Goal: Task Accomplishment & Management: Complete application form

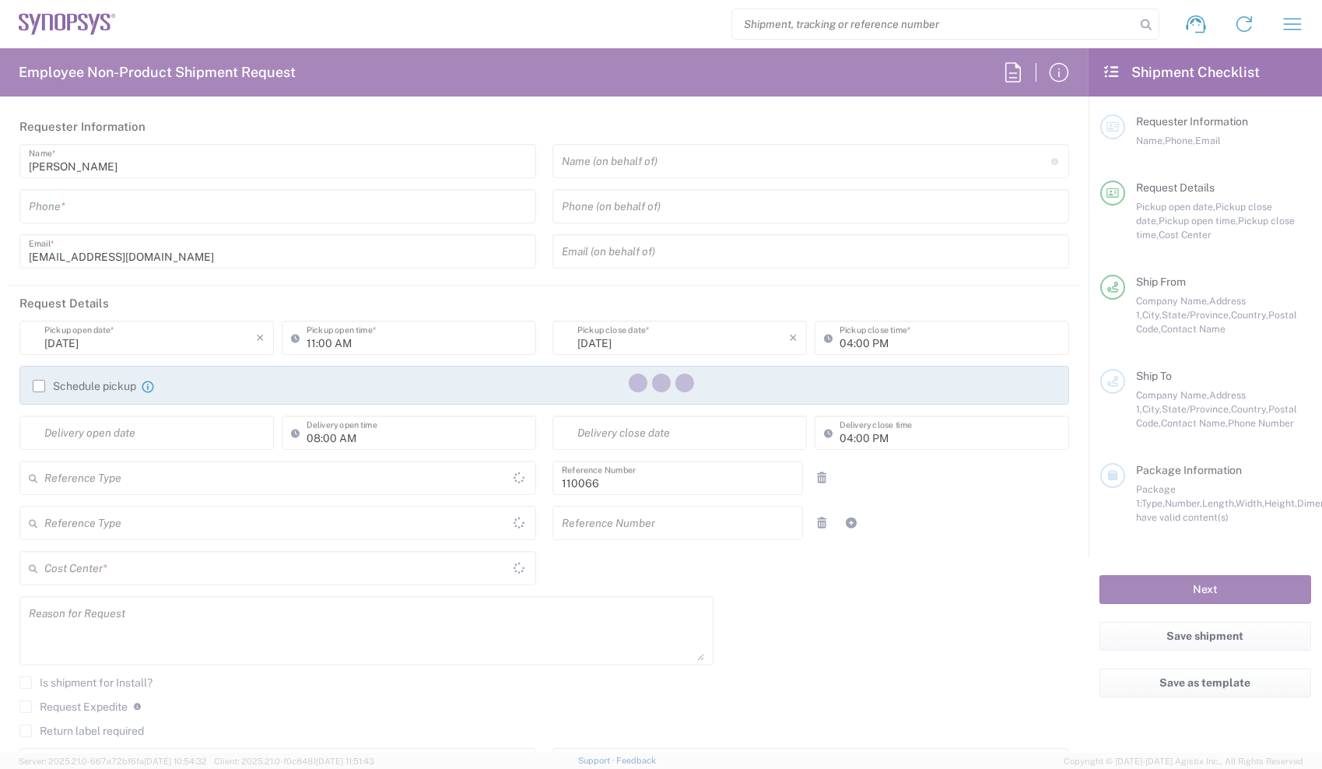
type input "Department"
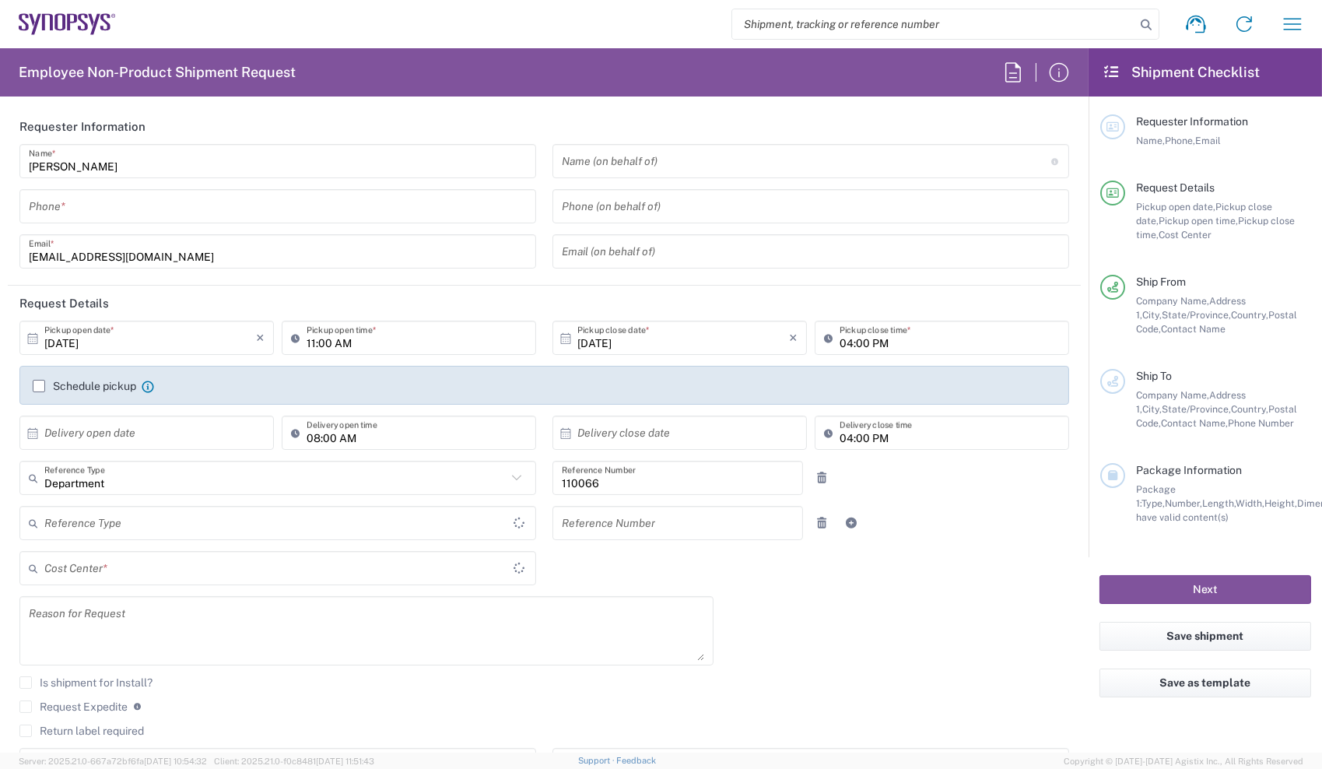
type input "Delivered at Place"
type input "United States"
type input "US01, CIO, IT, ESS2 110066"
type input "California"
type input "United States"
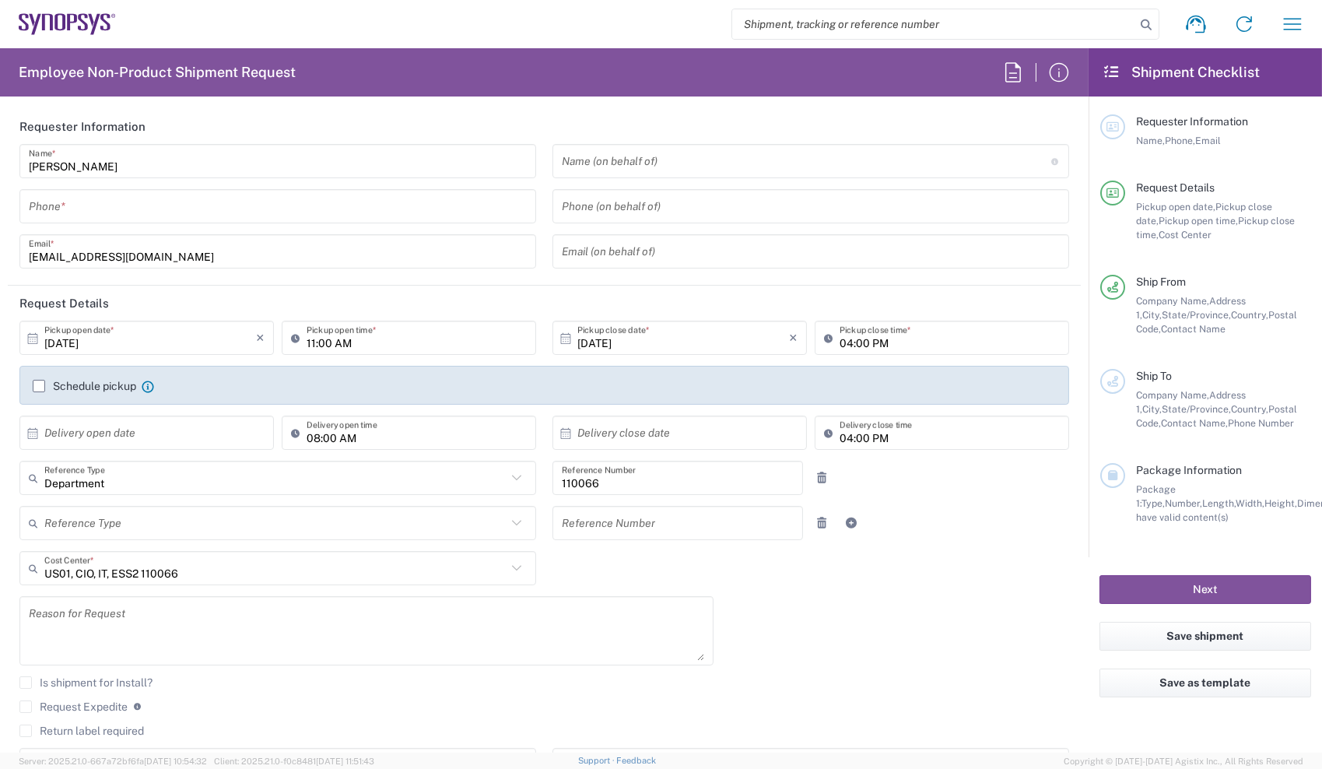
type input "Headquarters USSV"
click at [360, 187] on div "Matthew Chan Name * Phone * chanma@synopsys.com Email *" at bounding box center [278, 211] width 533 height 135
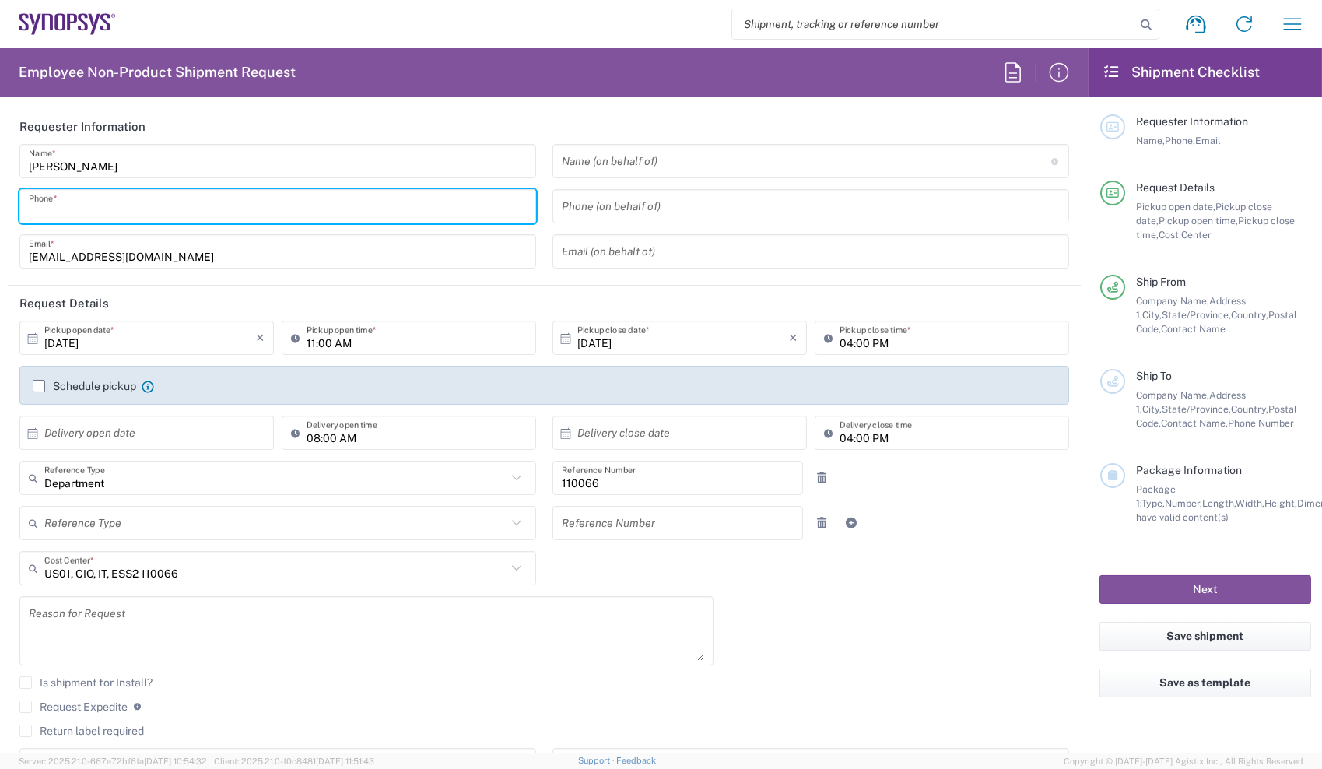
click at [361, 198] on input "tel" at bounding box center [278, 206] width 498 height 27
click at [408, 216] on input "6692462454" at bounding box center [278, 206] width 498 height 27
type input "6692462454"
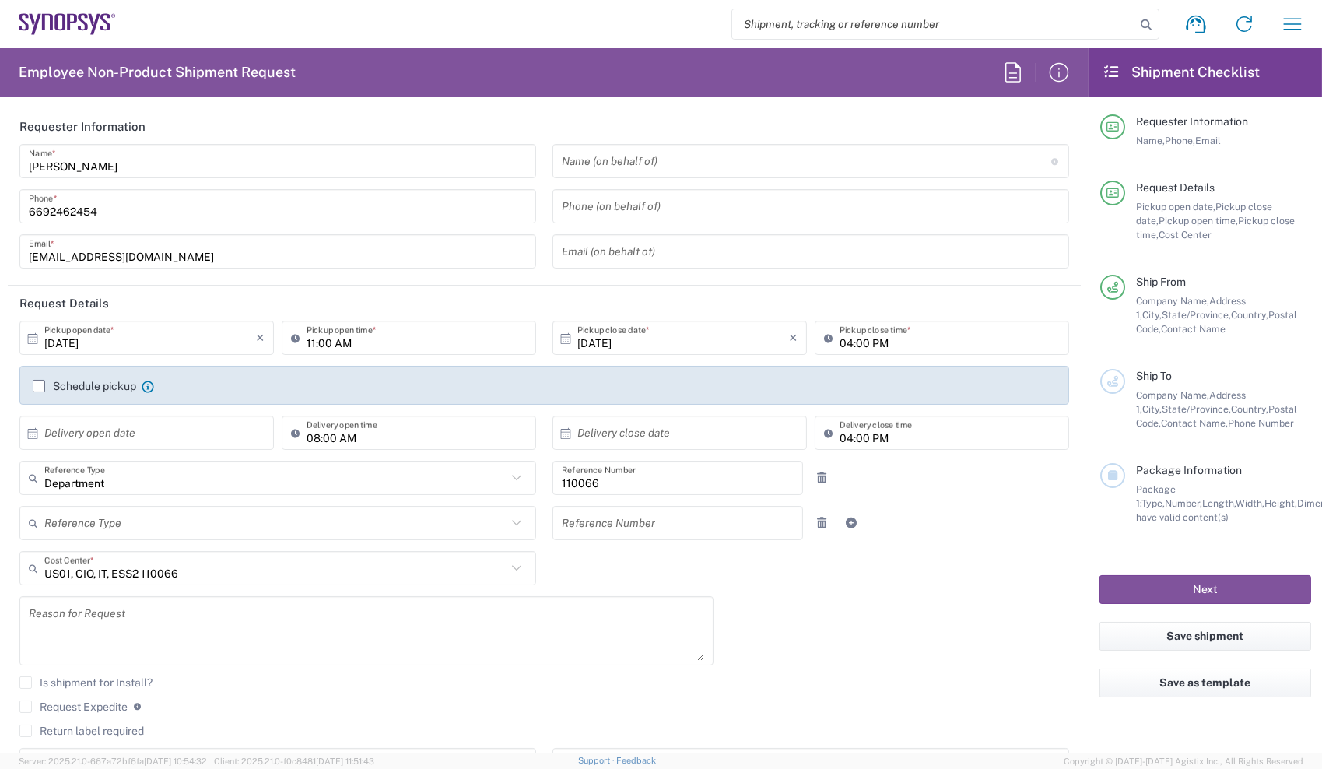
click at [337, 98] on div "Employee Non-Product Shipment Request Requester Information Matthew Chan Name *…" at bounding box center [544, 400] width 1089 height 704
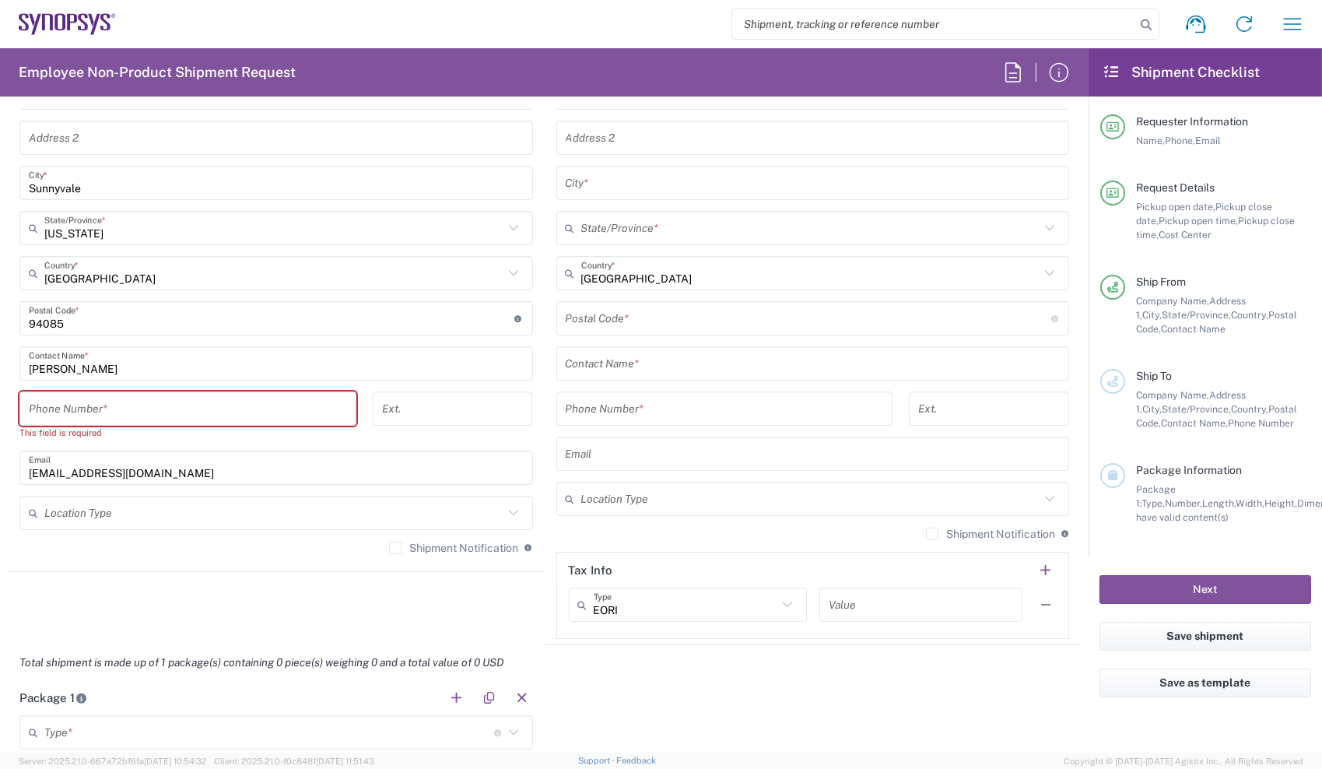
scroll to position [858, 0]
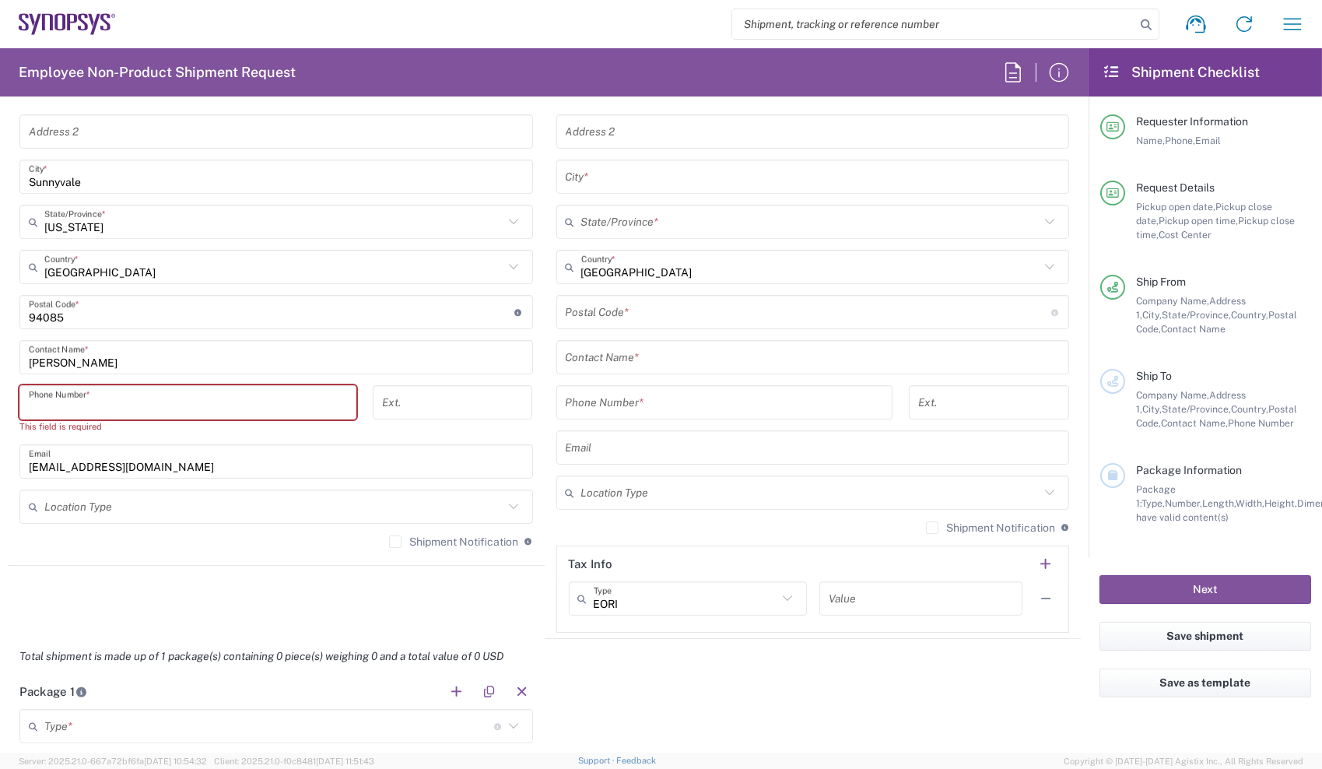
click at [258, 395] on input "tel" at bounding box center [188, 402] width 318 height 27
paste input "6692462454"
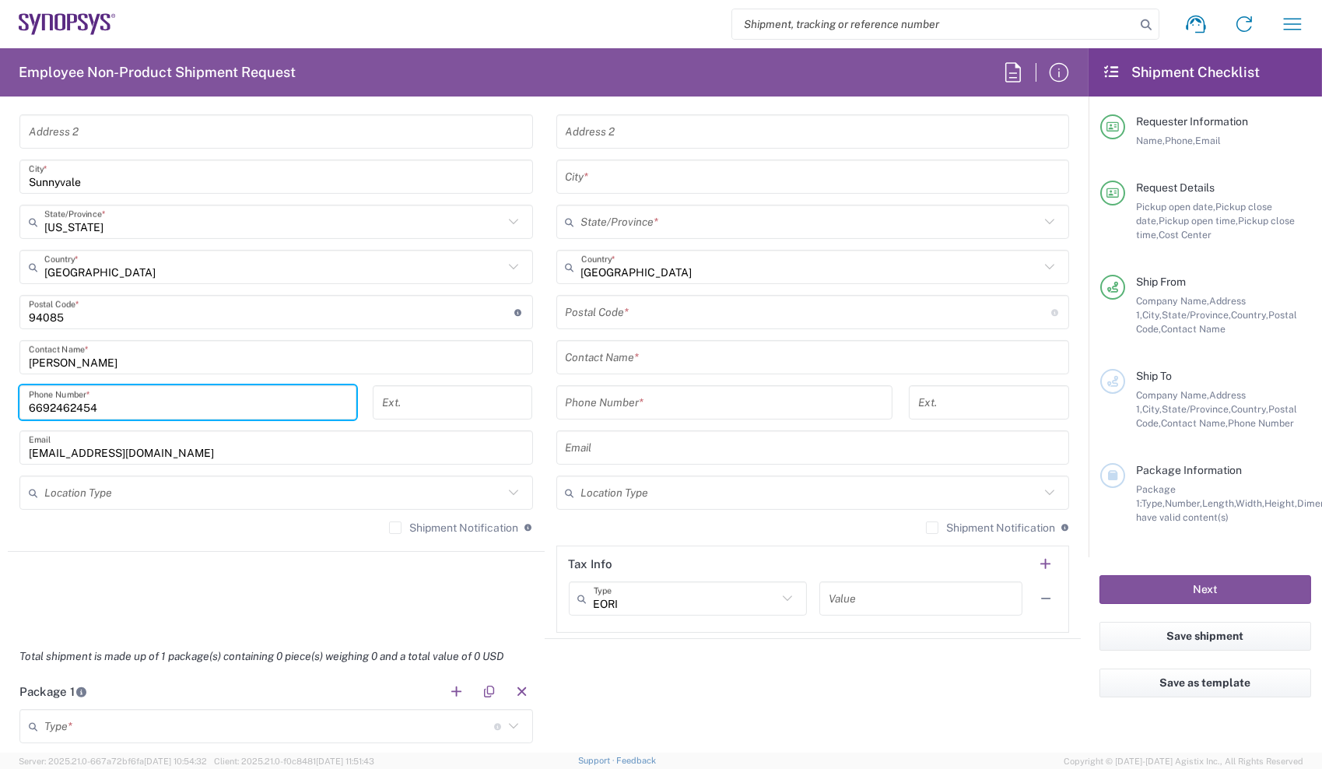
type input "6692462454"
click at [548, 428] on div "Phone Number *" at bounding box center [724, 407] width 353 height 45
click at [604, 402] on input "tel" at bounding box center [725, 402] width 318 height 27
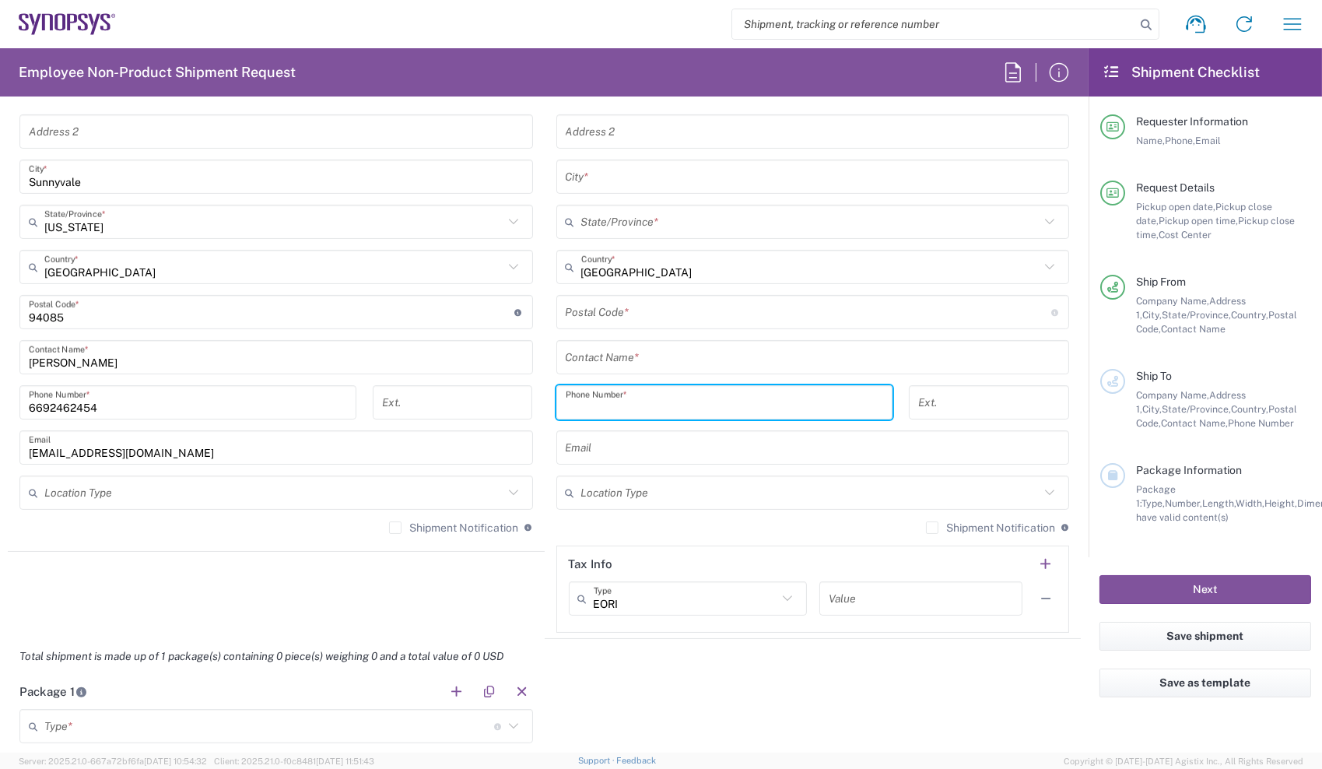
paste input "6692462454"
type input "6692462454"
click at [545, 402] on main "Location Aachen DE04 Agrate Brianza IT01 Aschheim DE02 Atlanta US60 Austin US26…" at bounding box center [813, 306] width 537 height 654
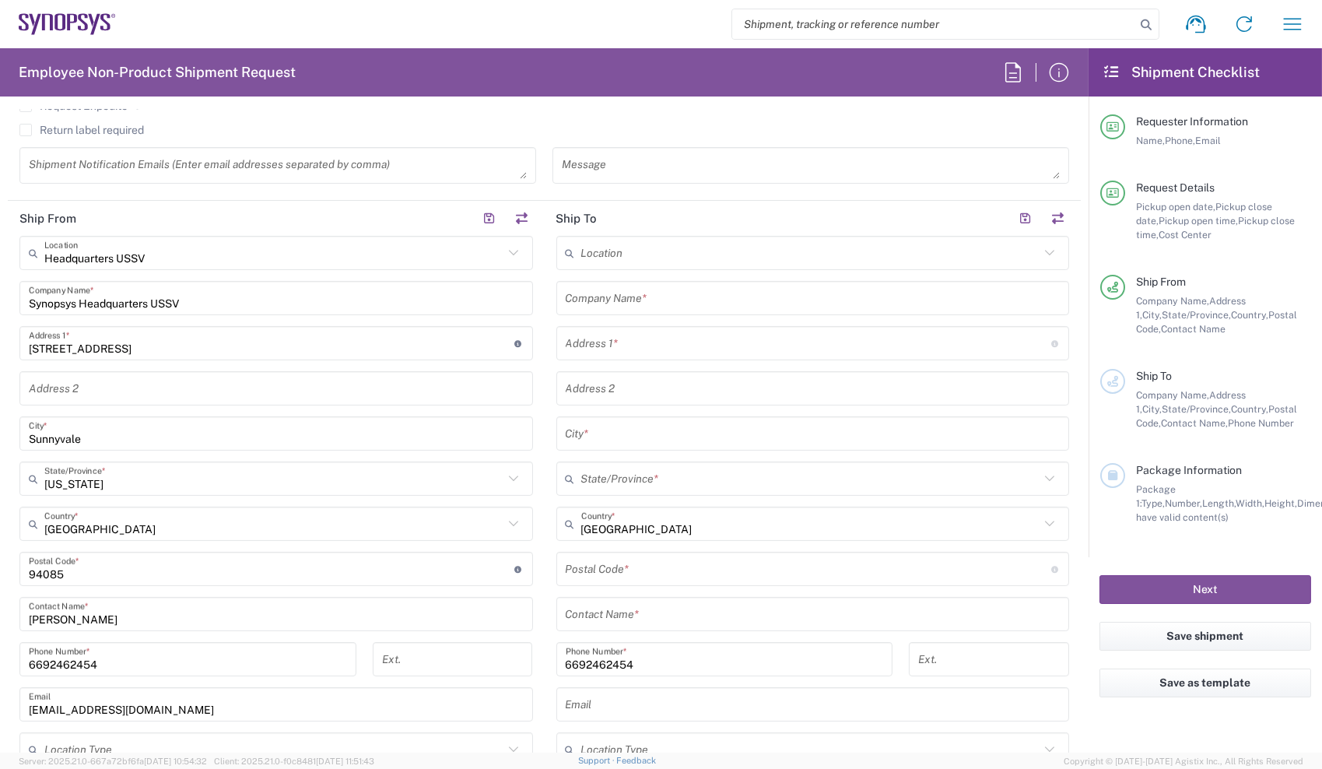
scroll to position [599, 0]
click at [611, 307] on input "text" at bounding box center [813, 299] width 495 height 27
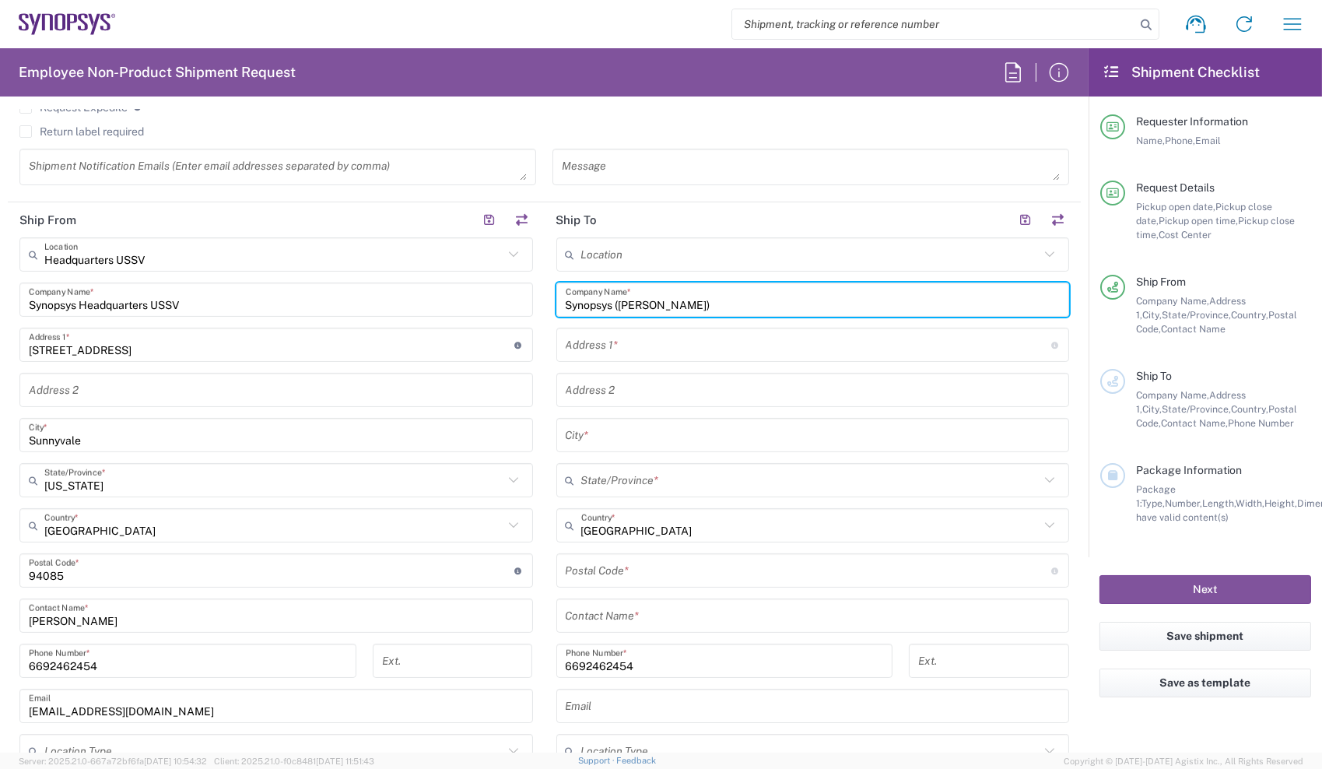
click at [631, 305] on input "Synopsys ([PERSON_NAME])" at bounding box center [813, 299] width 495 height 27
drag, startPoint x: 631, startPoint y: 305, endPoint x: 658, endPoint y: 309, distance: 26.7
click at [658, 309] on input "Synopsys ([PERSON_NAME])" at bounding box center [813, 299] width 495 height 27
type input "Synopsys ([PERSON_NAME])"
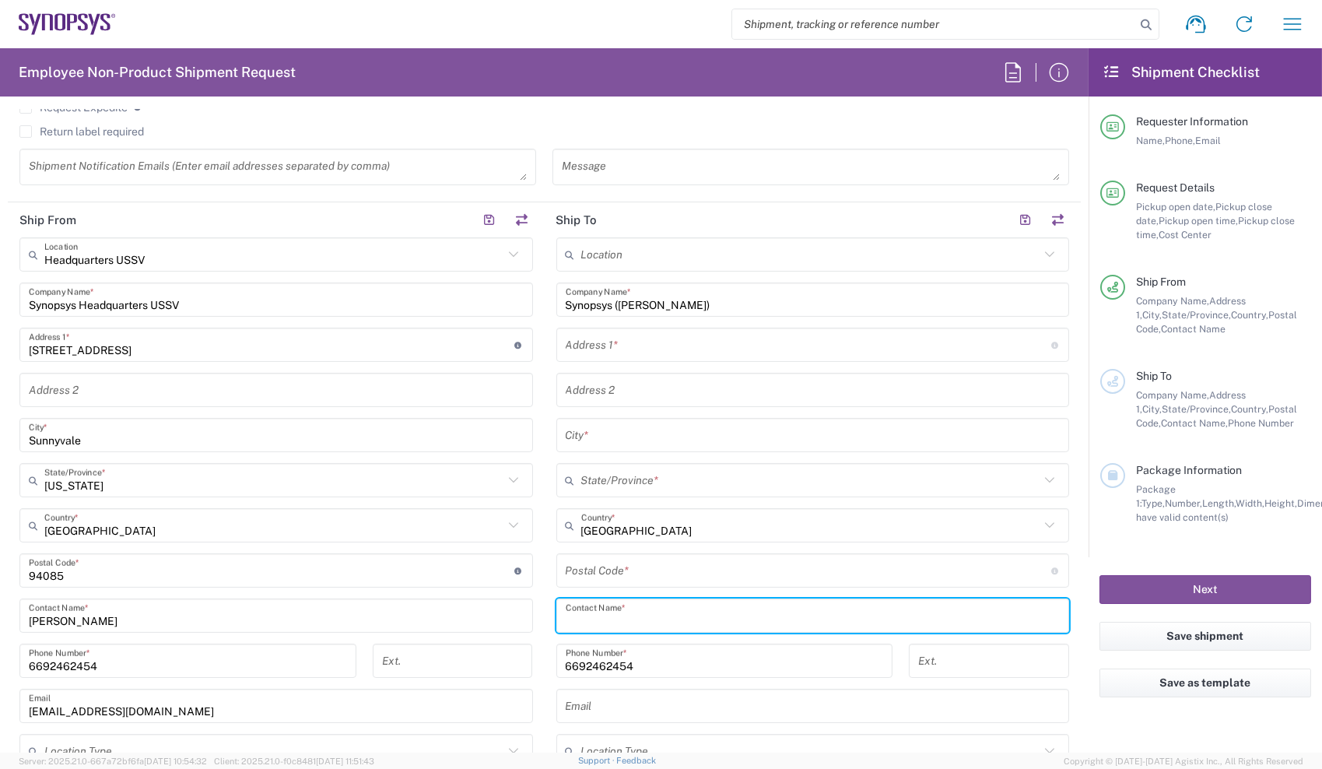
click at [627, 602] on input "text" at bounding box center [813, 615] width 495 height 27
click at [630, 623] on input "text" at bounding box center [813, 615] width 495 height 27
paste input "[PERSON_NAME]"
type input "[PERSON_NAME]"
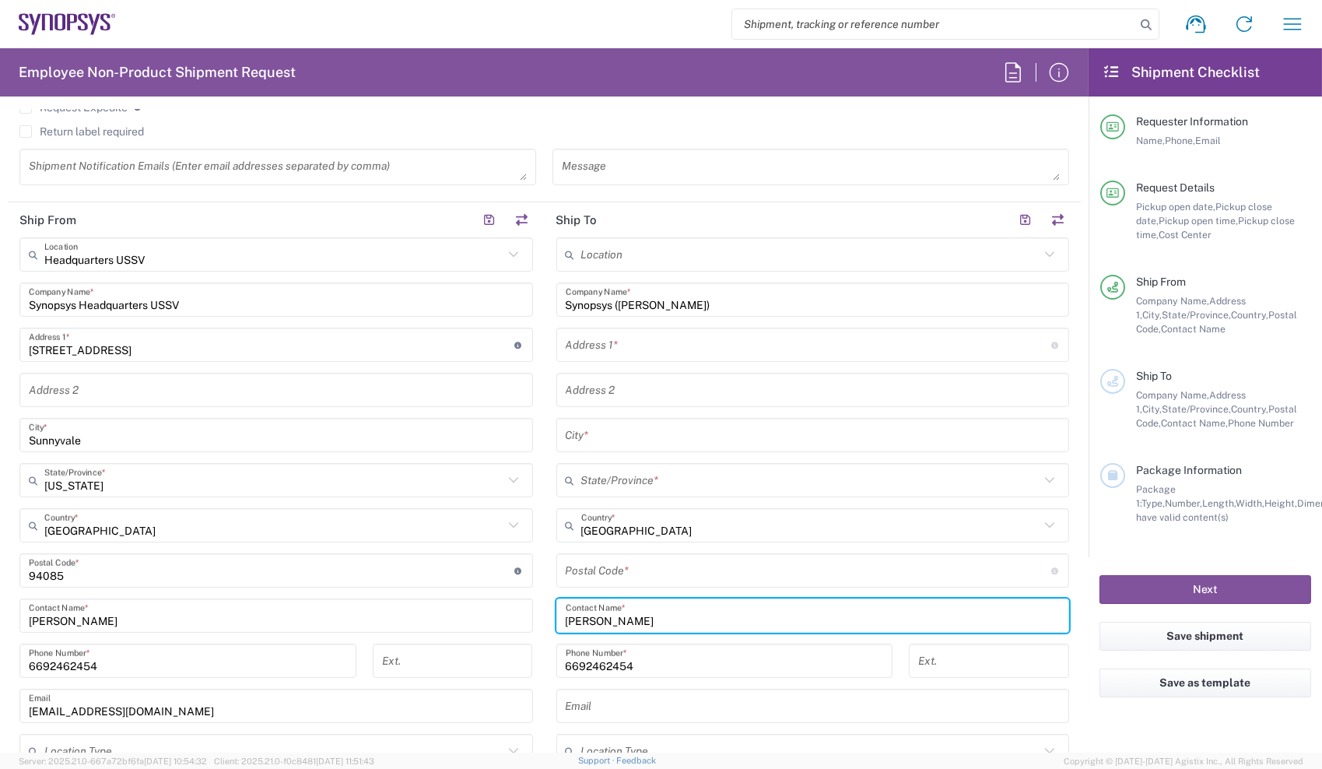
click at [532, 597] on main "Headquarters USSV Location Headquarters [GEOGRAPHIC_DATA] Agrate Brianza IT01 […" at bounding box center [276, 520] width 537 height 567
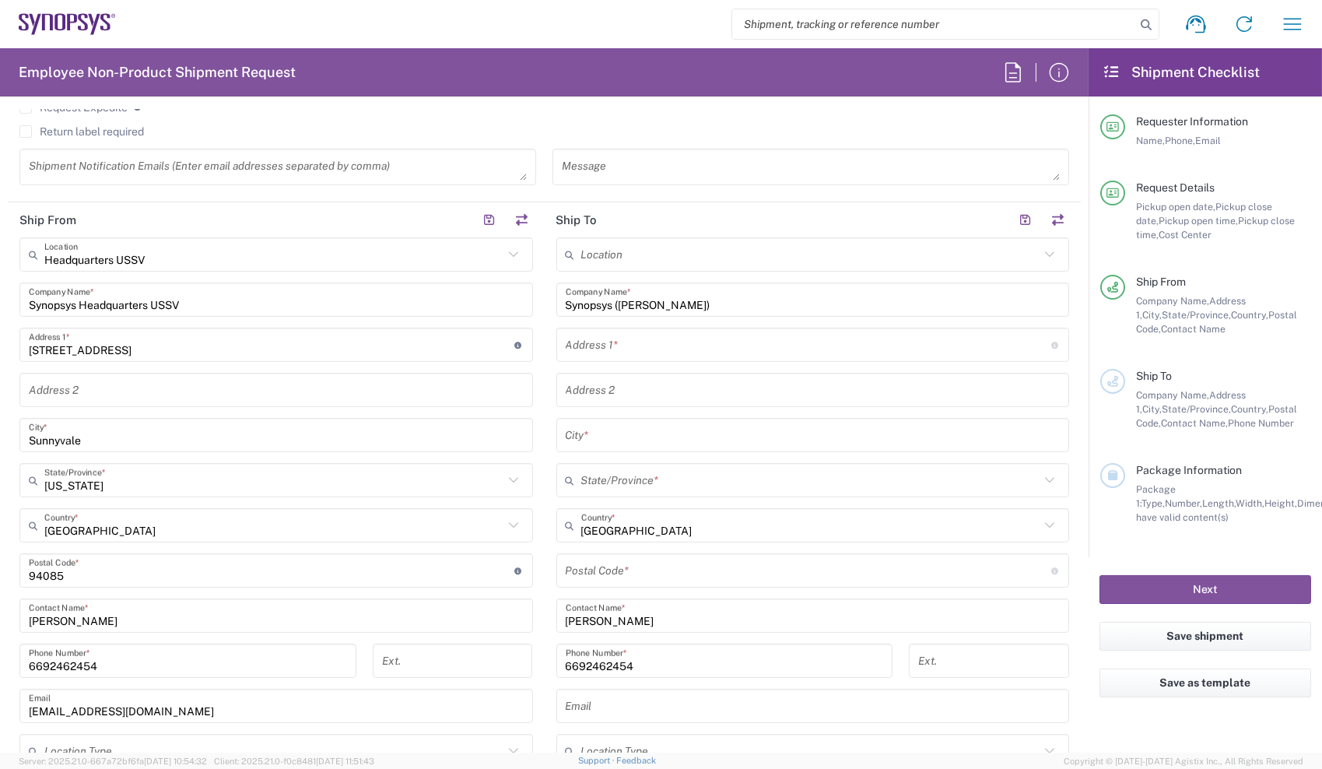
click at [718, 353] on input "text" at bounding box center [809, 345] width 486 height 27
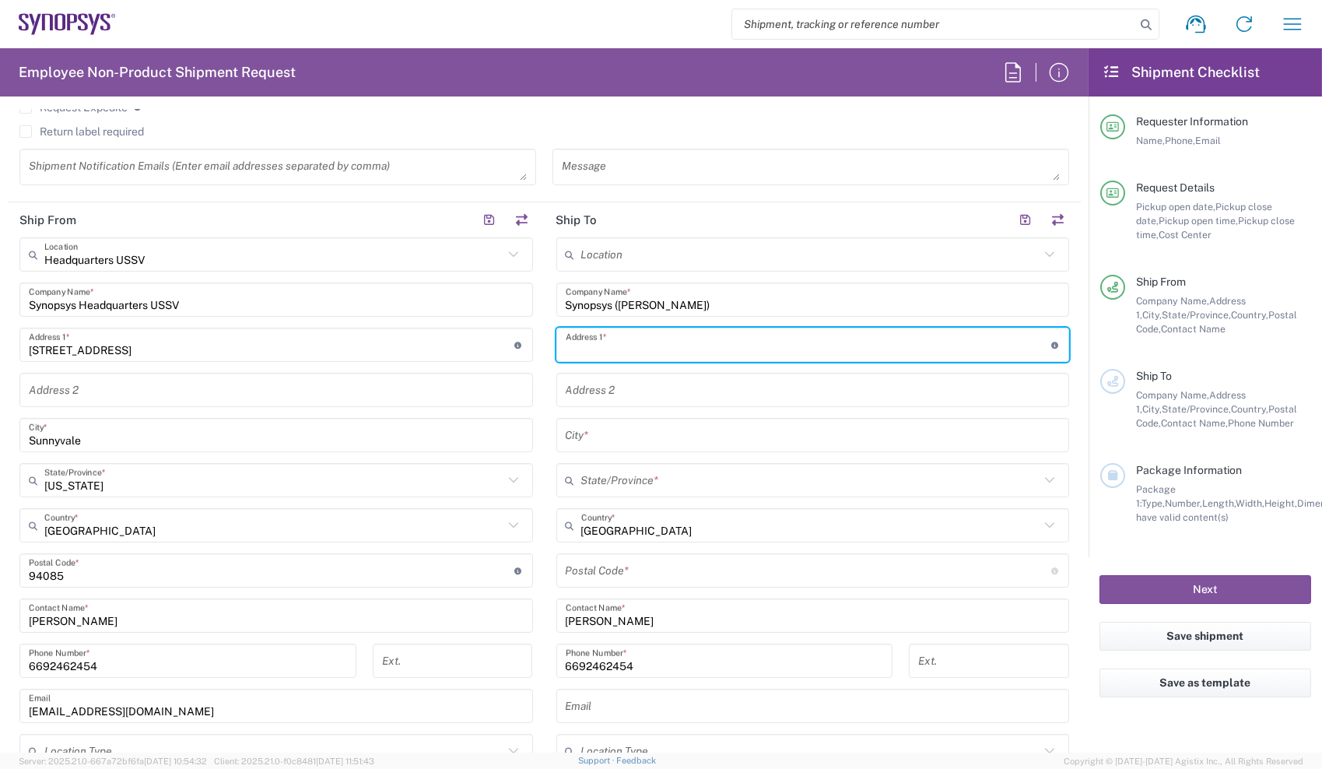
paste input "[STREET_ADDRESS][PERSON_NAME]"
click at [651, 348] on input "[STREET_ADDRESS][PERSON_NAME]" at bounding box center [809, 345] width 486 height 27
drag, startPoint x: 651, startPoint y: 348, endPoint x: 677, endPoint y: 344, distance: 26.7
click at [677, 344] on input "[STREET_ADDRESS][PERSON_NAME]" at bounding box center [809, 345] width 486 height 27
type input "[STREET_ADDRESS][PERSON_NAME]"
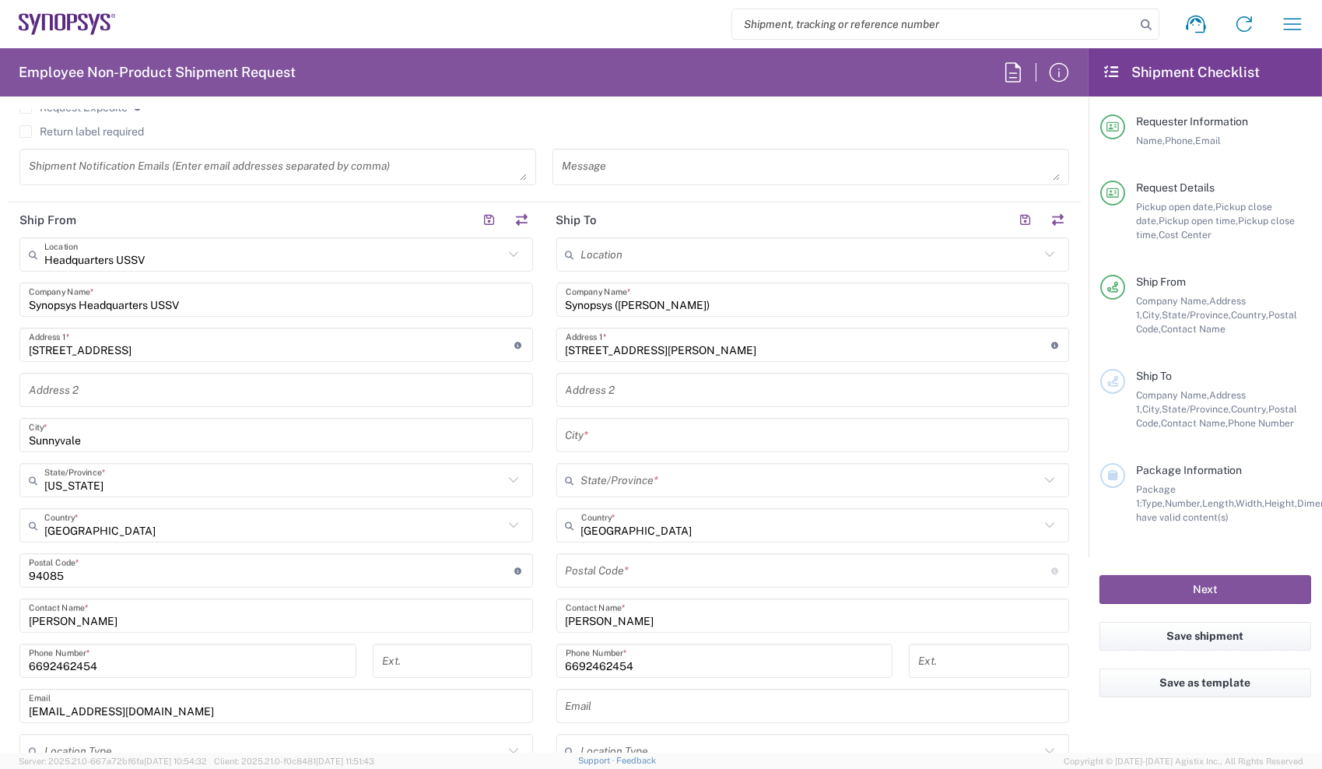
click at [623, 456] on div "Location Aachen DE04 Agrate Brianza IT01 Aschheim DE02 Atlanta US60 Austin US26…" at bounding box center [814, 564] width 514 height 654
click at [623, 434] on input "text" at bounding box center [813, 435] width 495 height 27
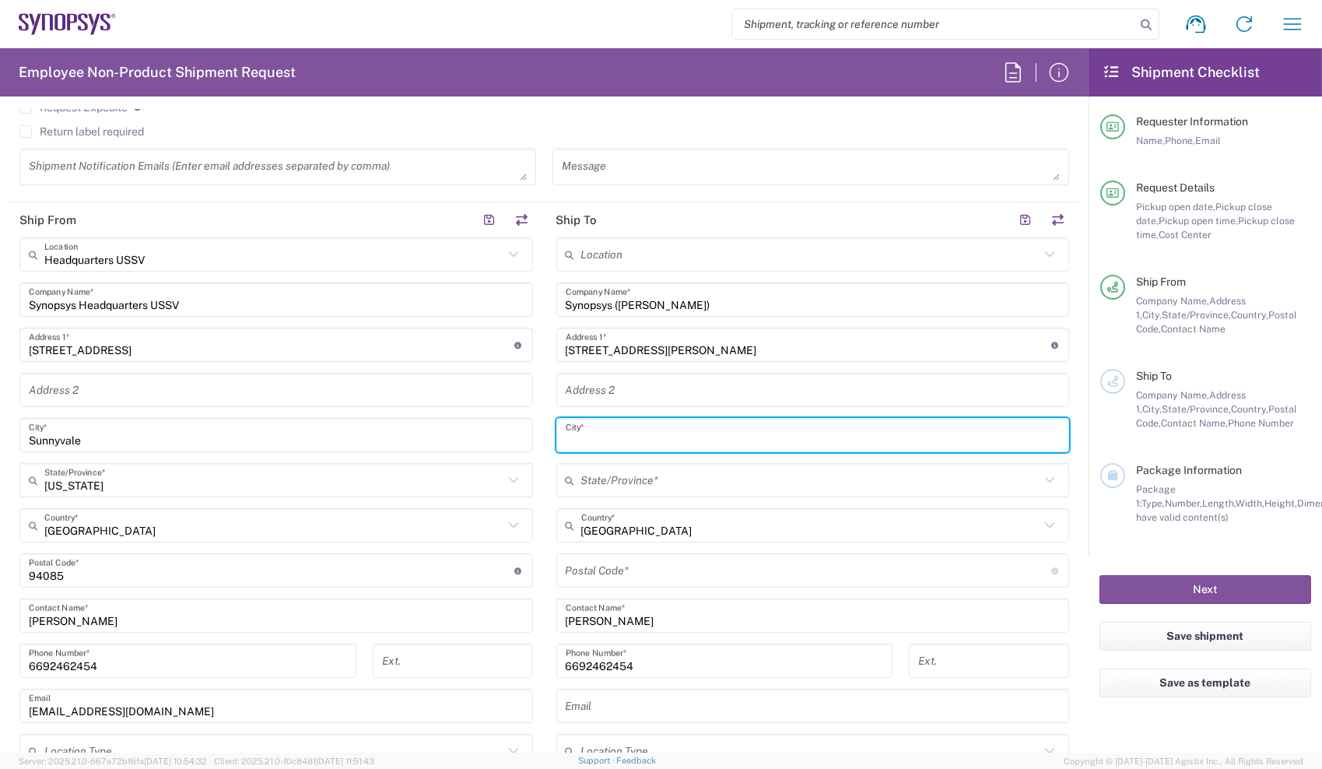
paste input "La Jolla"
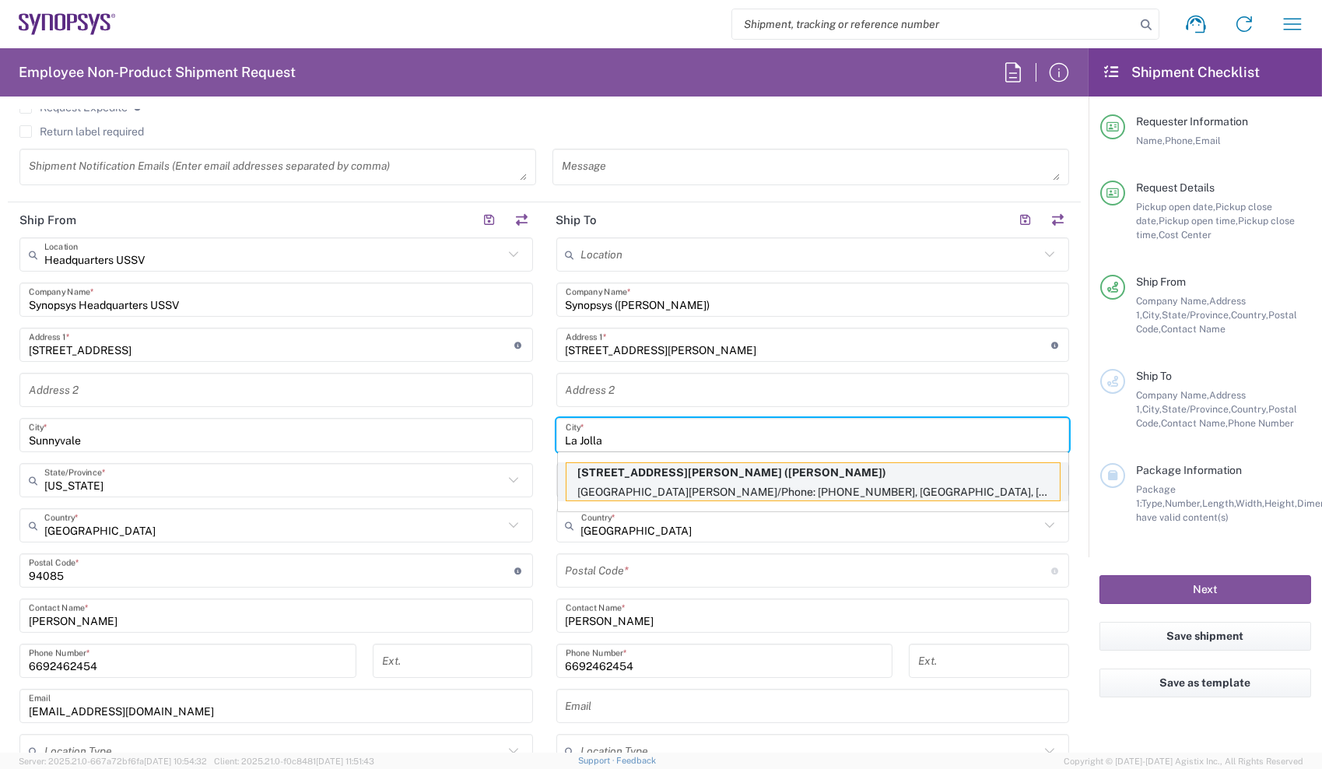
type input "La Jolla"
click at [613, 481] on p "[STREET_ADDRESS][PERSON_NAME] ([PERSON_NAME])" at bounding box center [813, 472] width 493 height 19
type input "[STREET_ADDRESS][PERSON_NAME]"
type input "La Jolla, CA 92037 USA"
type input "Noe Arroyo/Phone: (619)987-7302"
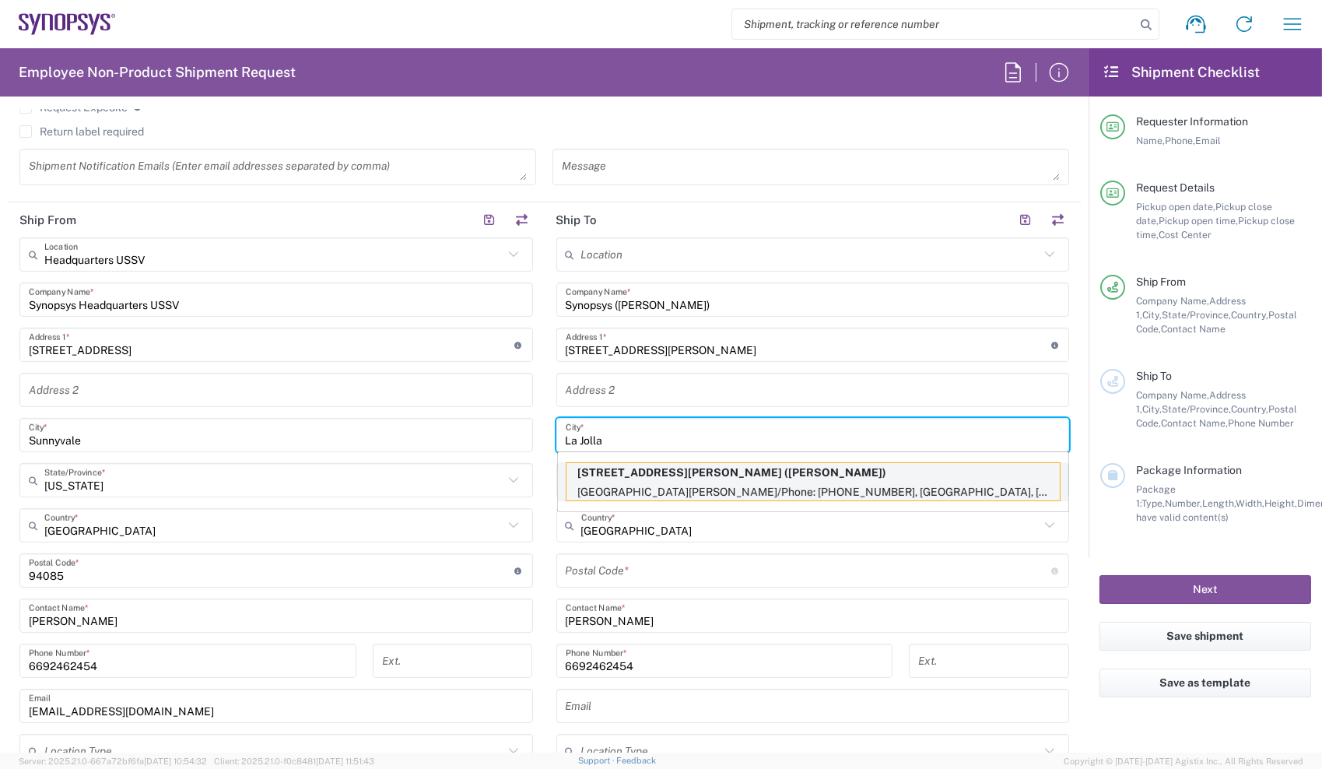
type input "[US_STATE]"
type input "92037"
type input "Noe Arroyo"
type input "6199877302"
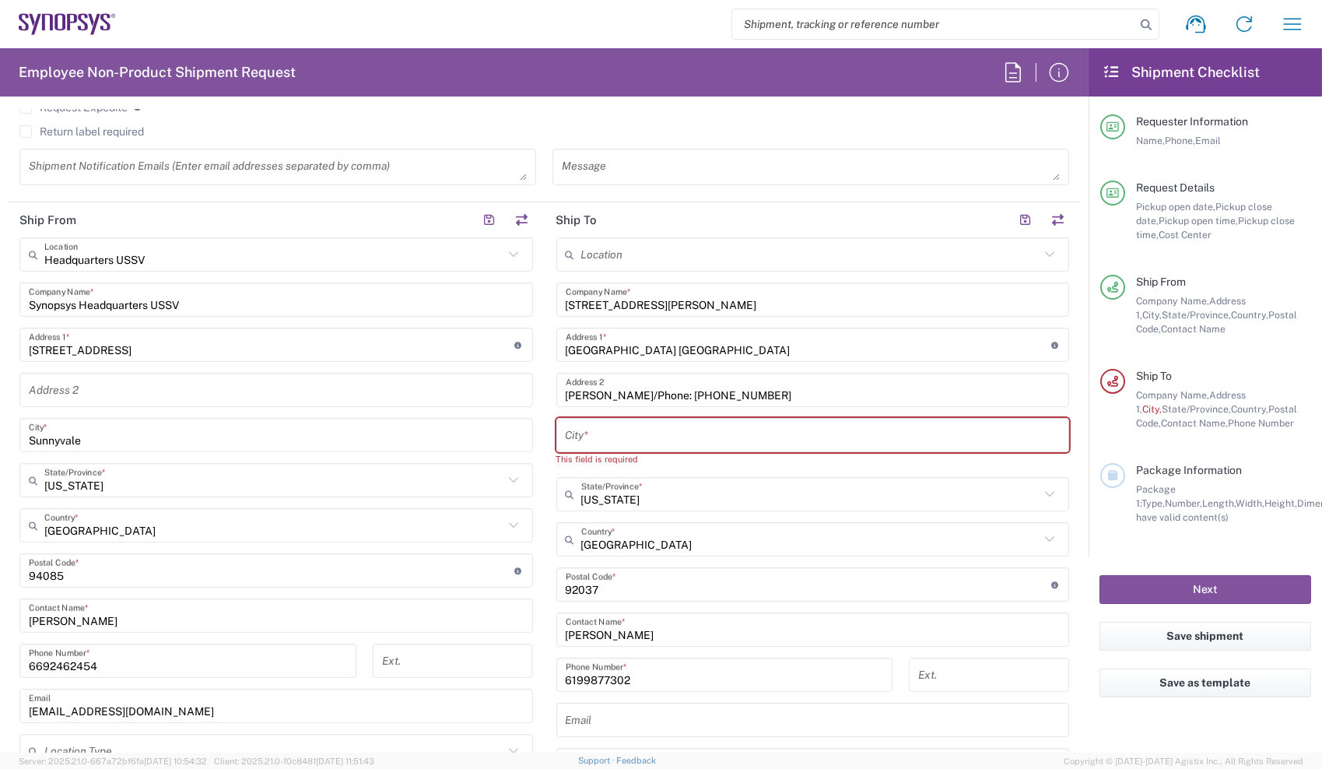
click at [619, 448] on div "City *" at bounding box center [814, 435] width 514 height 34
click at [619, 437] on input "text" at bounding box center [813, 435] width 495 height 27
paste input "La Jolla"
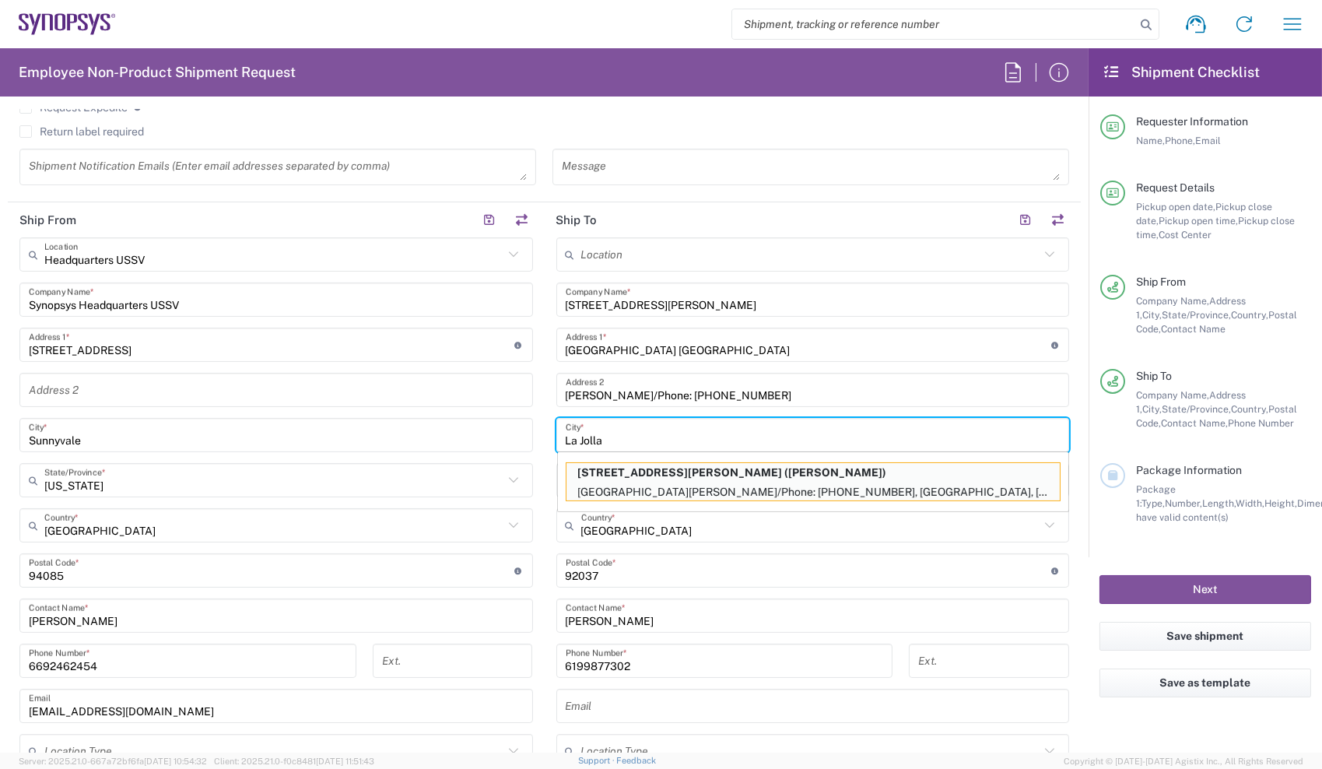
type input "La Jolla"
click at [679, 394] on input "Noe Arroyo/Phone: (619)987-7302" at bounding box center [813, 390] width 495 height 27
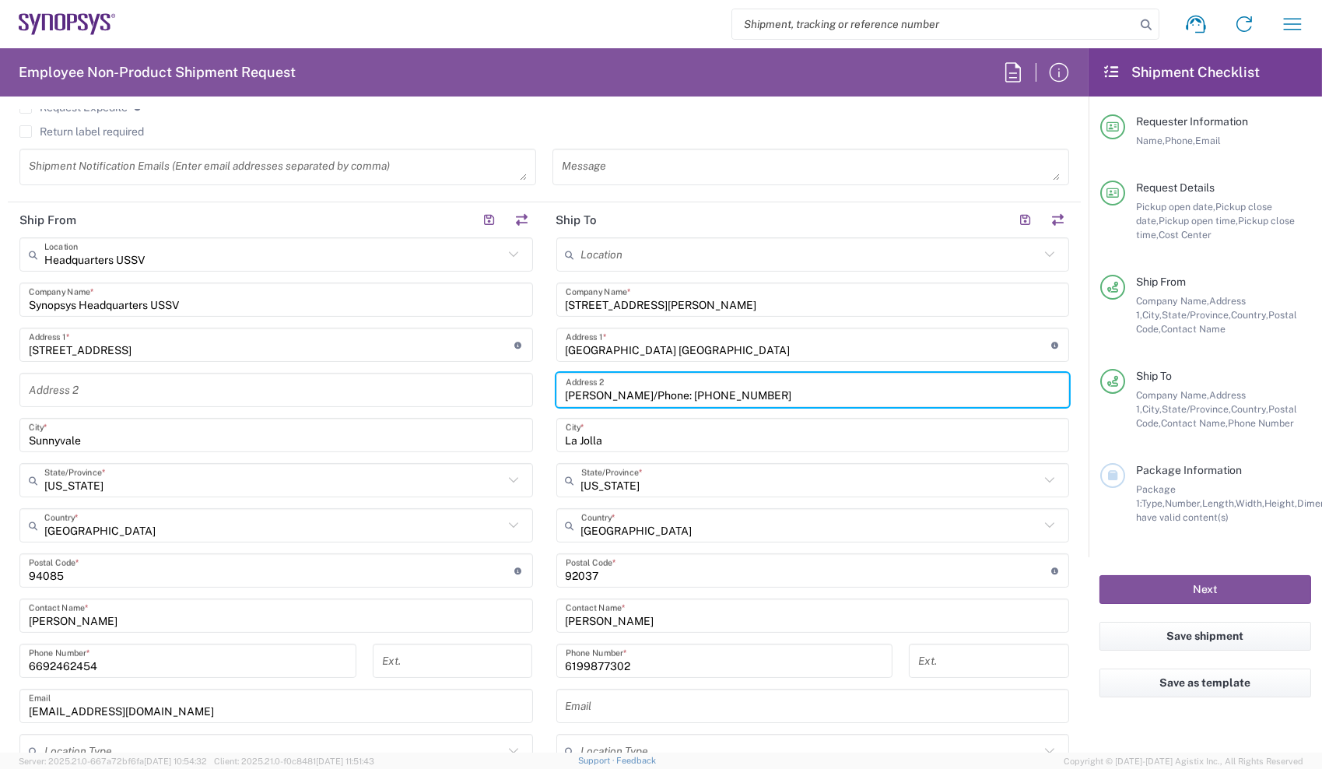
click at [679, 394] on input "Noe Arroyo/Phone: (619)987-7302" at bounding box center [813, 390] width 495 height 27
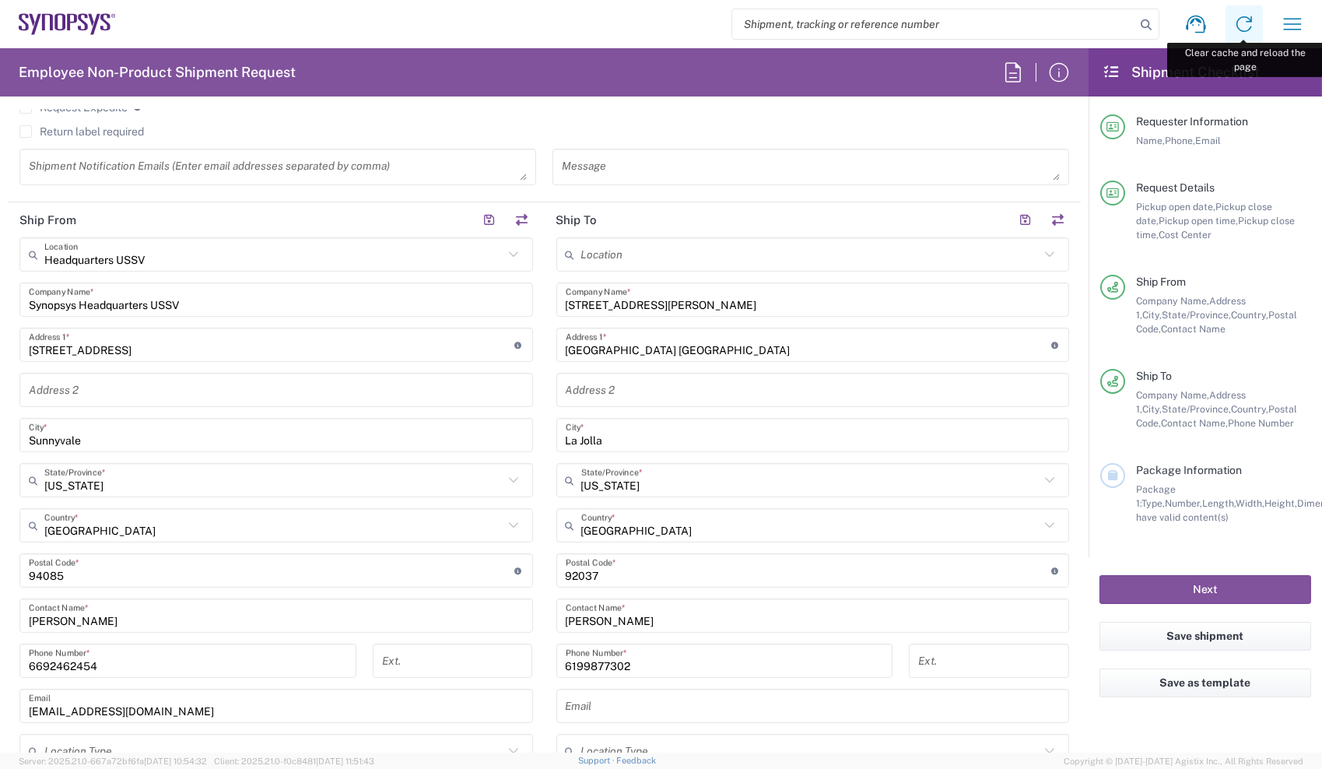
click at [1244, 24] on icon at bounding box center [1244, 24] width 25 height 25
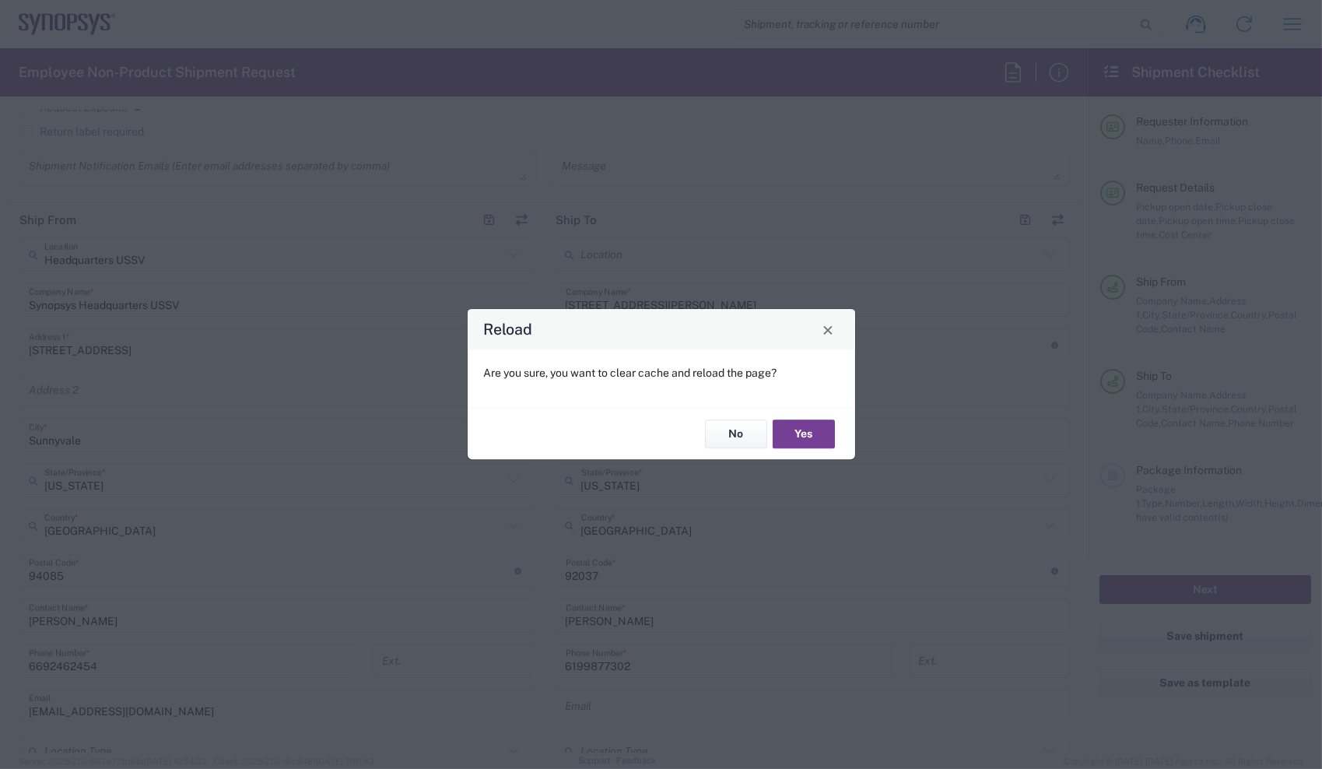
click at [803, 428] on button "Yes" at bounding box center [804, 434] width 62 height 29
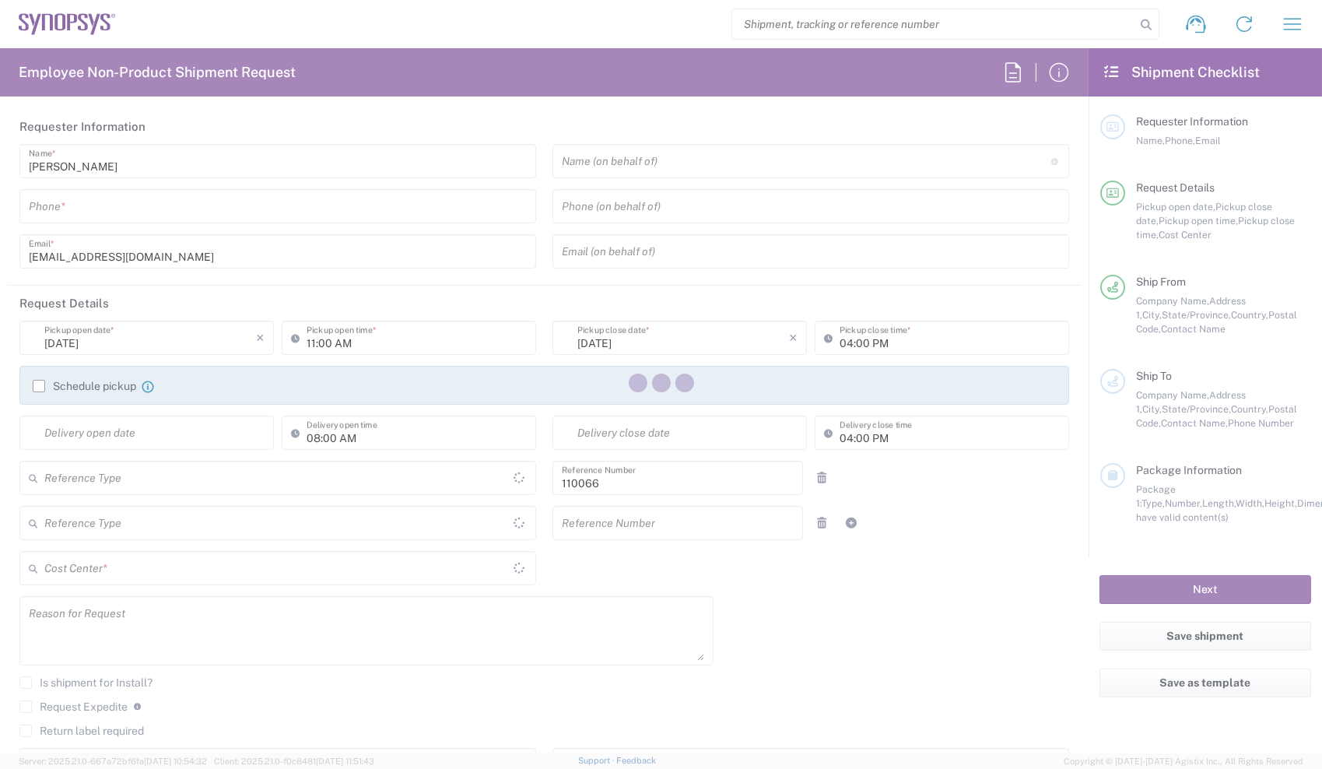
type input "Department"
type input "US01, CIO, IT, ESS2 110066"
type input "Delivered at Place"
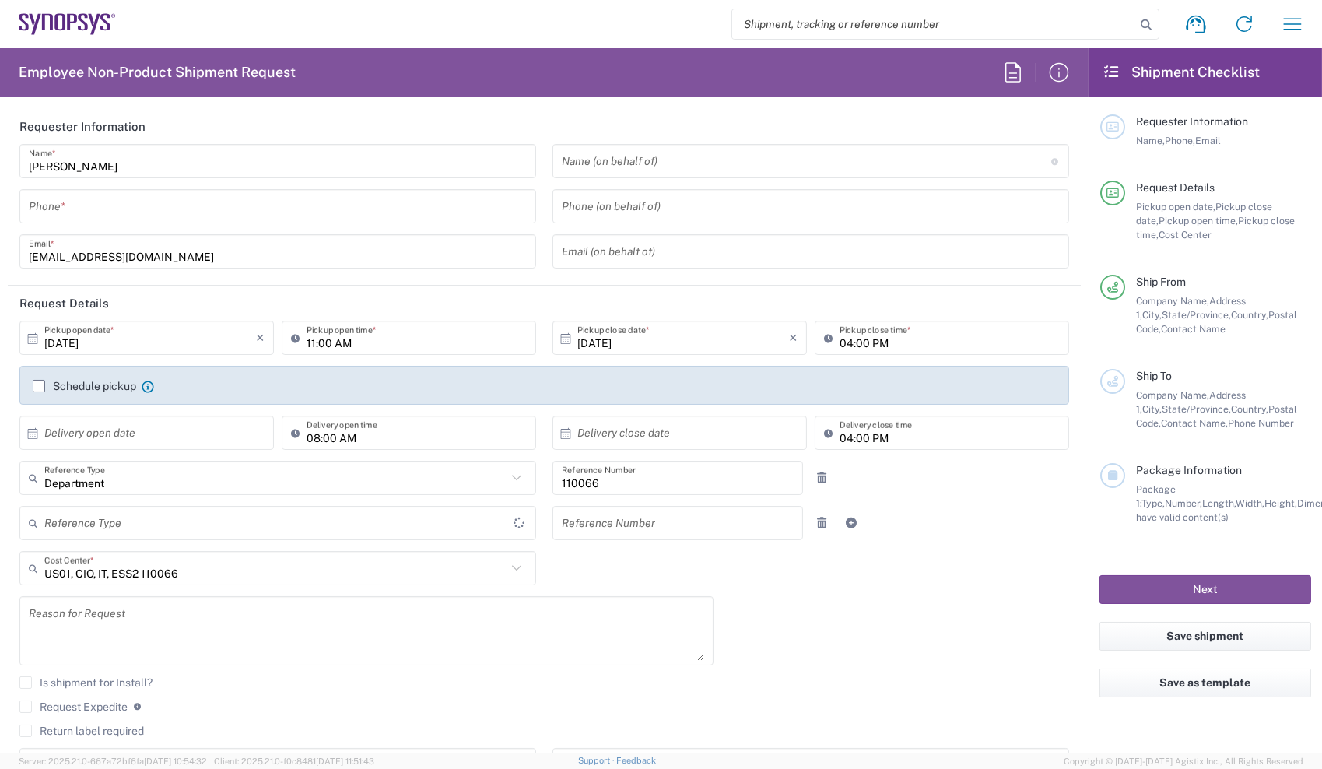
type input "[GEOGRAPHIC_DATA]"
type input "[US_STATE]"
type input "[GEOGRAPHIC_DATA]"
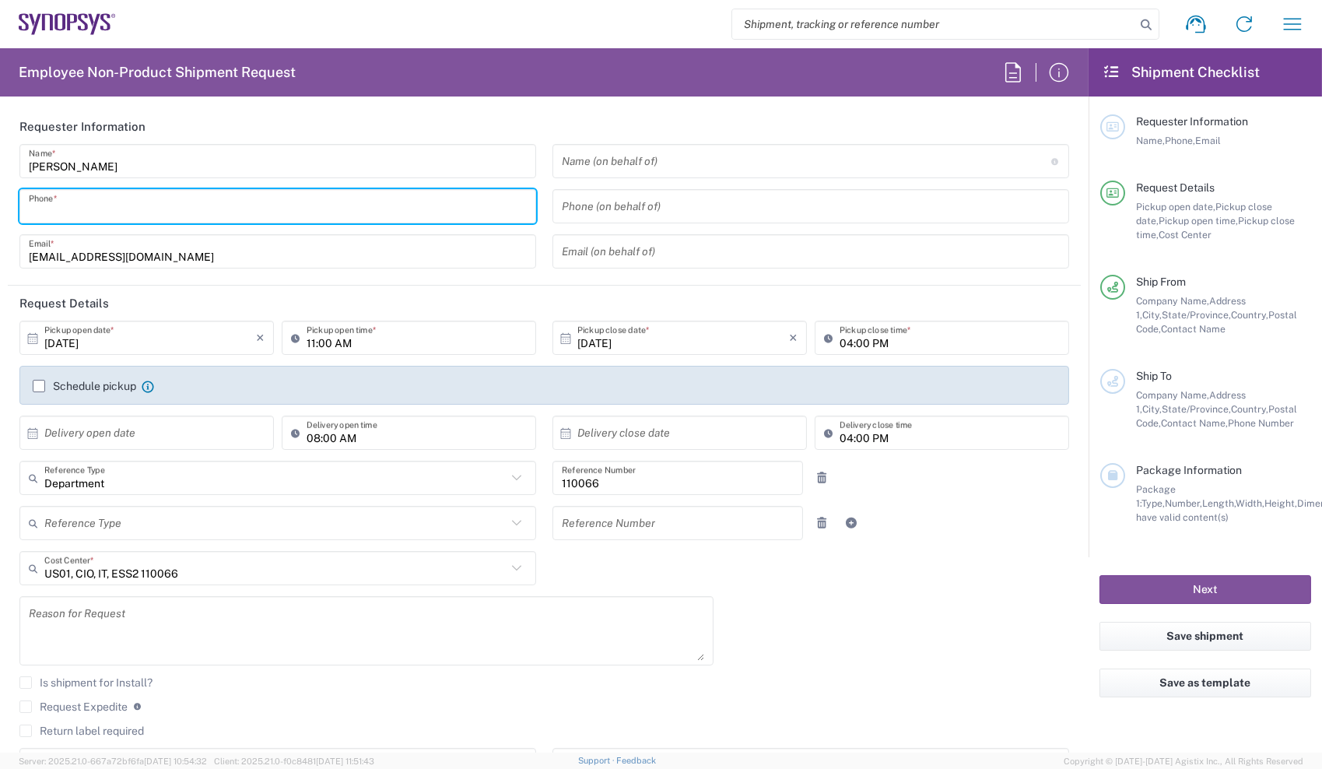
click at [465, 217] on input "tel" at bounding box center [278, 206] width 498 height 27
type input "Headquarters USSV"
click at [465, 217] on input "6692462454" at bounding box center [278, 206] width 498 height 27
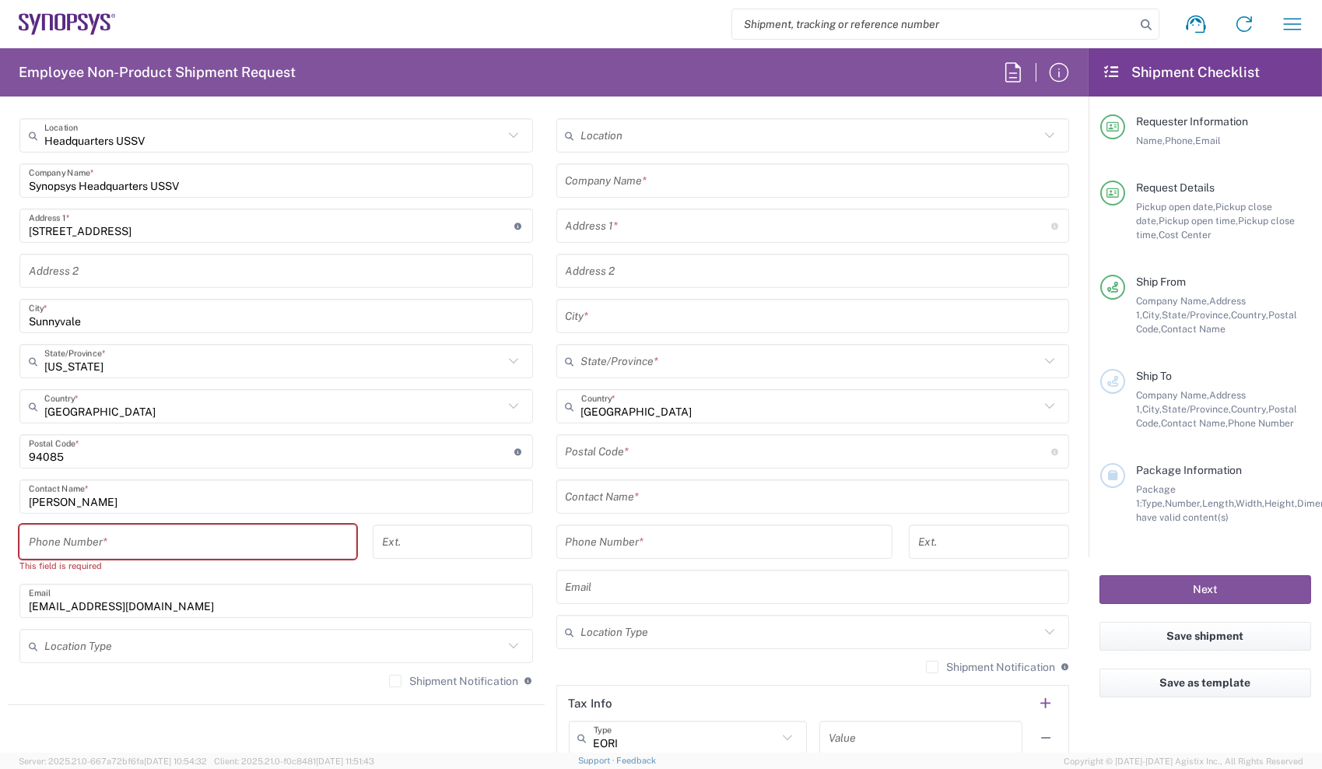
scroll to position [719, 0]
type input "6692462454"
click at [158, 538] on input "tel" at bounding box center [188, 541] width 318 height 27
paste input "6692462454"
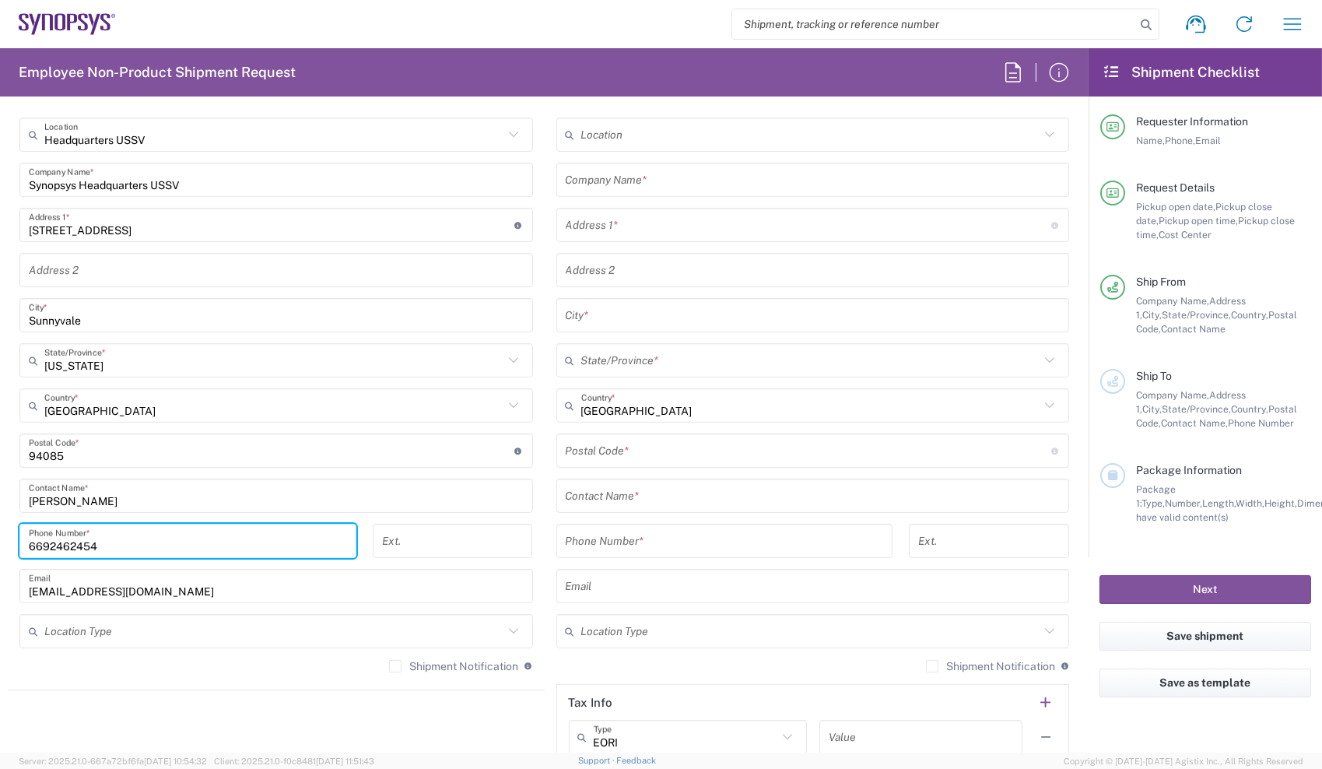
type input "6692462454"
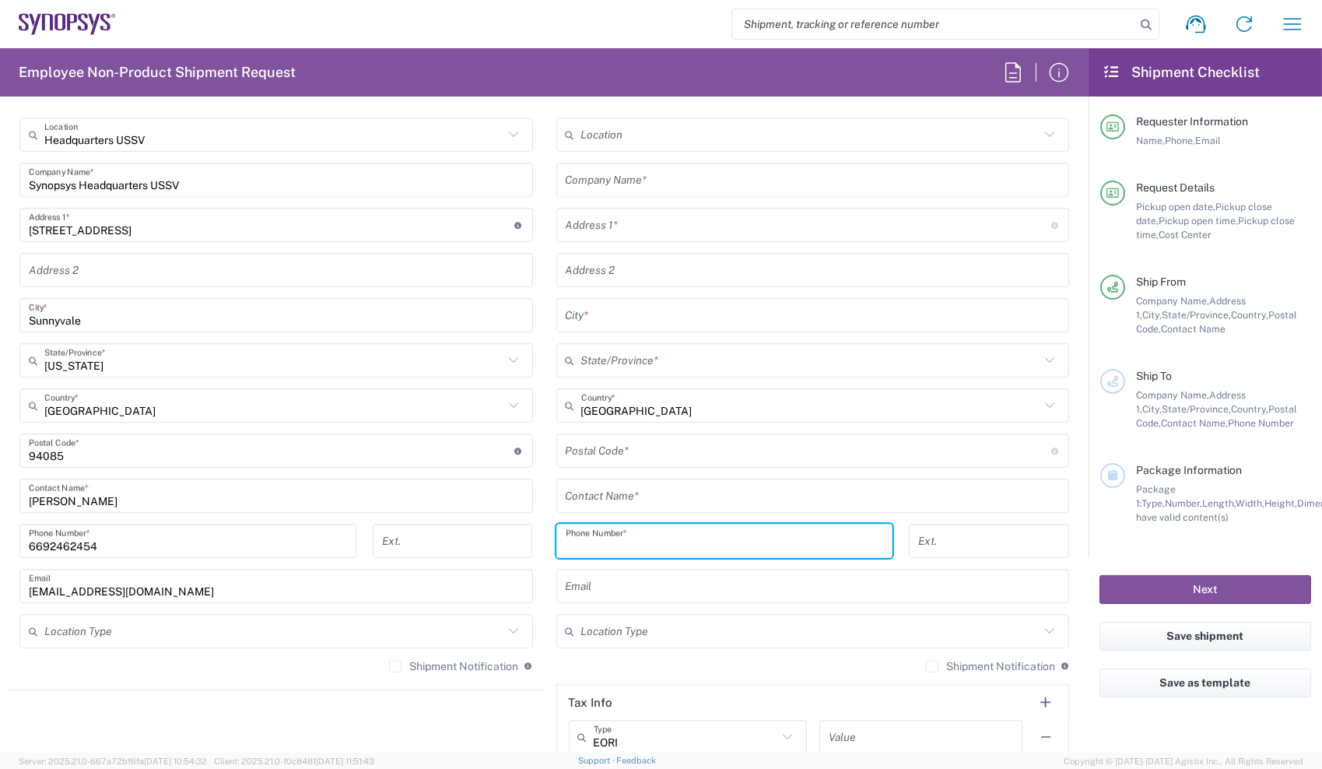
click at [754, 543] on input "tel" at bounding box center [725, 541] width 318 height 27
paste input "6692462454"
type input "6692462454"
click at [717, 500] on input "text" at bounding box center [813, 496] width 495 height 27
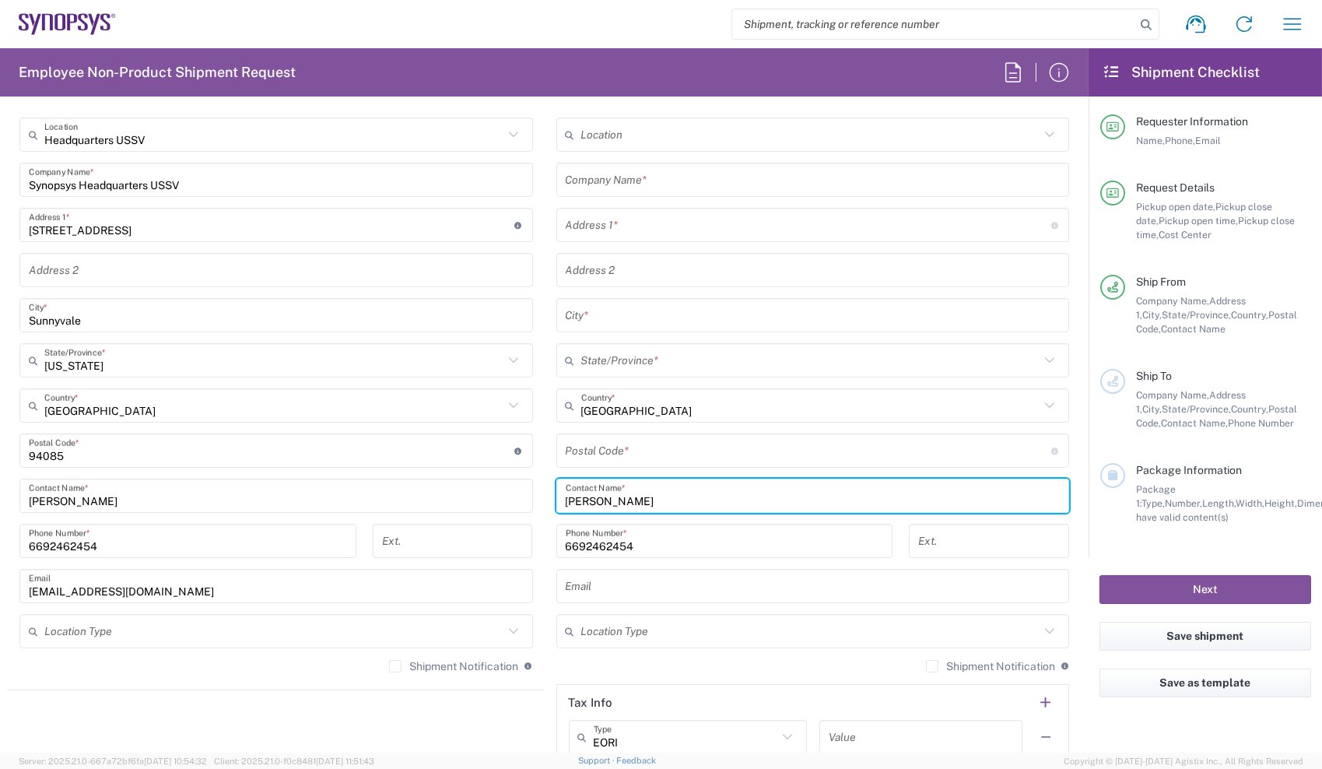
click at [717, 500] on input "[PERSON_NAME]" at bounding box center [813, 496] width 495 height 27
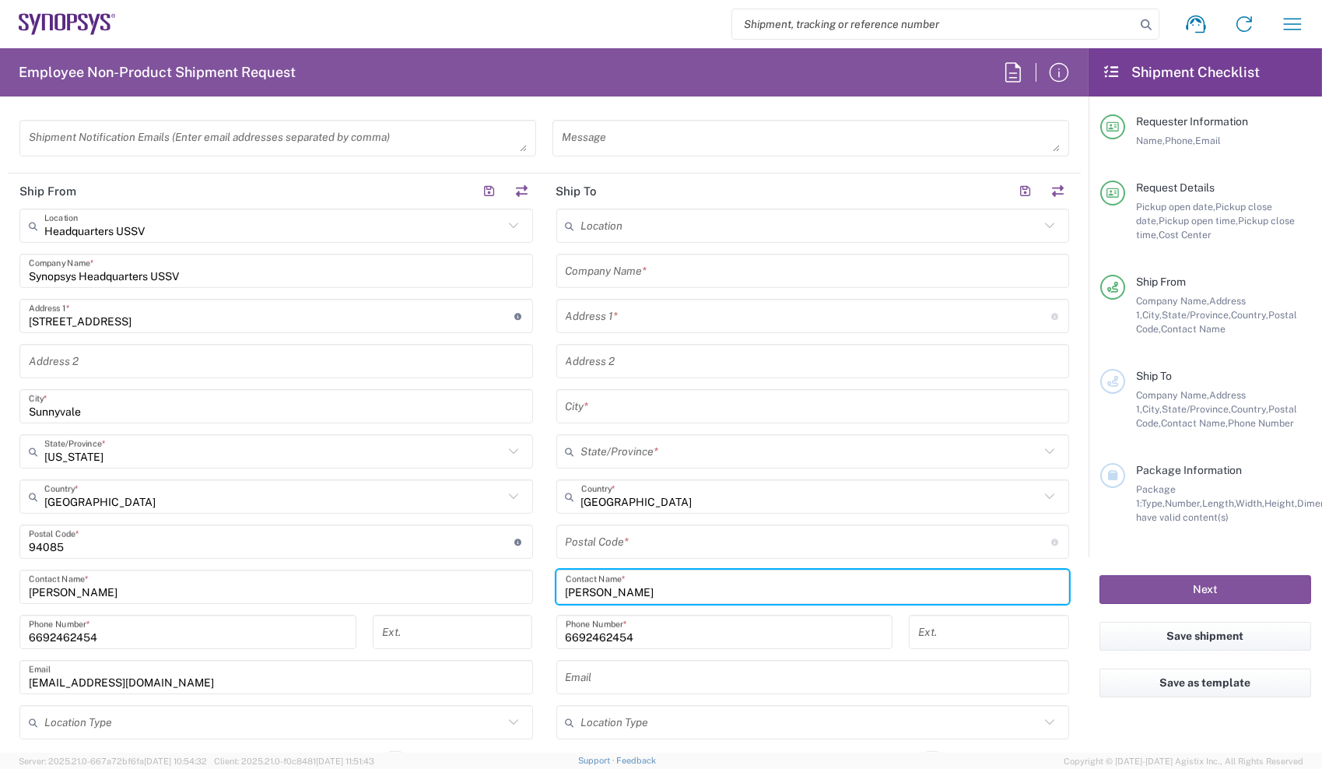
type input "[PERSON_NAME]"
click at [654, 283] on input "text" at bounding box center [813, 271] width 495 height 27
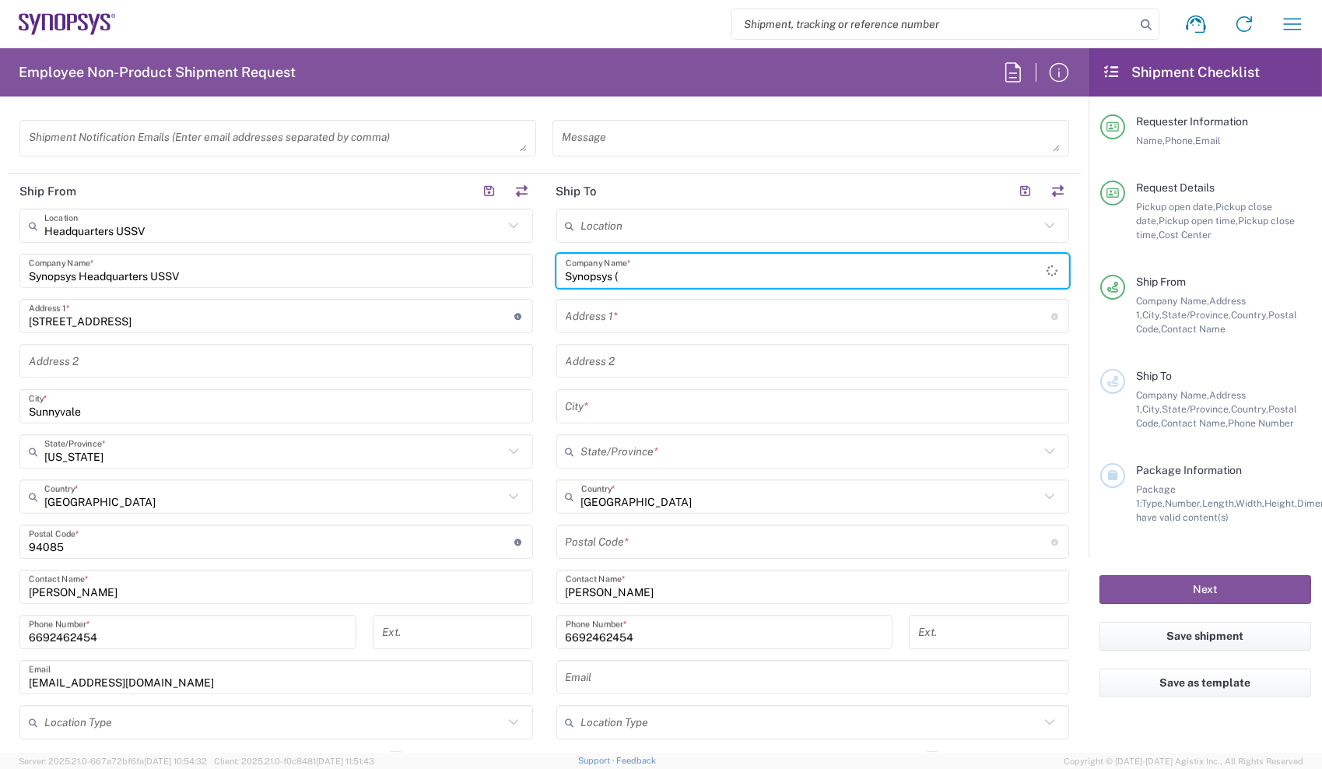
paste input "[PERSON_NAME]"
type input "Synopsys ([PERSON_NAME])"
click at [646, 317] on input "text" at bounding box center [809, 316] width 486 height 27
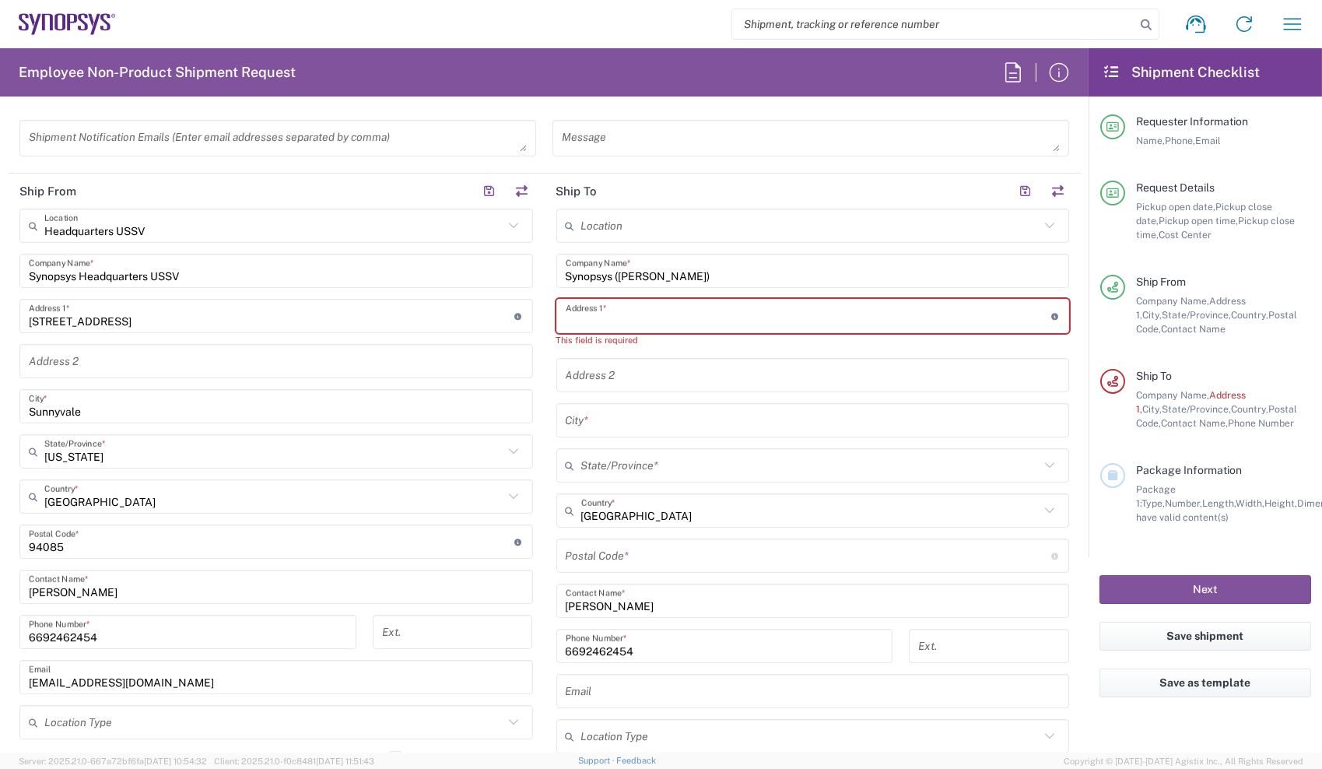
click at [804, 305] on input "text" at bounding box center [809, 316] width 486 height 27
paste input "[STREET_ADDRESS][PERSON_NAME]"
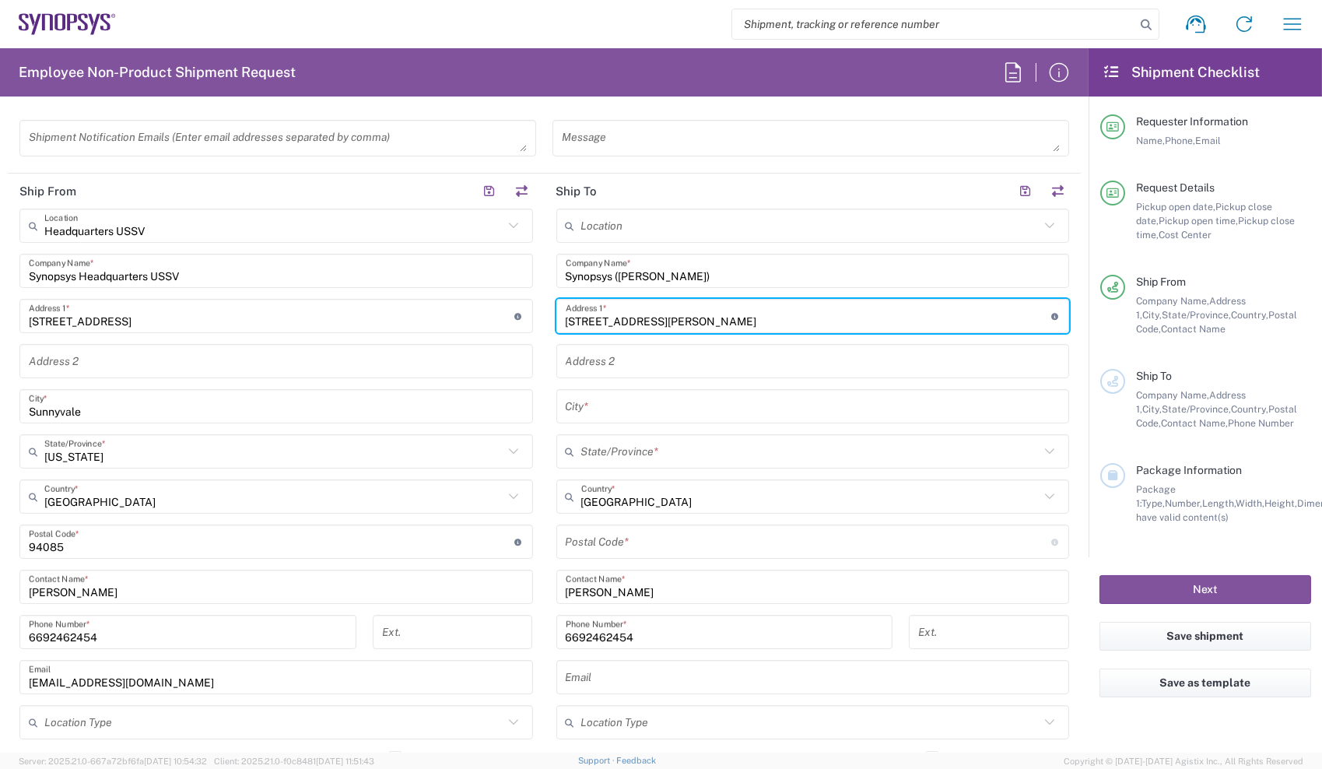
click at [654, 321] on input "[STREET_ADDRESS][PERSON_NAME]" at bounding box center [809, 316] width 486 height 27
drag, startPoint x: 654, startPoint y: 321, endPoint x: 679, endPoint y: 316, distance: 25.3
click at [679, 316] on input "[STREET_ADDRESS][PERSON_NAME]" at bounding box center [809, 316] width 486 height 27
type input "[STREET_ADDRESS][PERSON_NAME]"
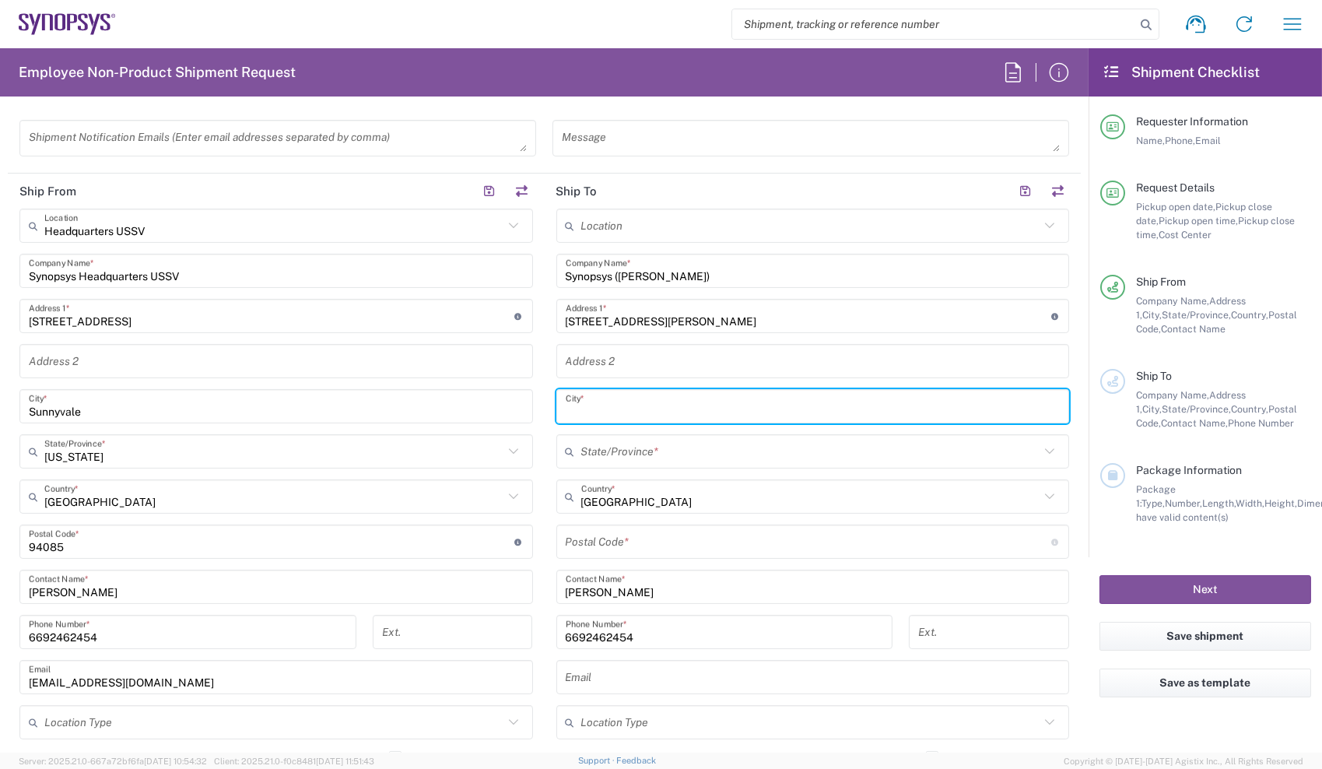
click at [603, 413] on input "text" at bounding box center [813, 406] width 495 height 27
paste input "La Jolla"
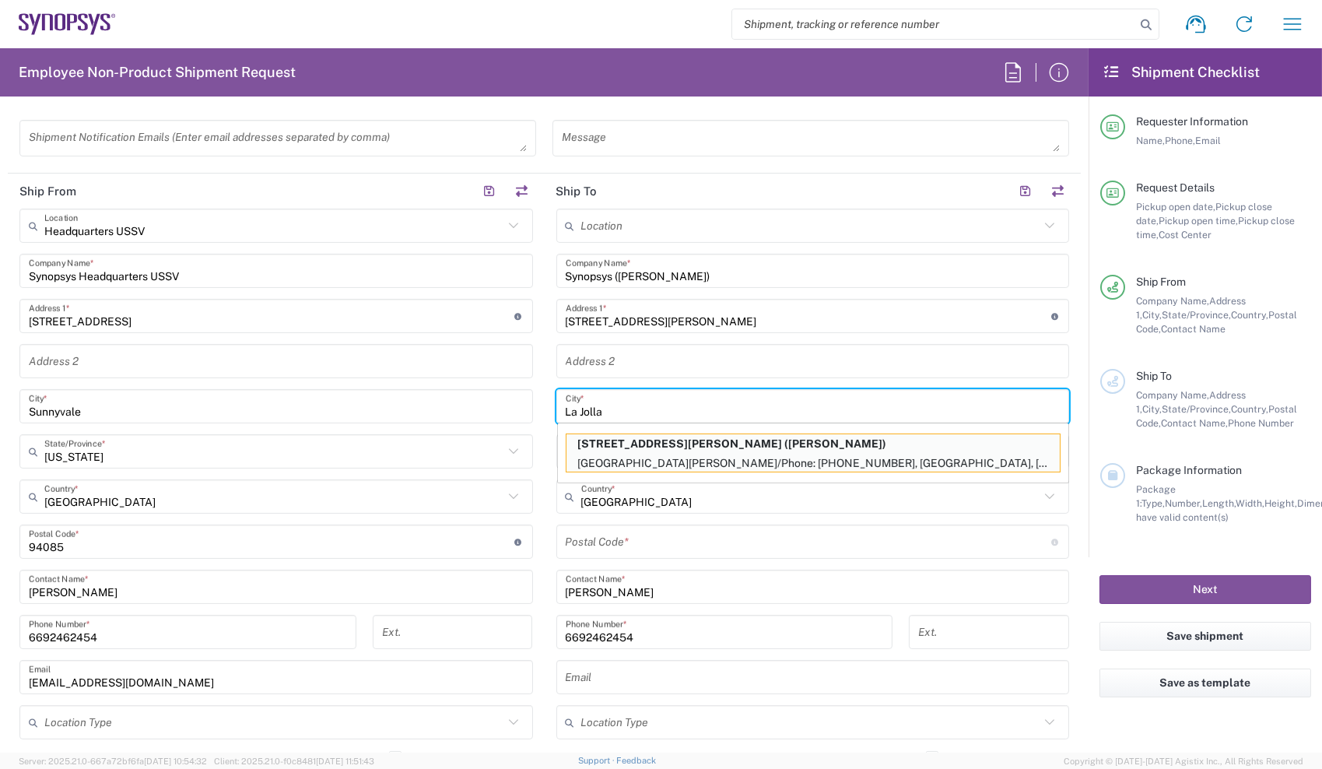
type input "La Jolla"
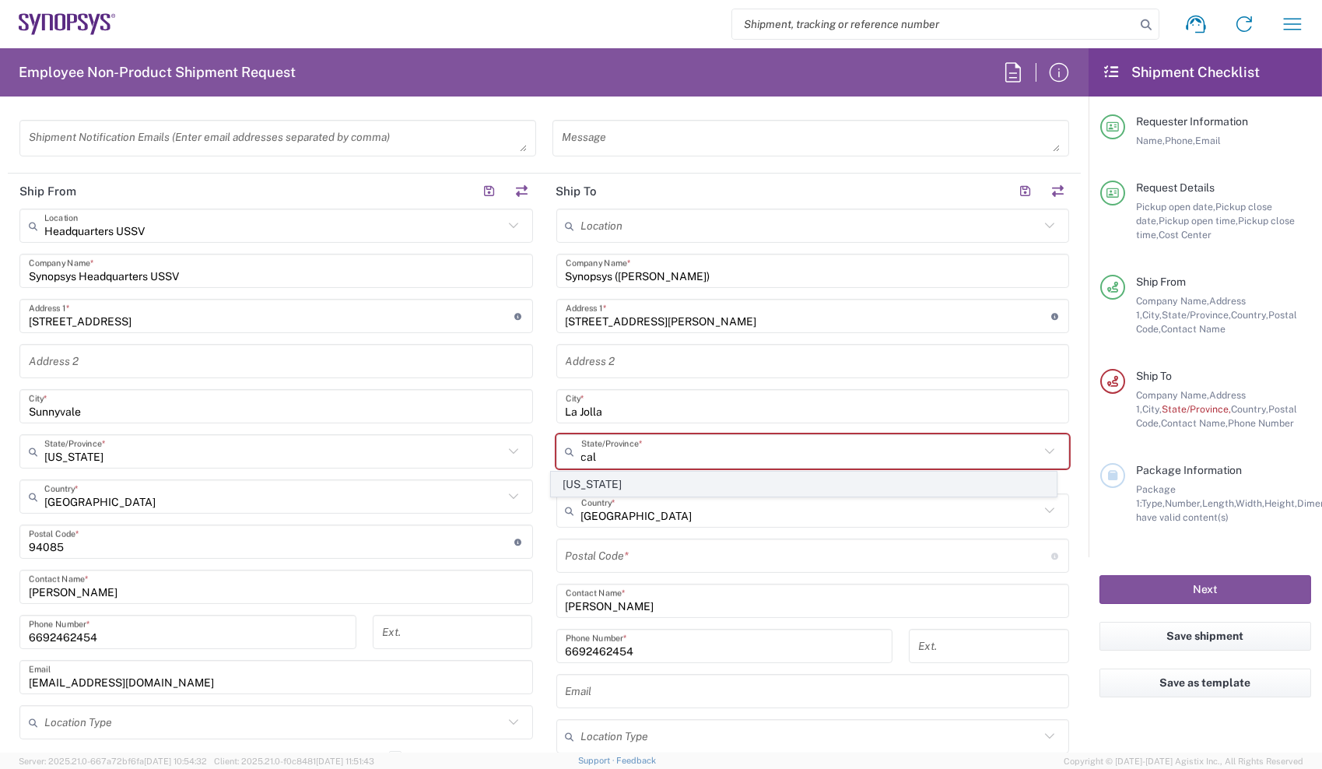
click at [581, 481] on span "[US_STATE]" at bounding box center [804, 484] width 504 height 24
type input "[US_STATE]"
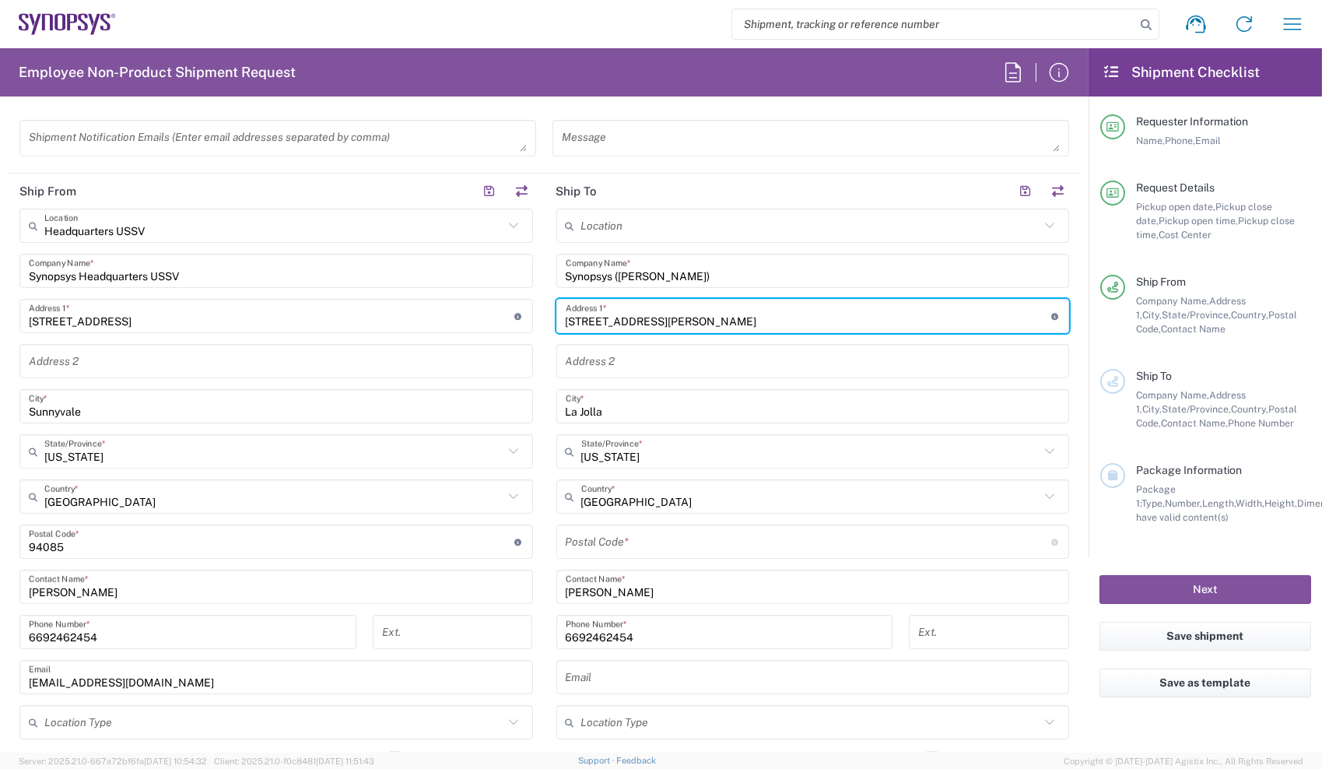
click at [715, 316] on input "[STREET_ADDRESS][PERSON_NAME]" at bounding box center [809, 316] width 486 height 27
click at [610, 533] on input "undefined" at bounding box center [809, 541] width 486 height 27
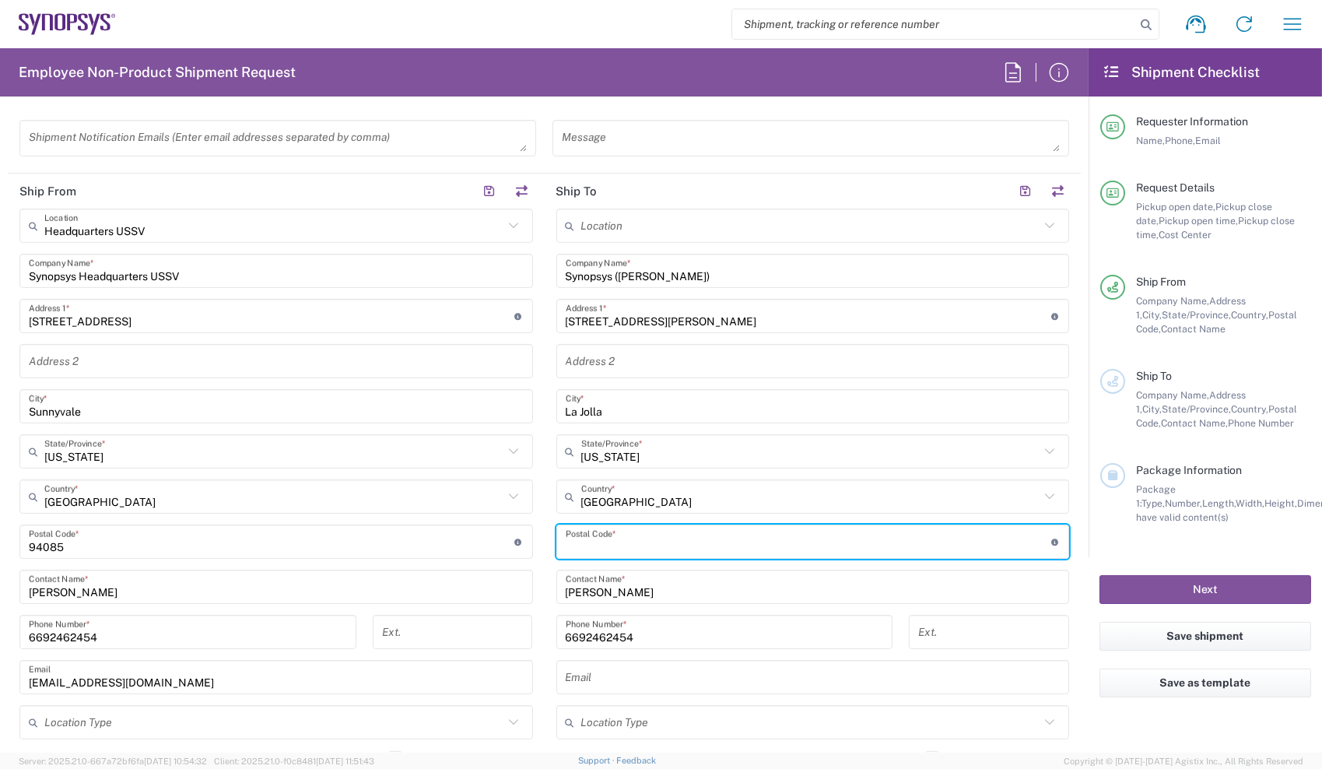
paste input "92037"
type input "92037"
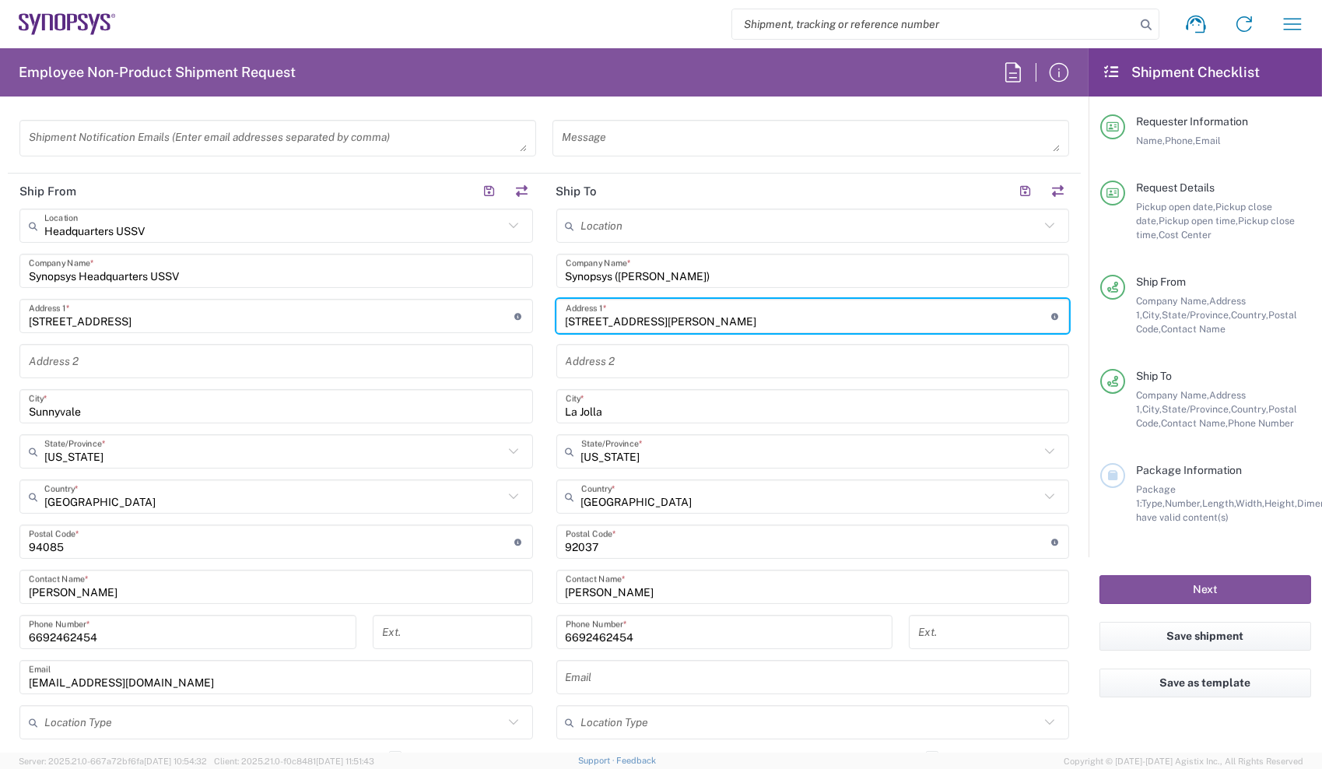
click at [655, 319] on input "[STREET_ADDRESS][PERSON_NAME]" at bounding box center [809, 316] width 486 height 27
drag, startPoint x: 655, startPoint y: 319, endPoint x: 743, endPoint y: 315, distance: 88.8
click at [743, 315] on input "[STREET_ADDRESS][PERSON_NAME]" at bounding box center [809, 316] width 486 height 27
type input "[STREET_ADDRESS][PERSON_NAME]"
click at [538, 425] on main "Headquarters USSV Location Headquarters [GEOGRAPHIC_DATA] Agrate Brianza IT01 […" at bounding box center [276, 492] width 537 height 567
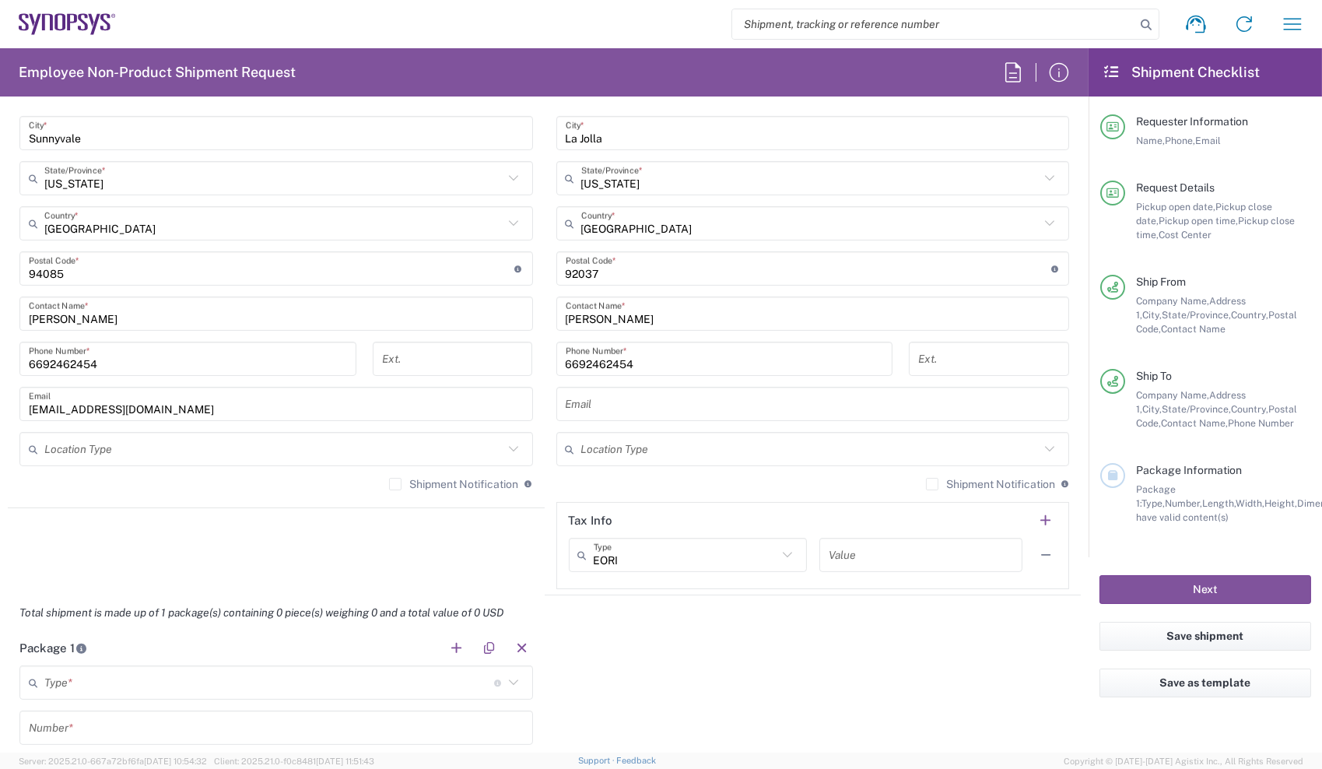
scroll to position [903, 0]
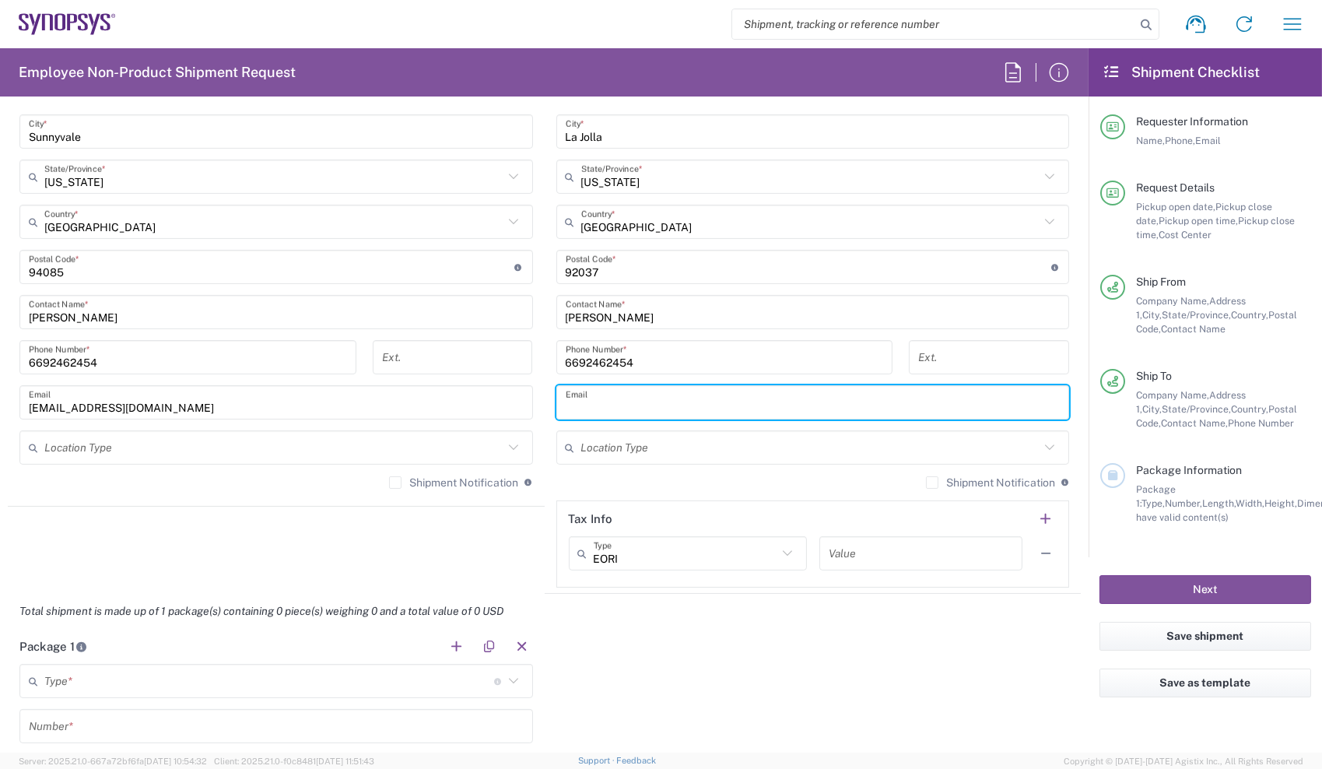
click at [668, 406] on input "text" at bounding box center [813, 402] width 495 height 27
type input "[PERSON_NAME][EMAIL_ADDRESS][DOMAIN_NAME]"
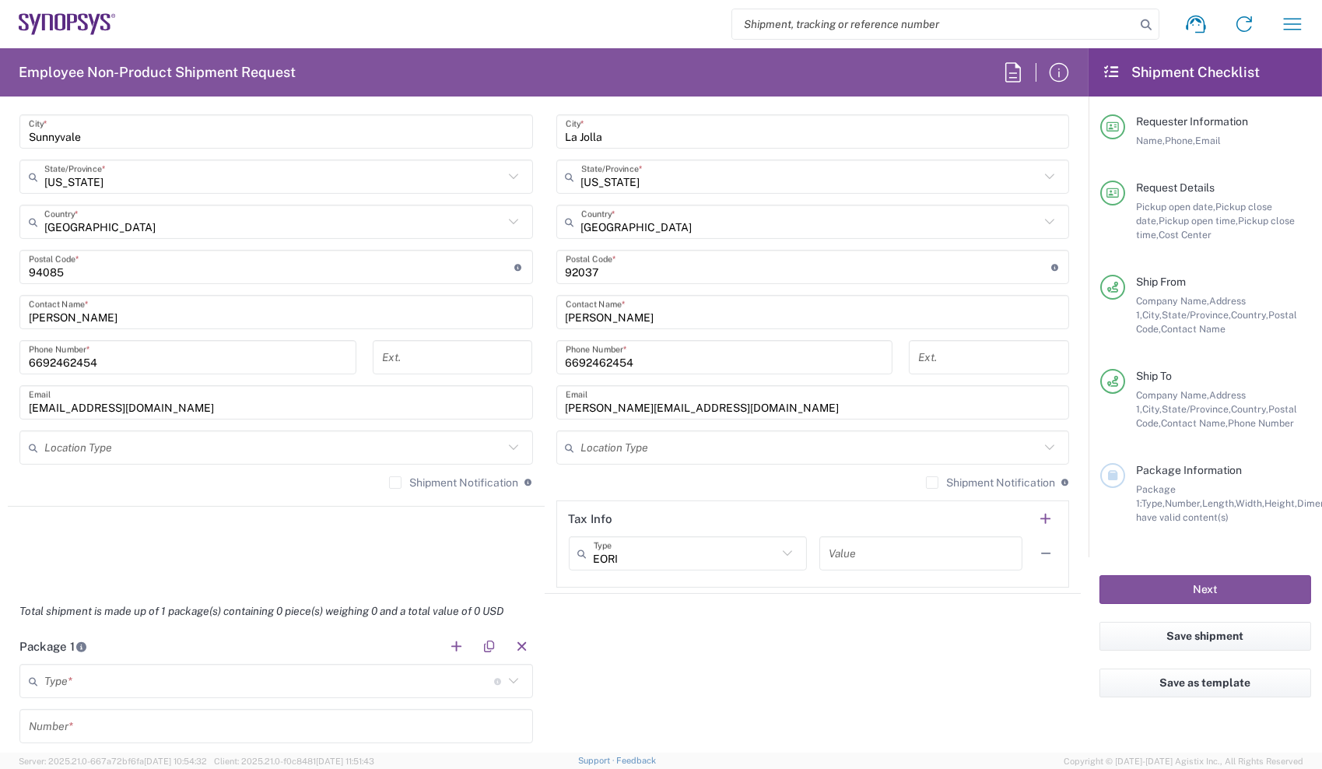
click at [557, 480] on div "Shipment Notification If checked, a shipment notification email will be sent to…" at bounding box center [814, 488] width 514 height 25
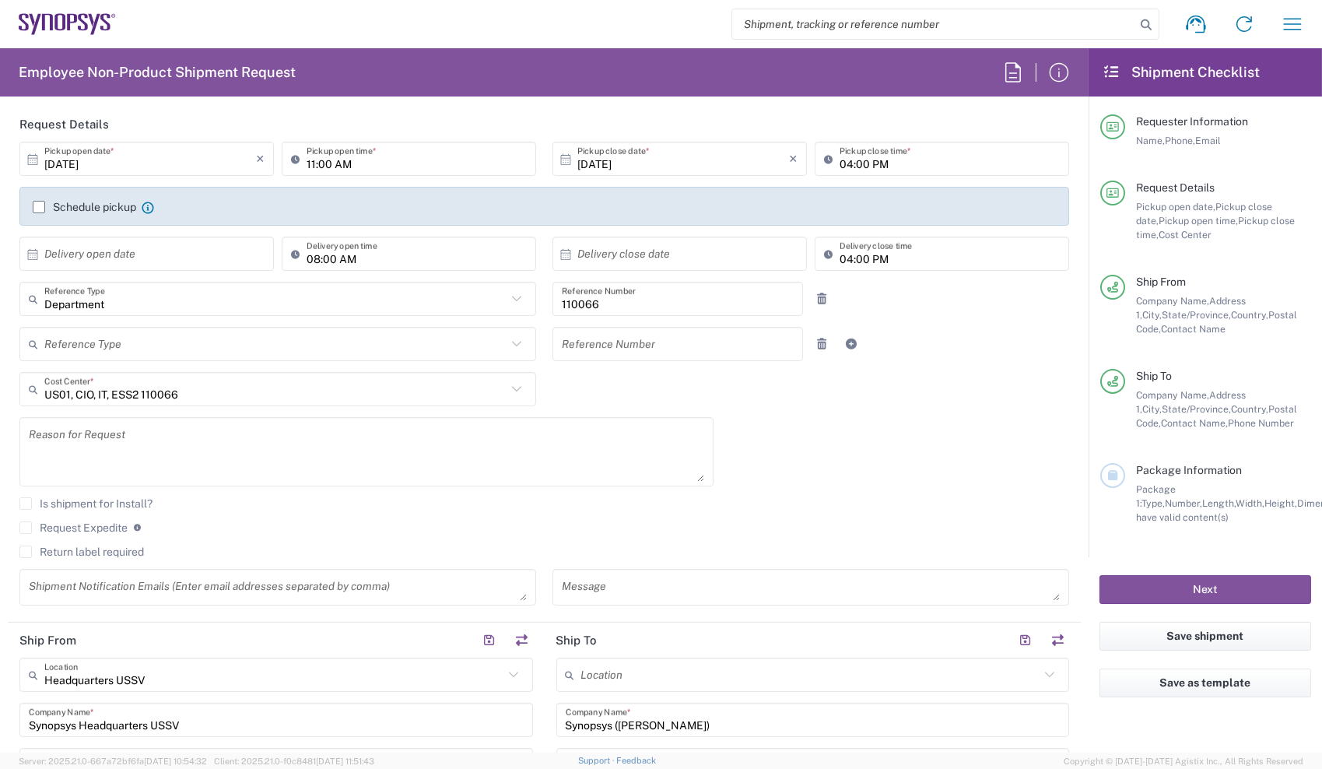
scroll to position [0, 0]
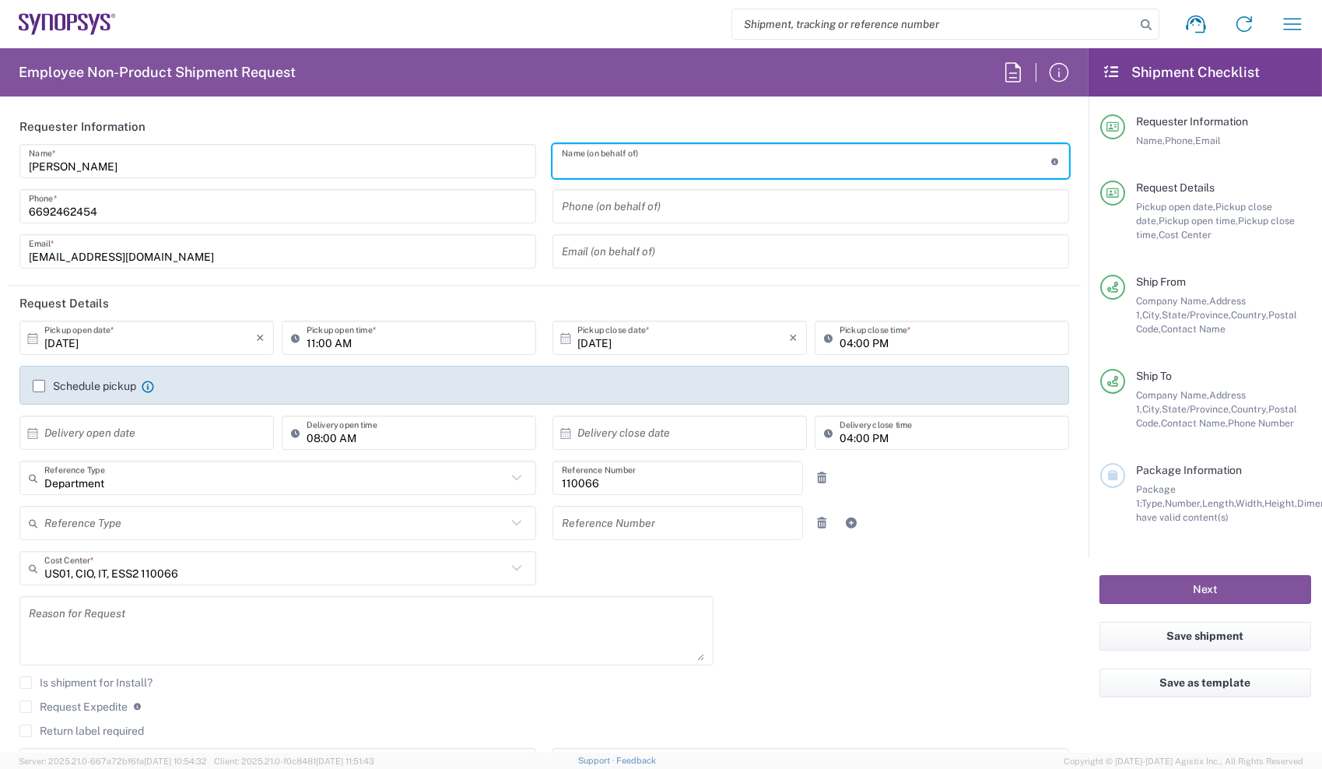
click at [637, 156] on input "text" at bounding box center [807, 161] width 490 height 27
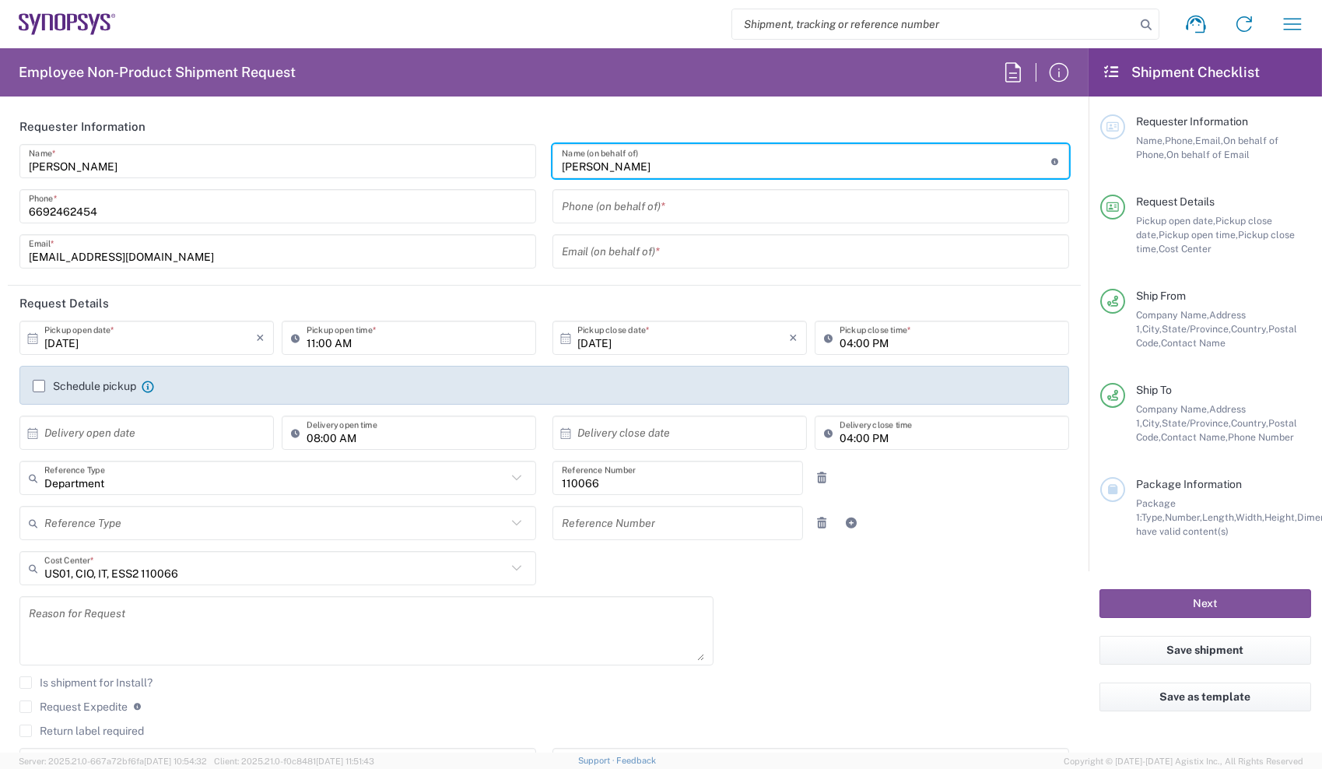
type input "[PERSON_NAME]"
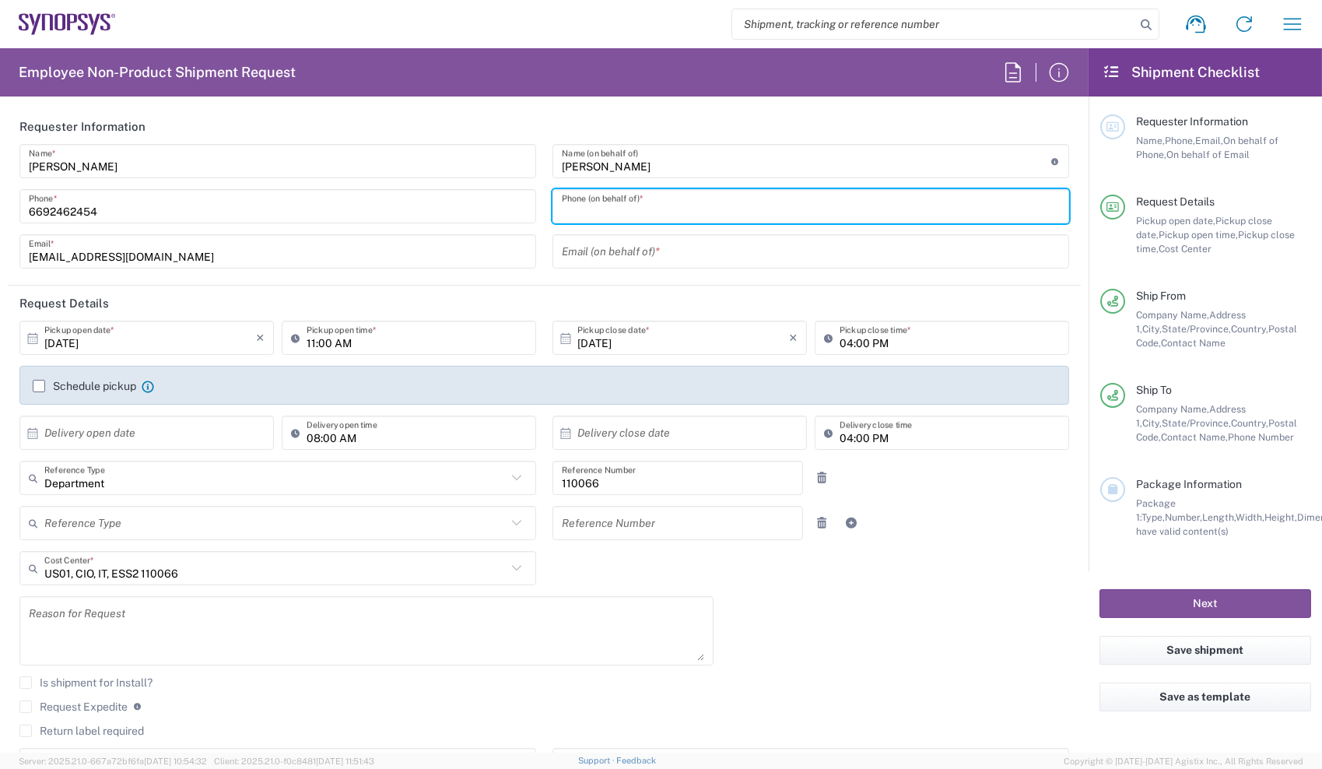
click at [622, 204] on input "tel" at bounding box center [811, 206] width 498 height 27
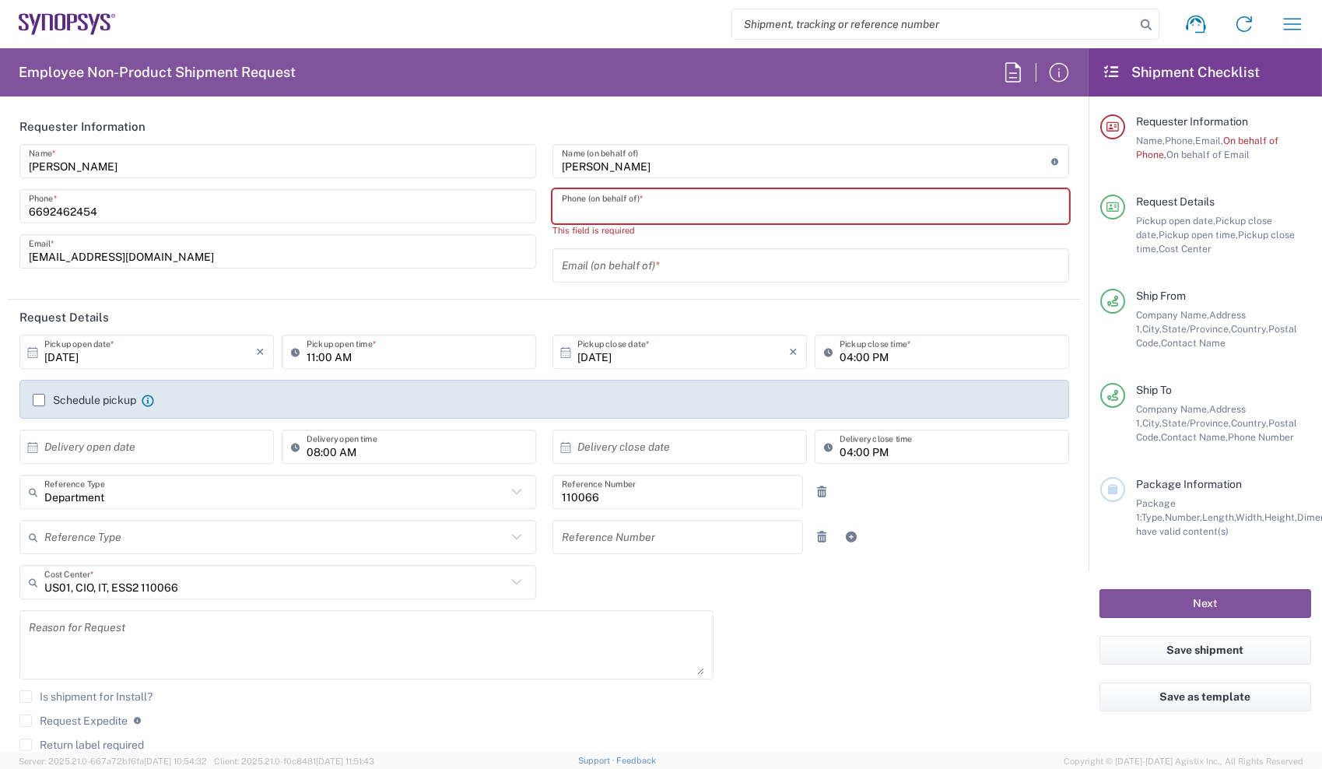
paste input "650.861.7899"
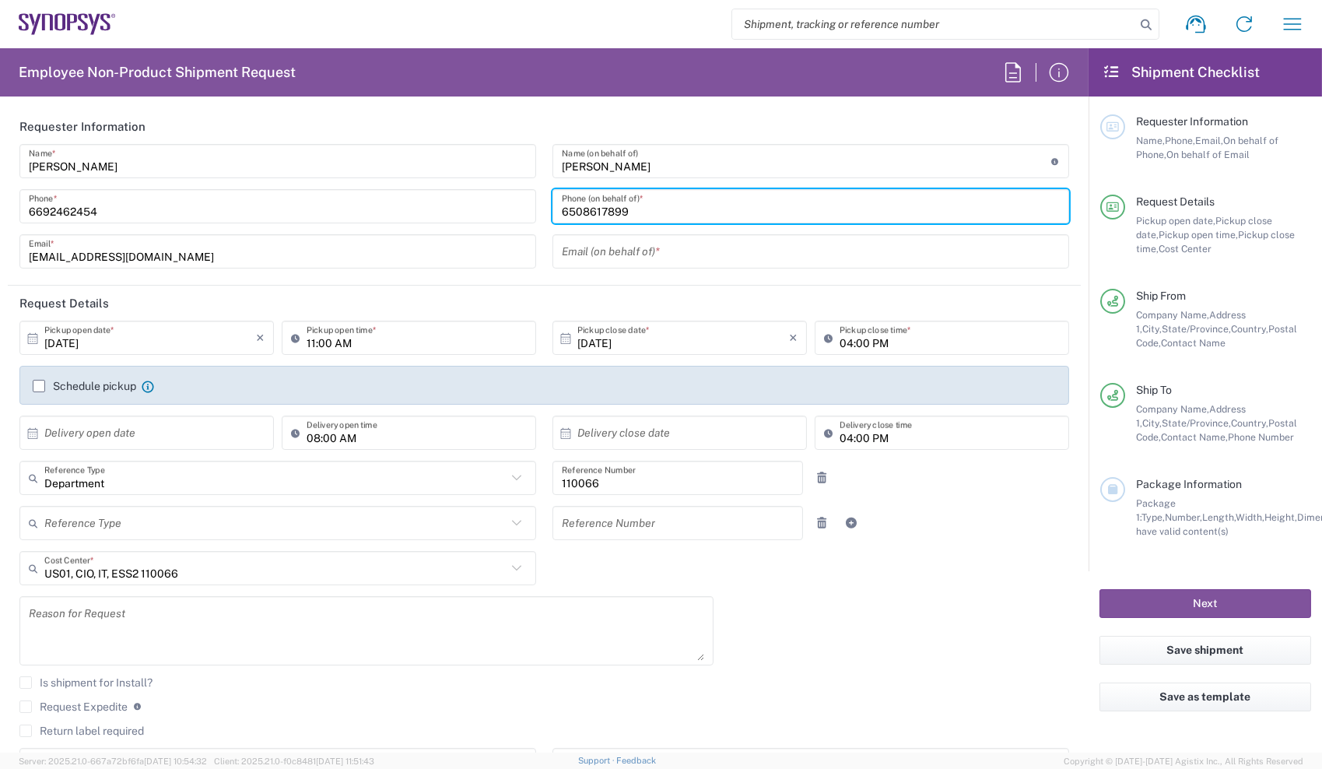
type input "6508617899"
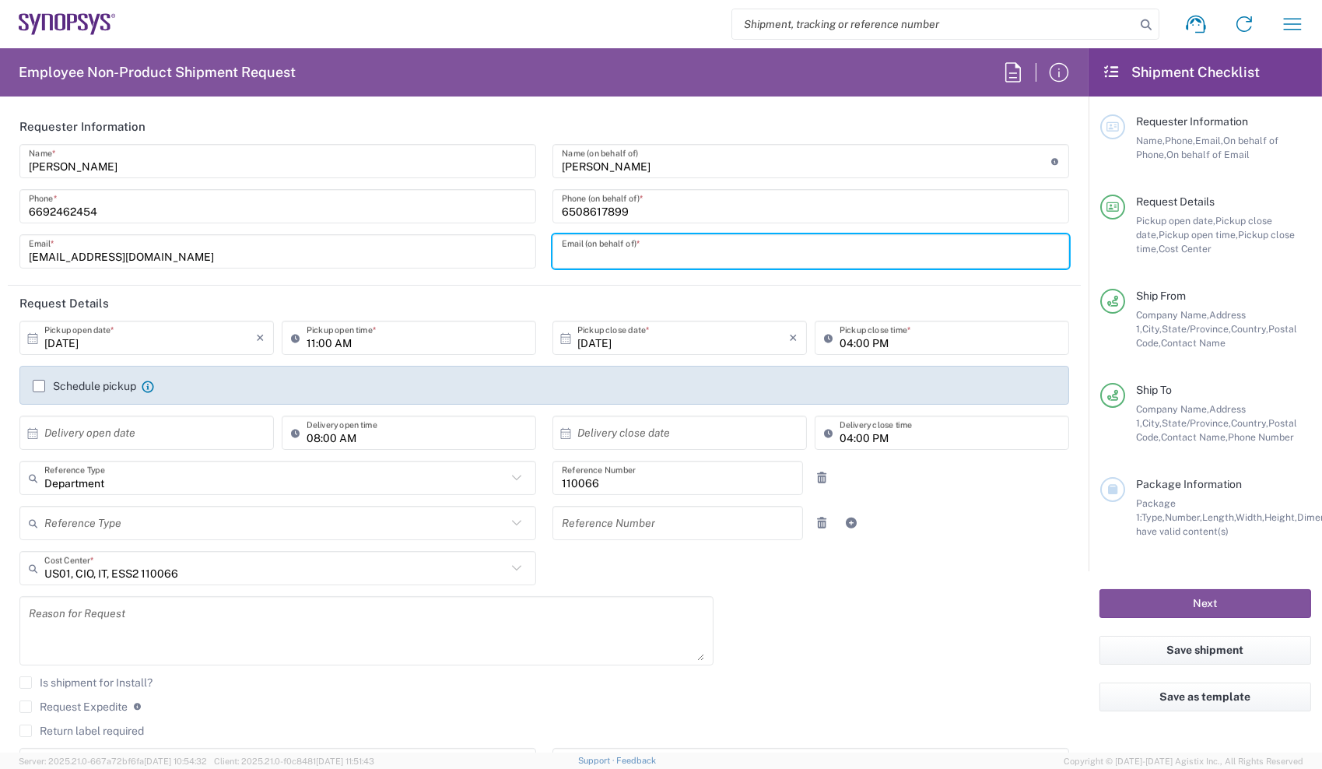
click at [683, 254] on input "text" at bounding box center [811, 251] width 498 height 27
type input "[PERSON_NAME][EMAIL_ADDRESS][DOMAIN_NAME]"
click at [545, 335] on div "[DATE] × Pickup close date * Cancel Apply 04:00 PM Pickup close time *" at bounding box center [811, 343] width 533 height 45
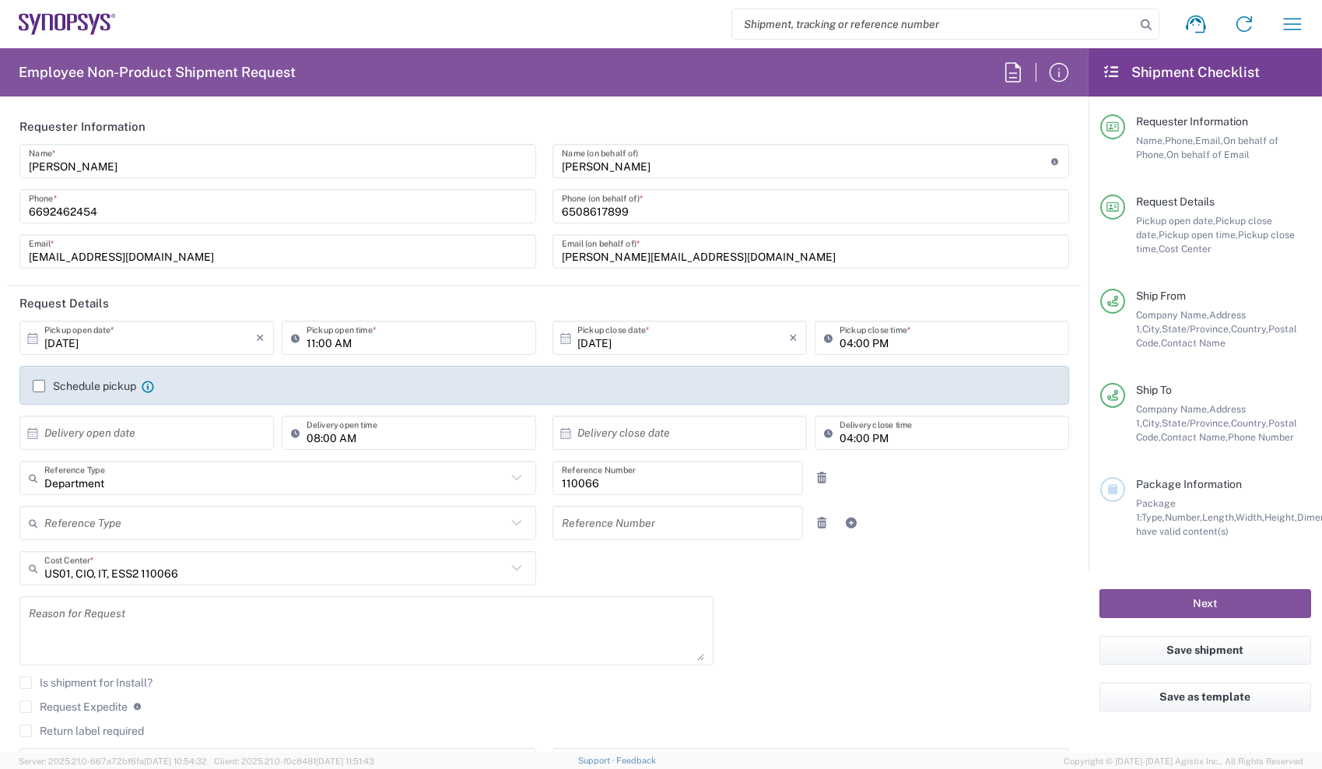
scroll to position [130, 0]
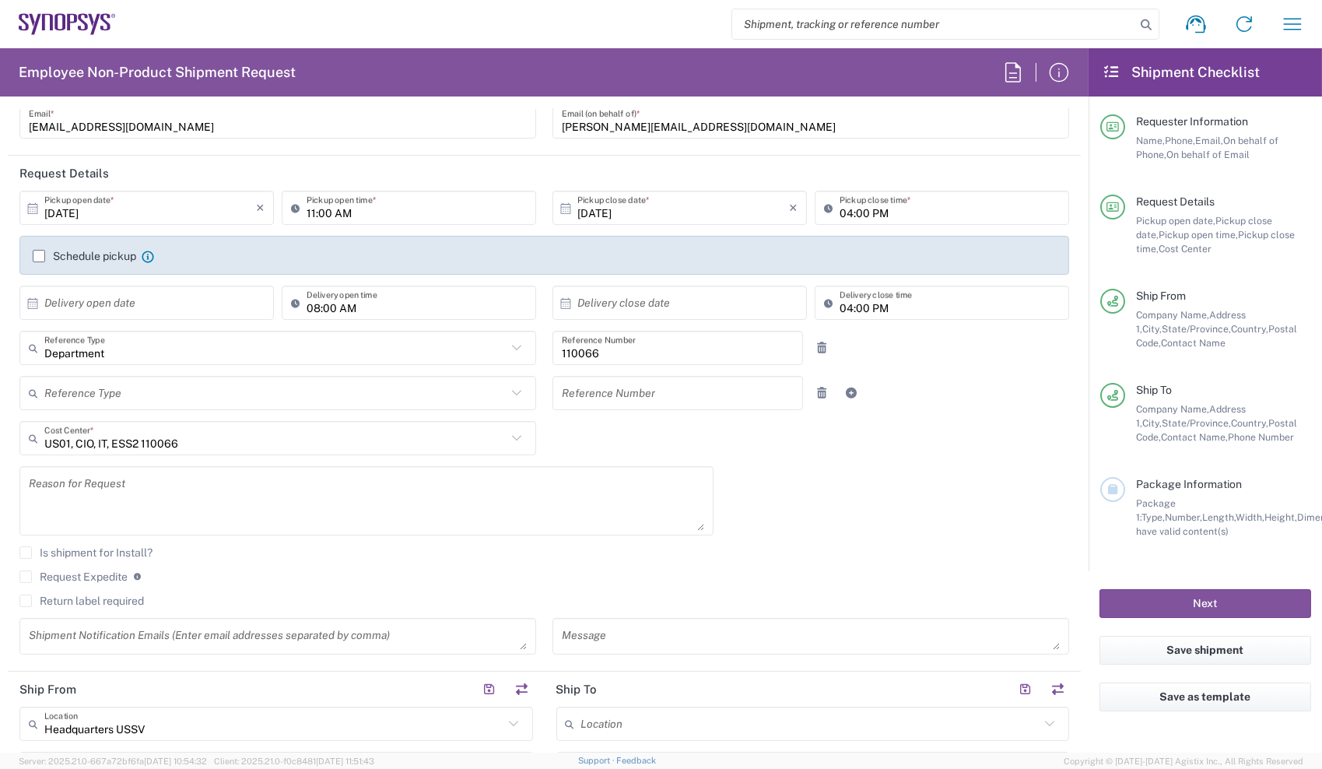
click at [79, 577] on label "Request Expedite" at bounding box center [73, 577] width 108 height 12
click at [26, 577] on input "Request Expedite" at bounding box center [26, 577] width 0 height 0
click at [149, 496] on textarea at bounding box center [367, 501] width 676 height 60
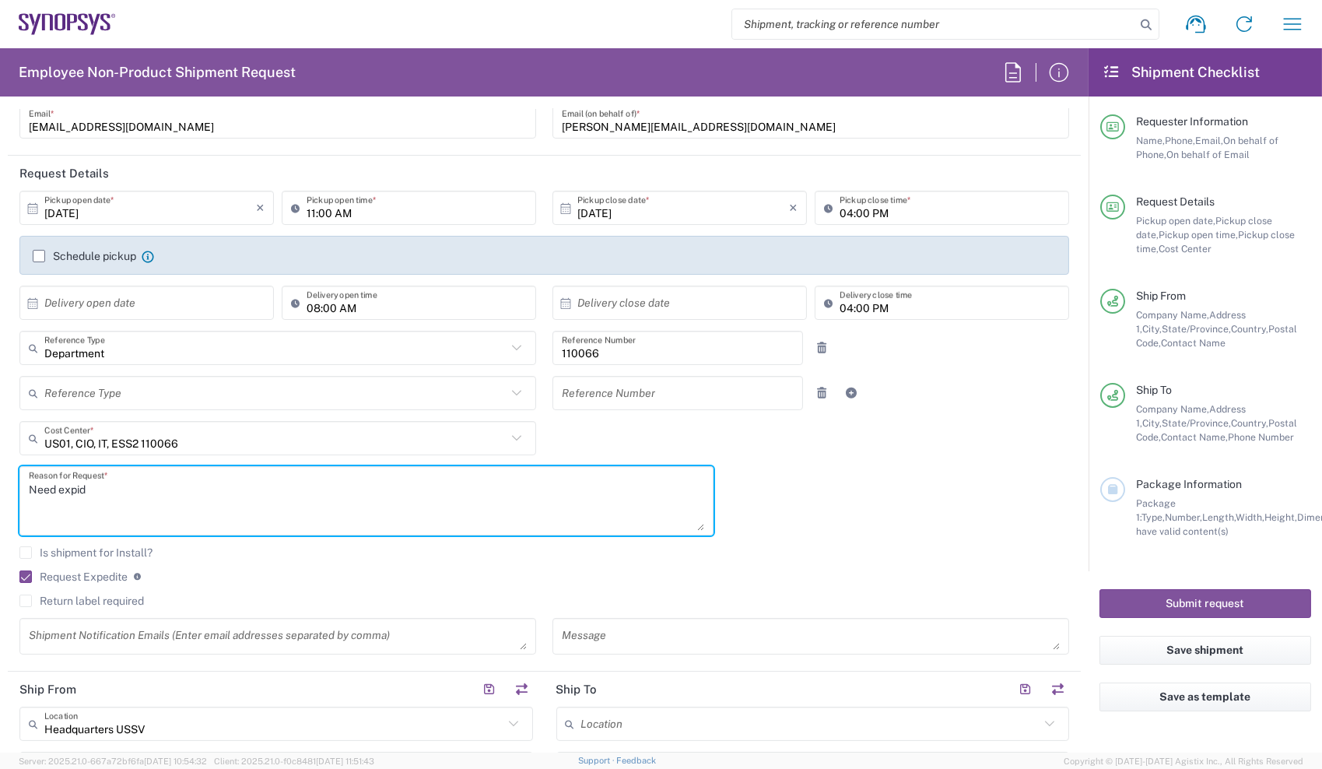
click at [149, 496] on textarea "Need expid" at bounding box center [367, 501] width 676 height 60
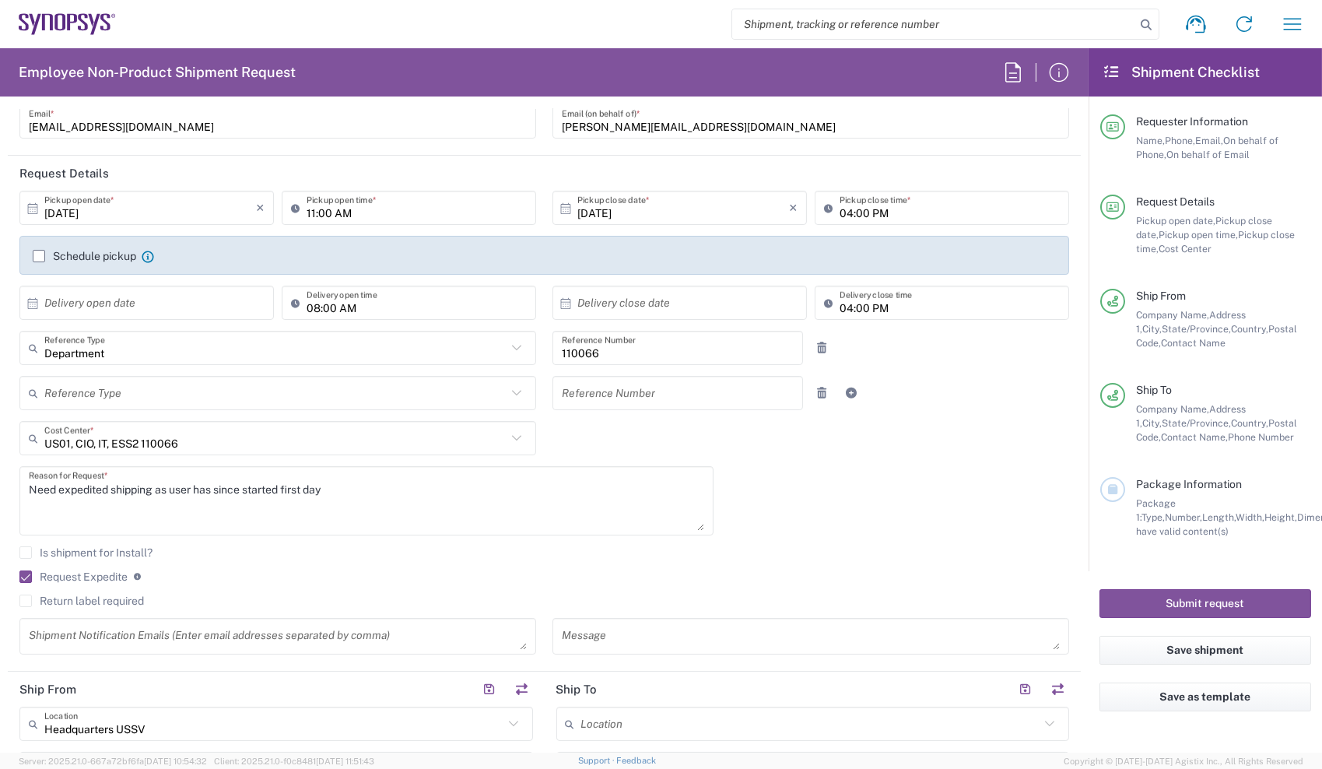
click at [883, 497] on div "[DATE] × Pickup open date * Cancel Apply 11:00 AM Pickup open time * [DATE] × P…" at bounding box center [545, 428] width 1066 height 475
click at [283, 491] on textarea "Need expedited shipping as user has since started first day" at bounding box center [367, 501] width 676 height 60
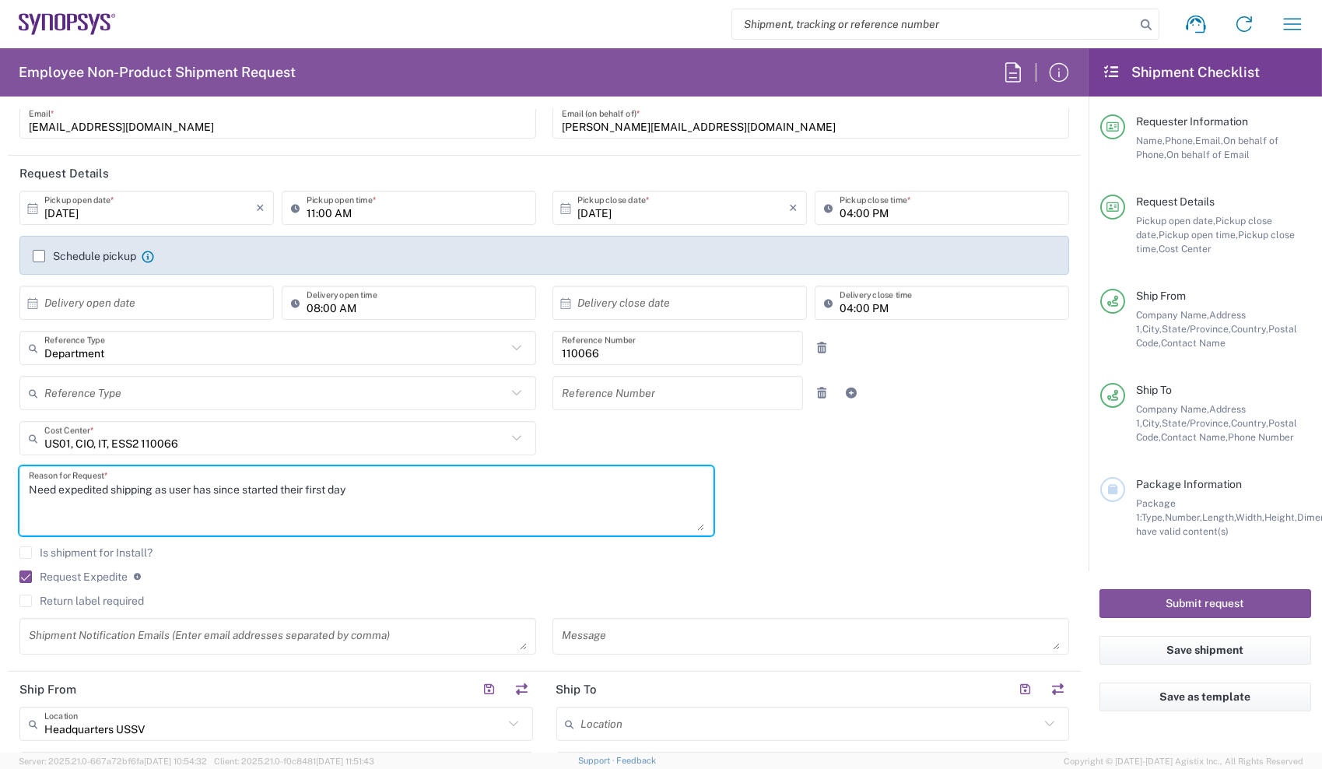
type textarea "Need expedited shipping as user has since started their first day"
click at [798, 497] on div "[DATE] × Pickup open date * Cancel Apply 11:00 AM Pickup open time * [DATE] × P…" at bounding box center [545, 428] width 1066 height 475
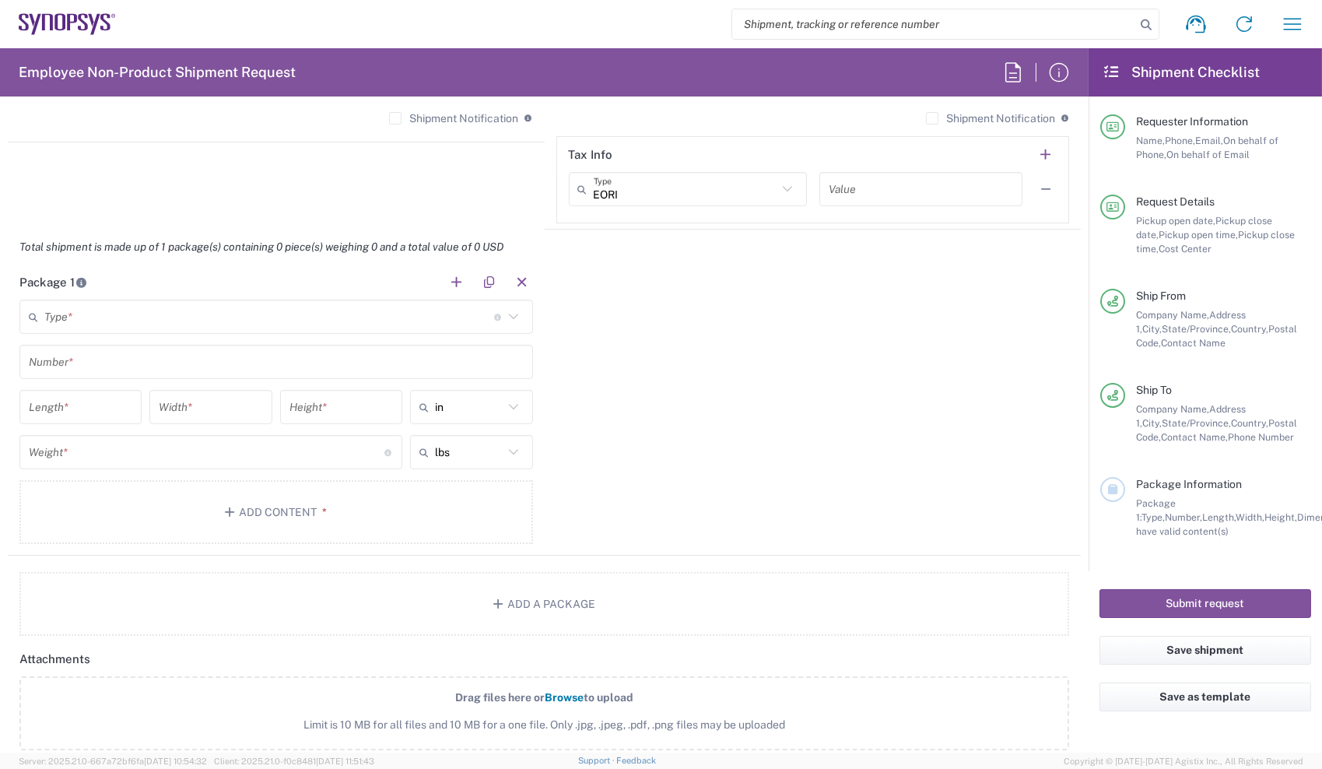
scroll to position [1270, 0]
click at [404, 322] on input "text" at bounding box center [269, 313] width 450 height 27
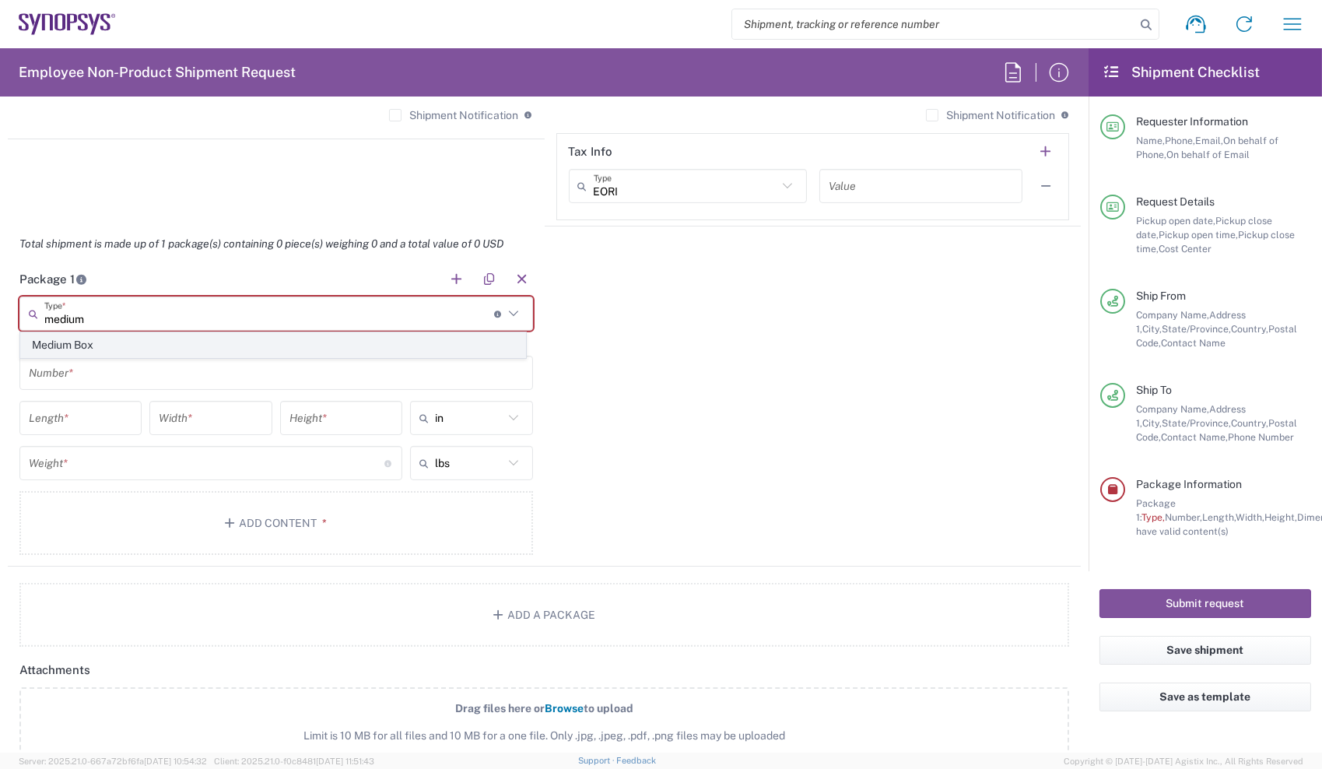
click at [223, 346] on span "Medium Box" at bounding box center [273, 345] width 504 height 24
type input "Medium Box"
type input "13"
type input "11.5"
type input "2.5"
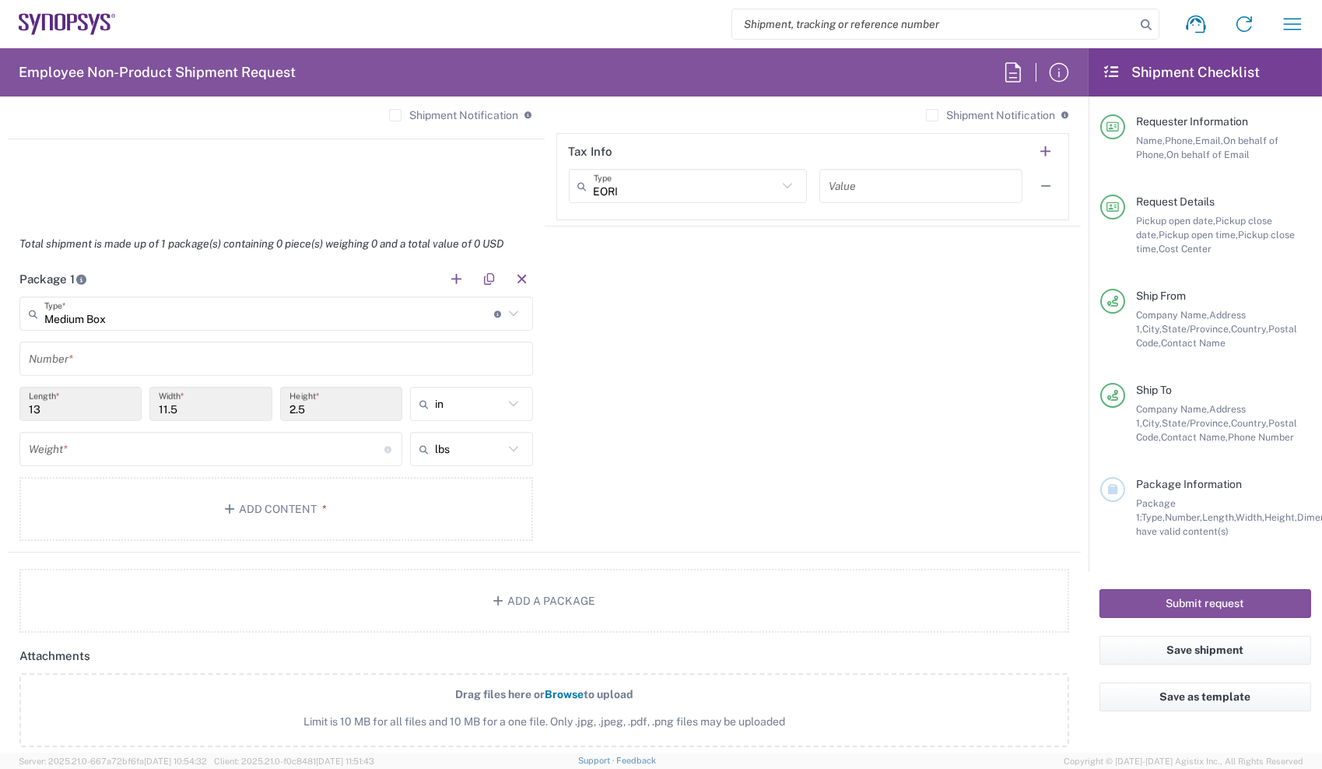
click at [203, 348] on input "text" at bounding box center [276, 359] width 495 height 27
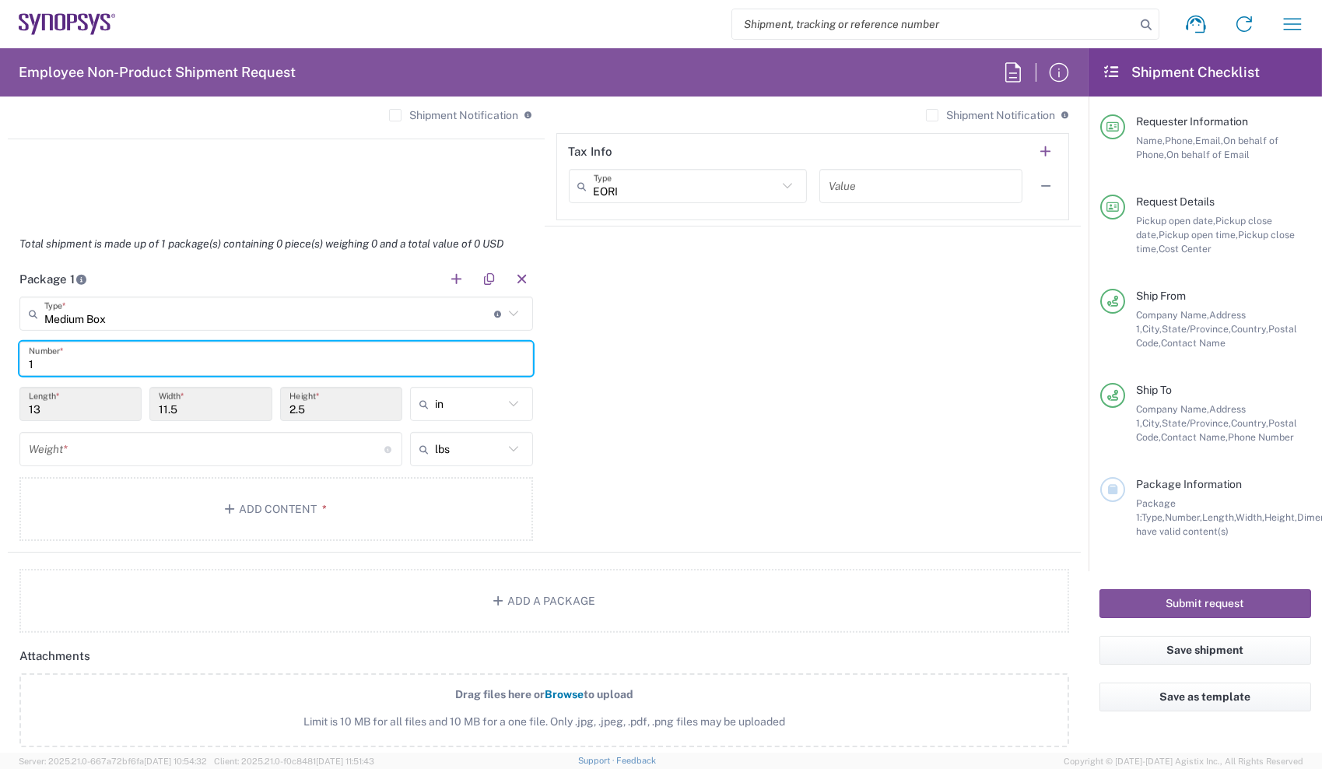
type input "1"
click at [219, 445] on input "number" at bounding box center [207, 449] width 356 height 27
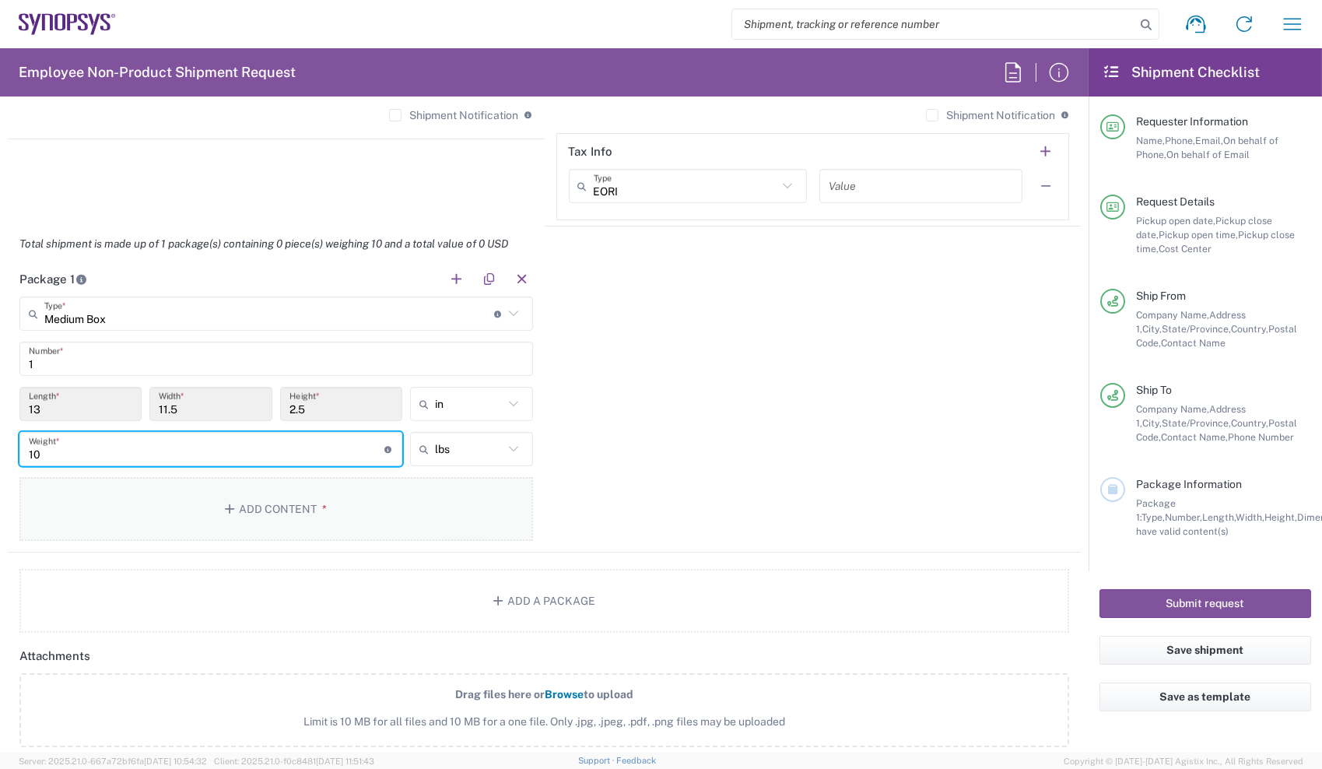
type input "10"
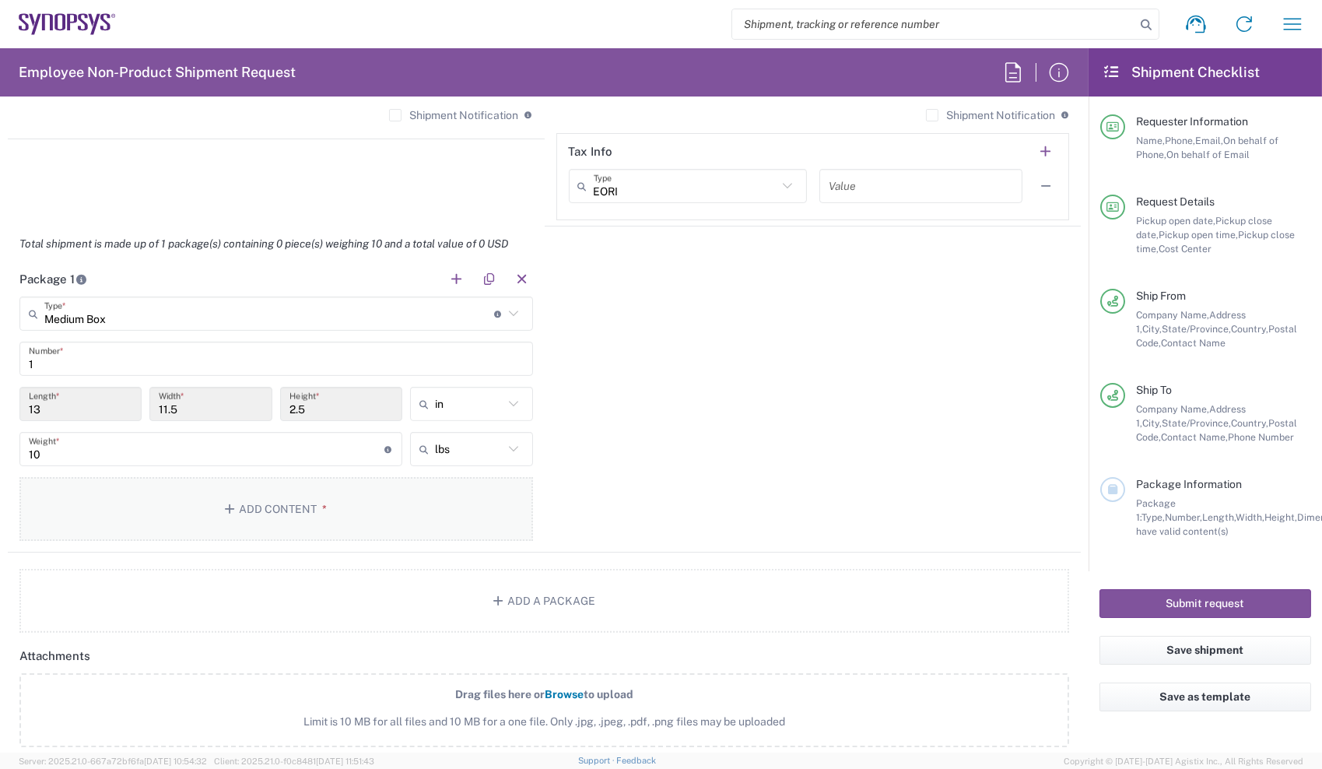
click at [251, 507] on button "Add Content *" at bounding box center [276, 509] width 514 height 64
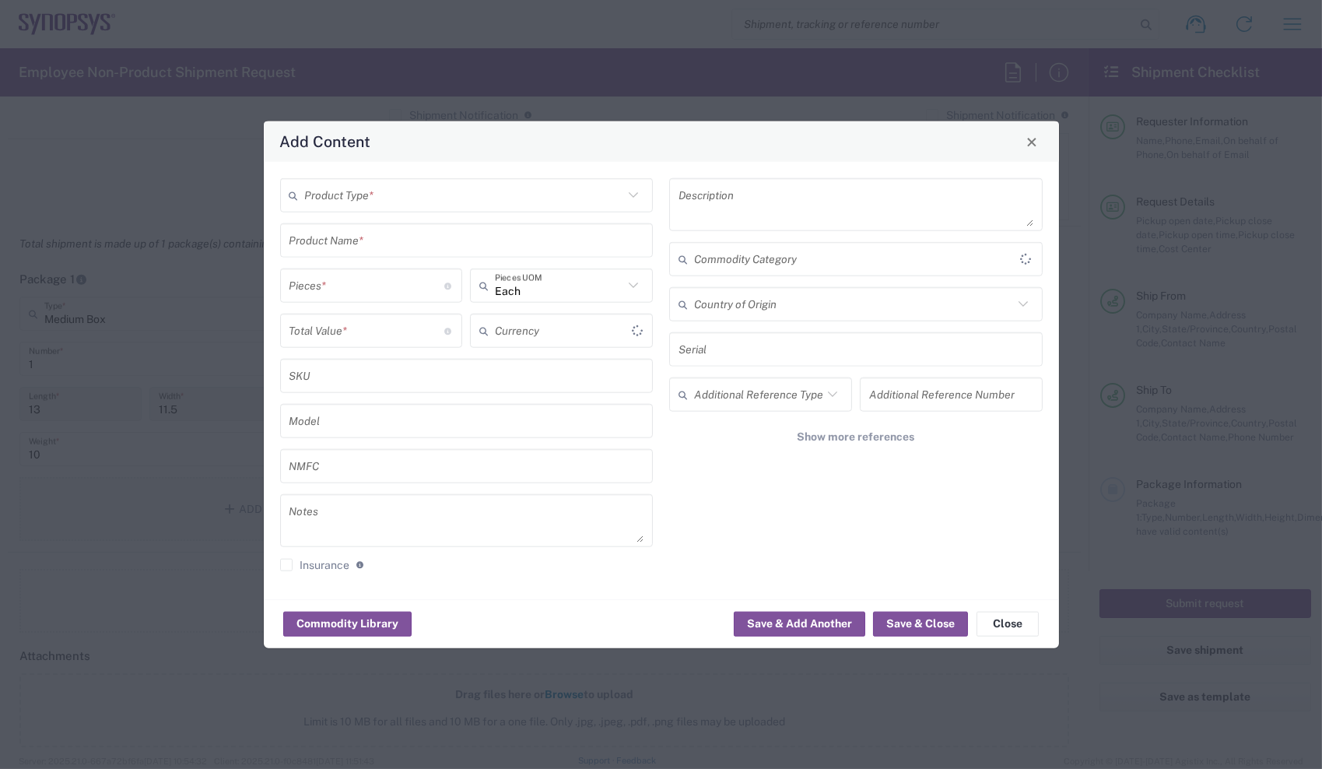
type input "US Dollar"
click at [456, 191] on input "text" at bounding box center [464, 194] width 319 height 27
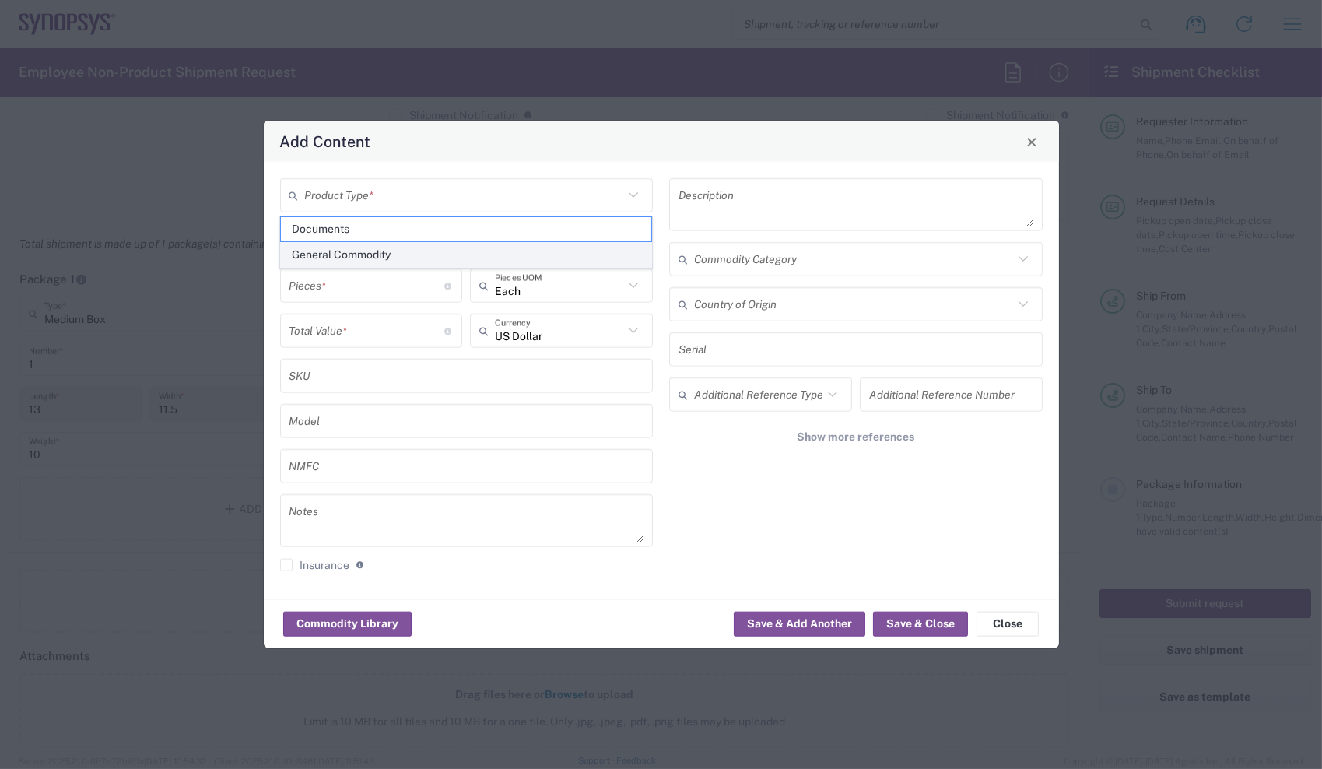
click at [439, 251] on span "General Commodity" at bounding box center [466, 255] width 370 height 24
type input "General Commodity"
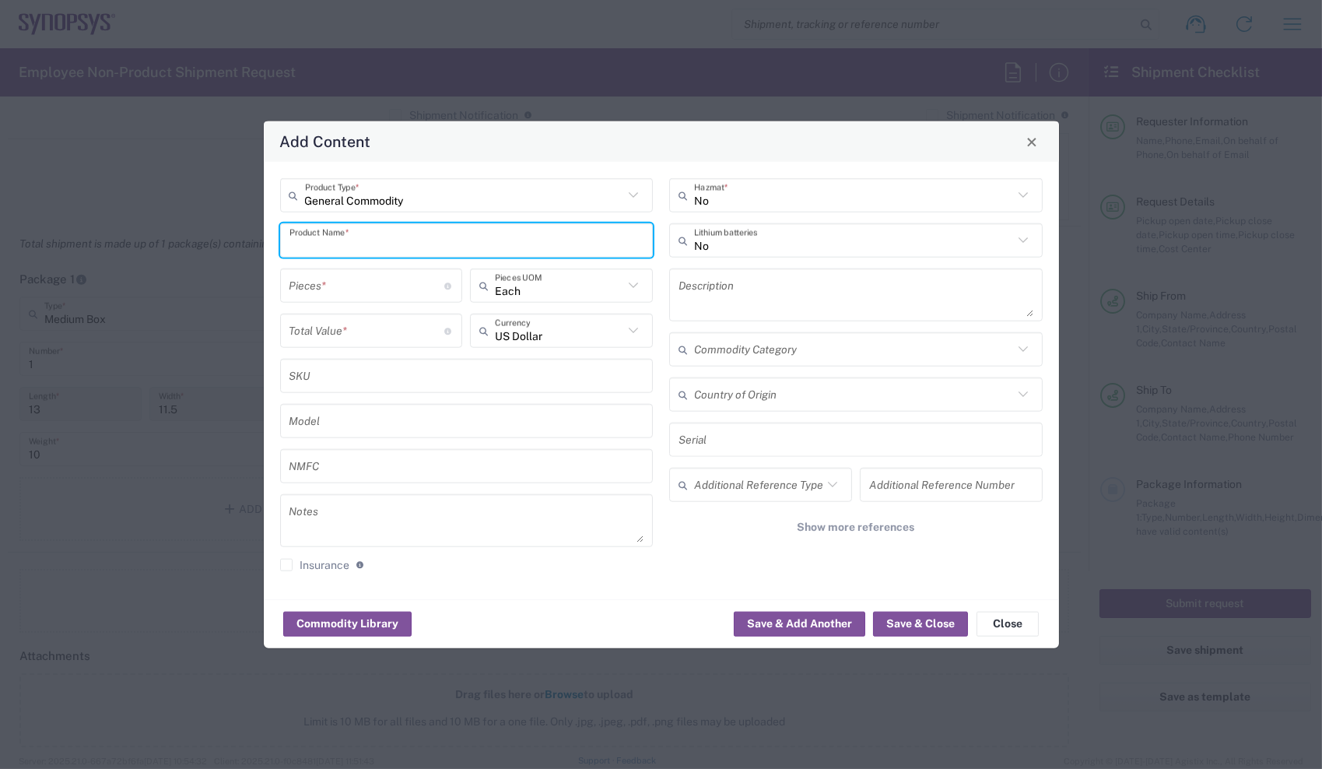
click at [440, 242] on input "text" at bounding box center [467, 239] width 355 height 27
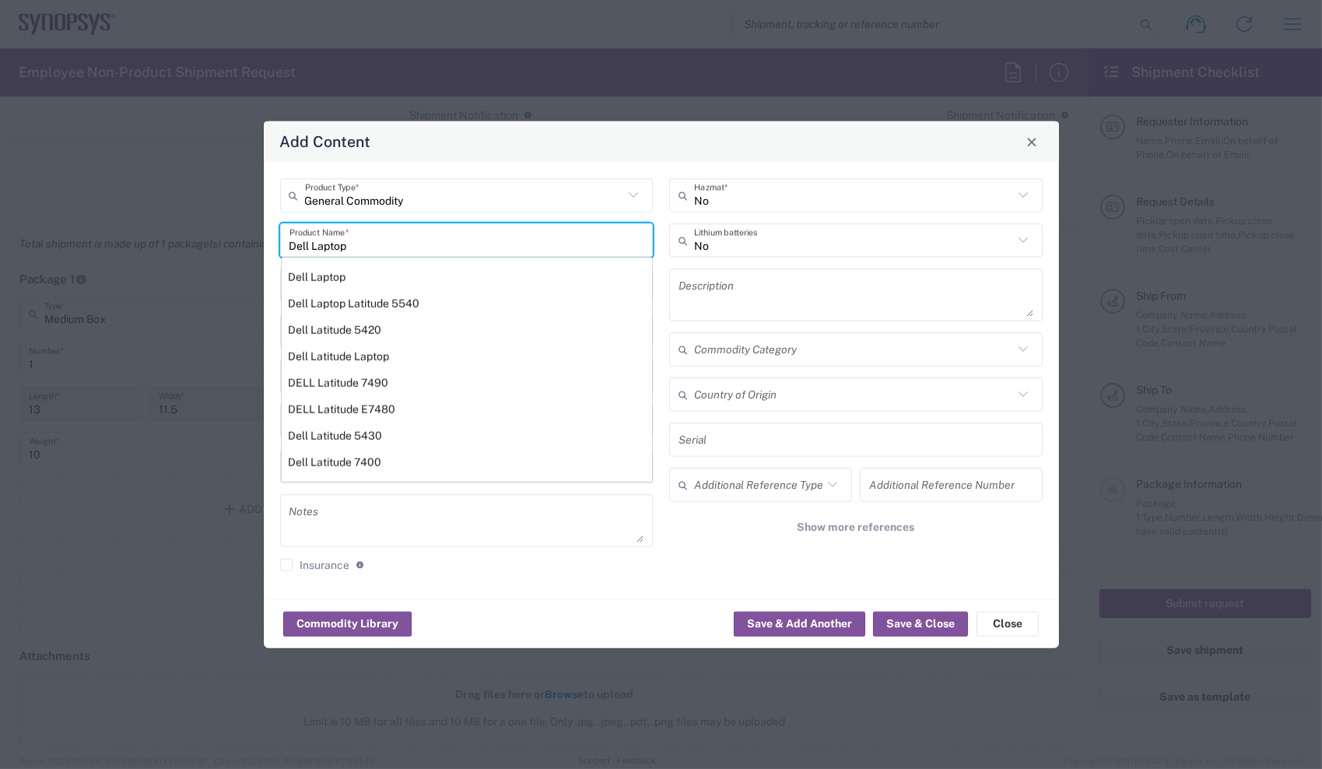
type input "Dell Laptop"
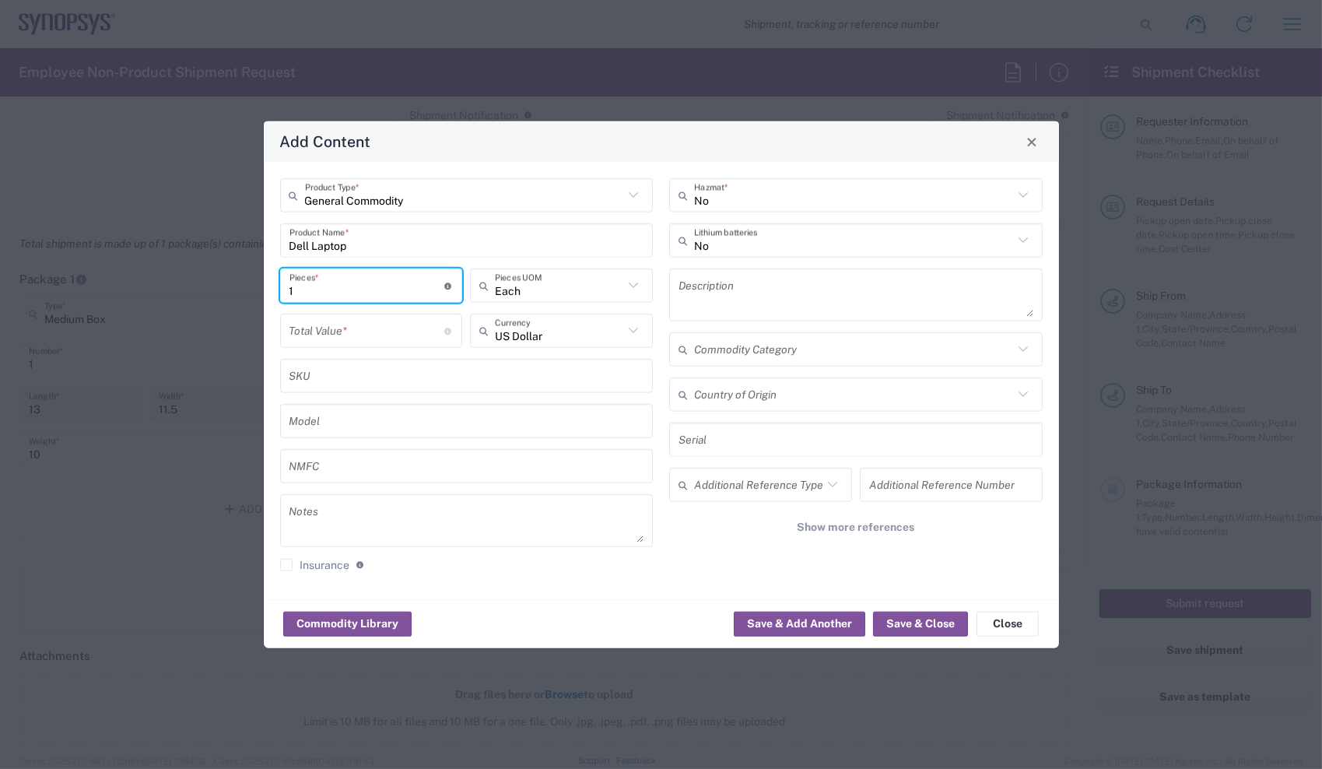
type input "1"
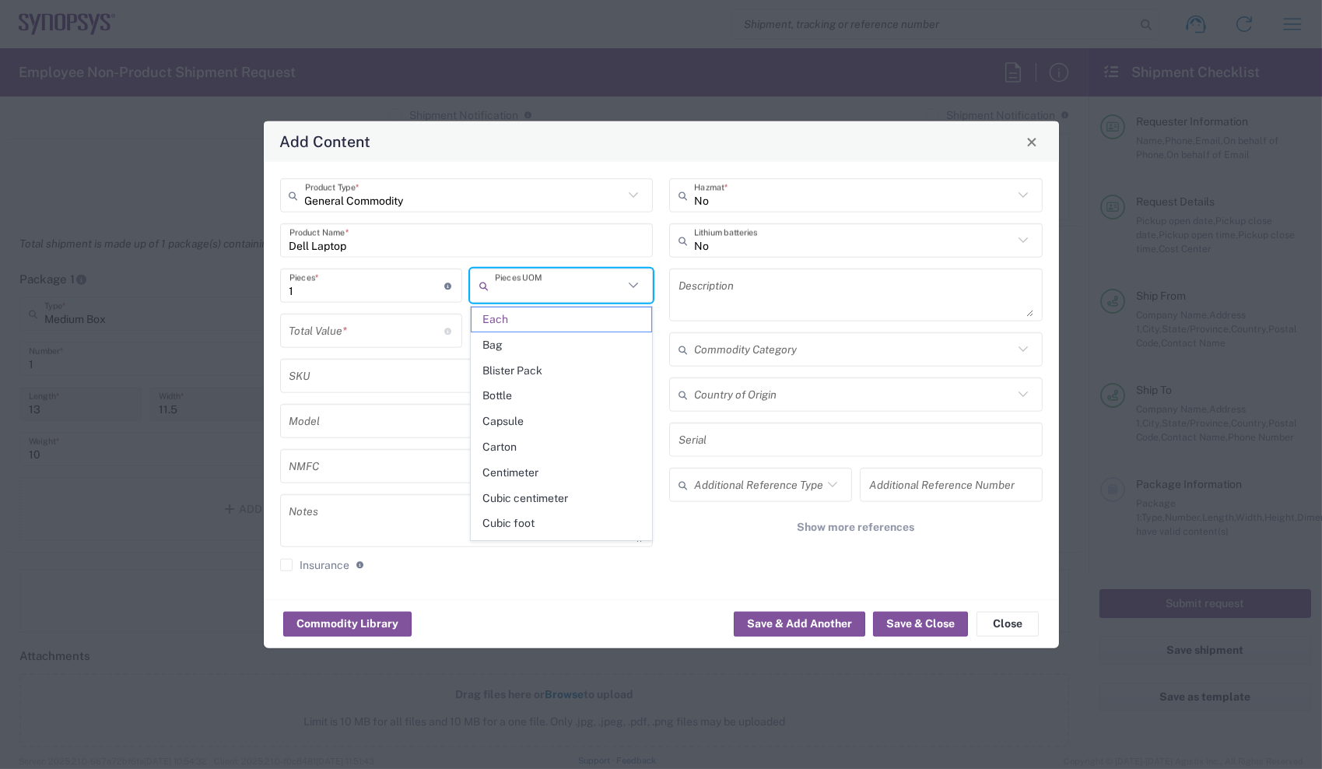
type input "Each"
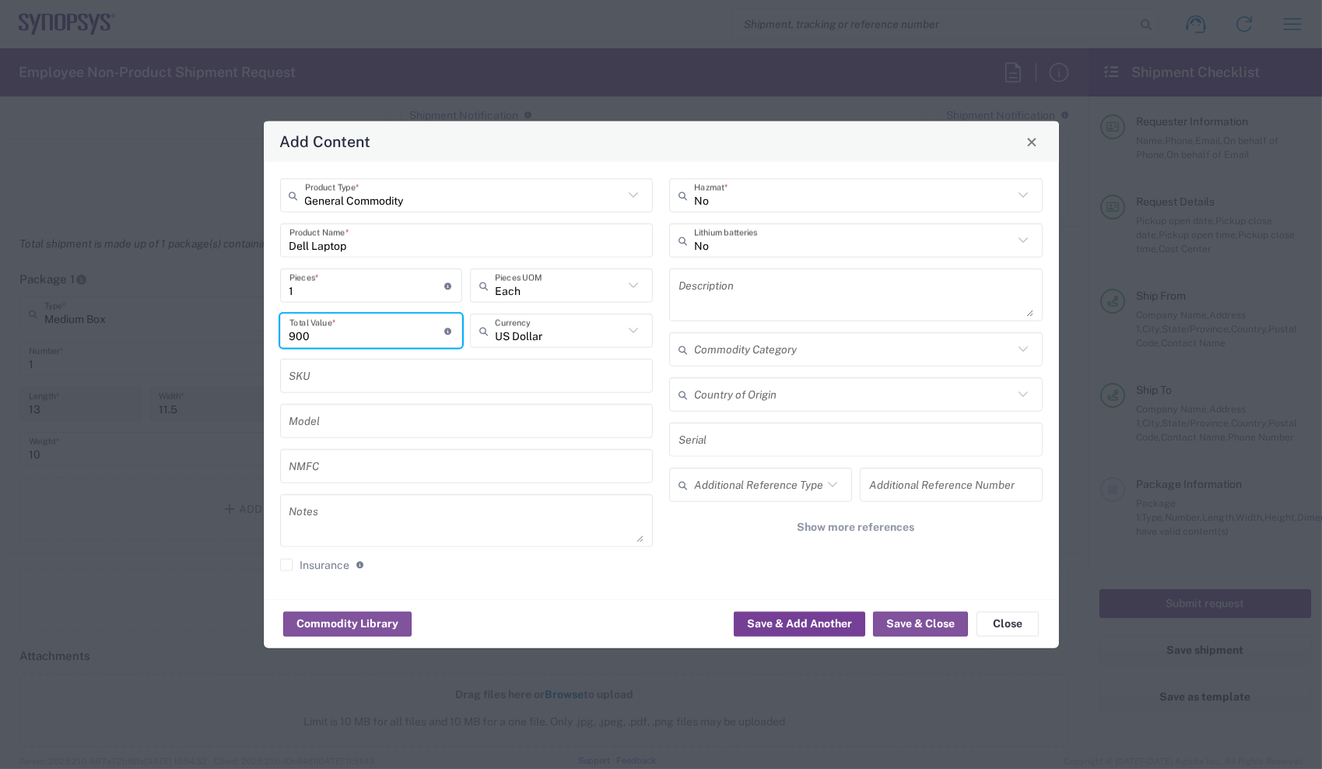
type input "900"
click at [788, 620] on button "Save & Add Another" at bounding box center [800, 623] width 132 height 25
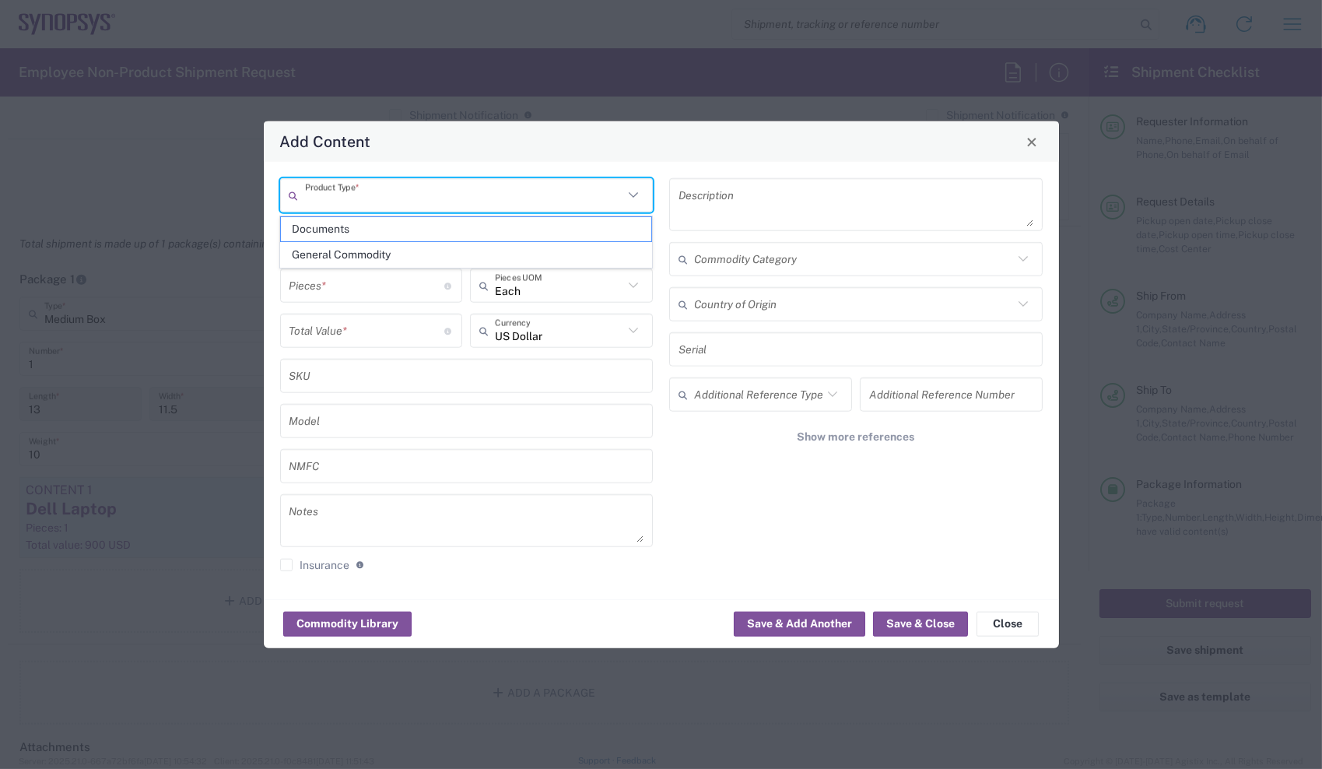
click at [540, 184] on input "text" at bounding box center [464, 194] width 319 height 27
click at [527, 247] on span "General Commodity" at bounding box center [466, 255] width 370 height 24
type input "General Commodity"
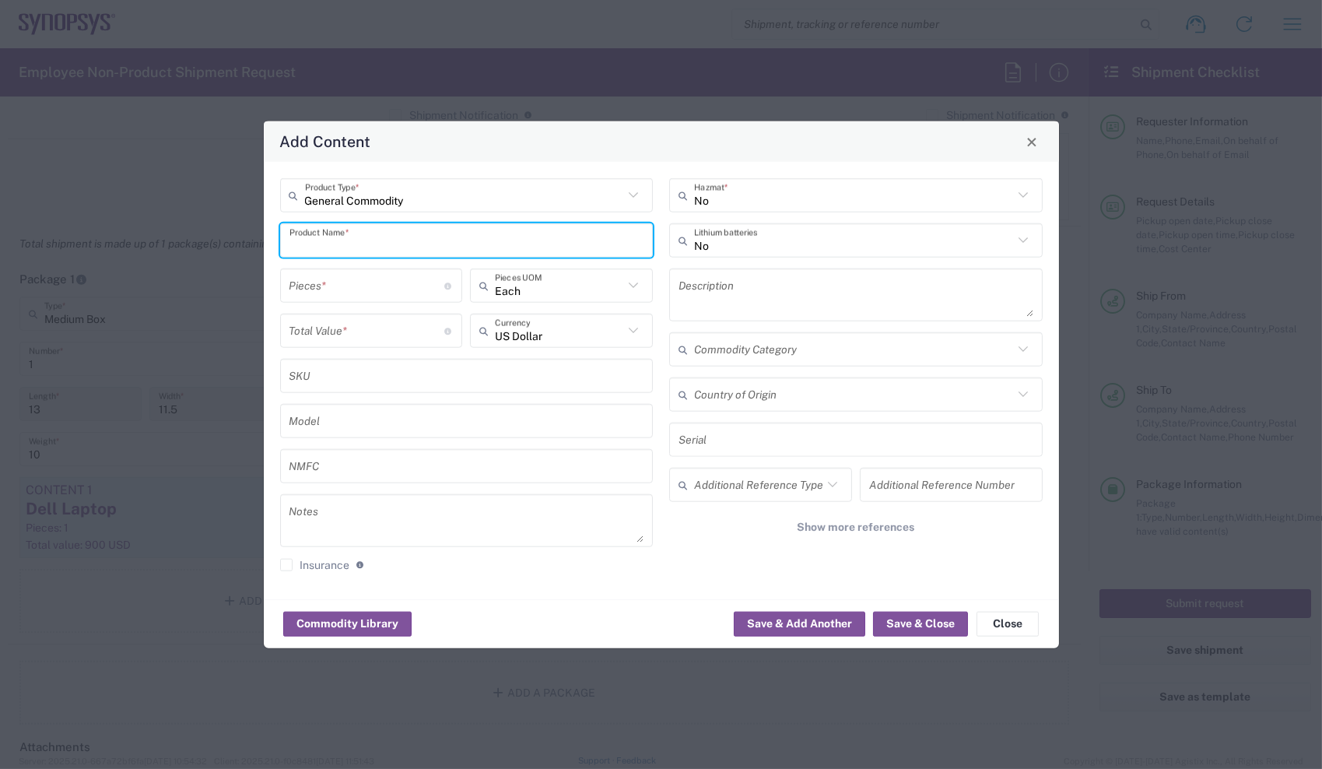
click at [532, 241] on input "text" at bounding box center [467, 239] width 355 height 27
type input "Laptop Charger"
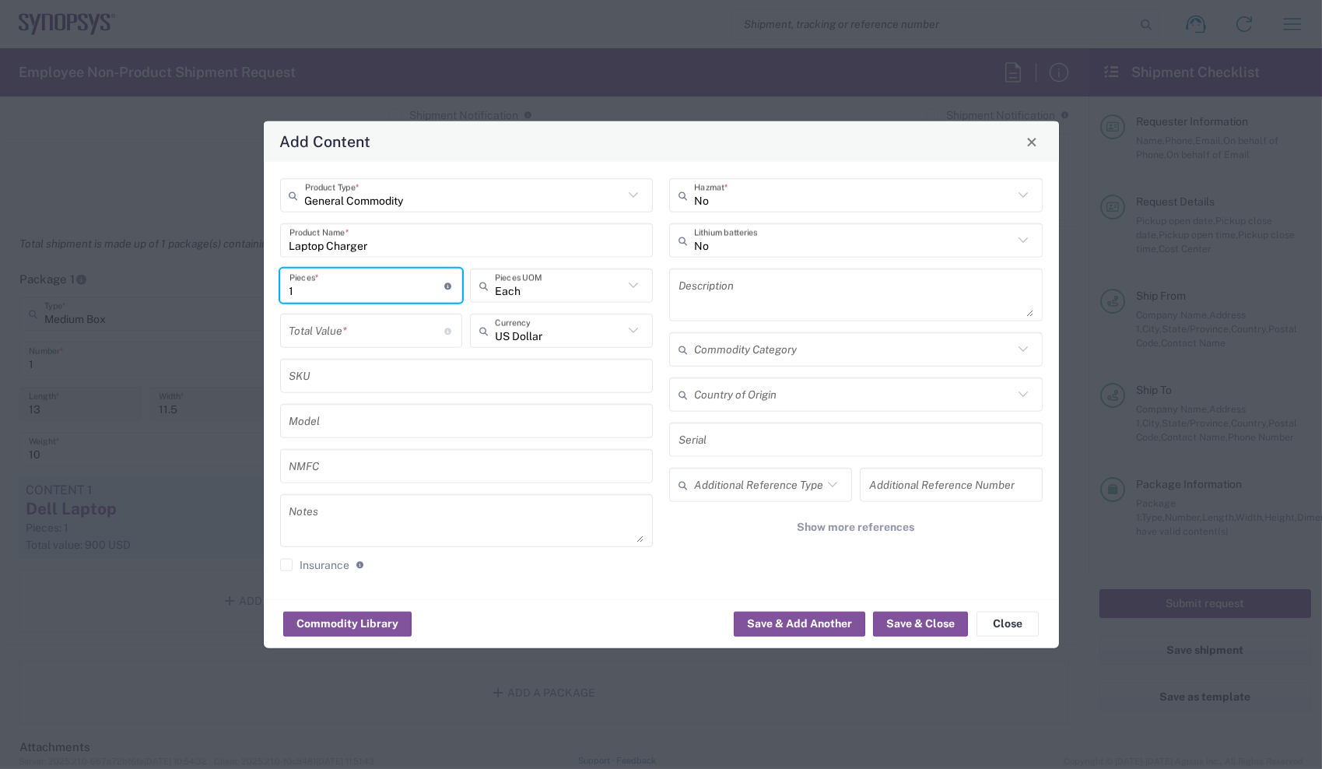
type input "1"
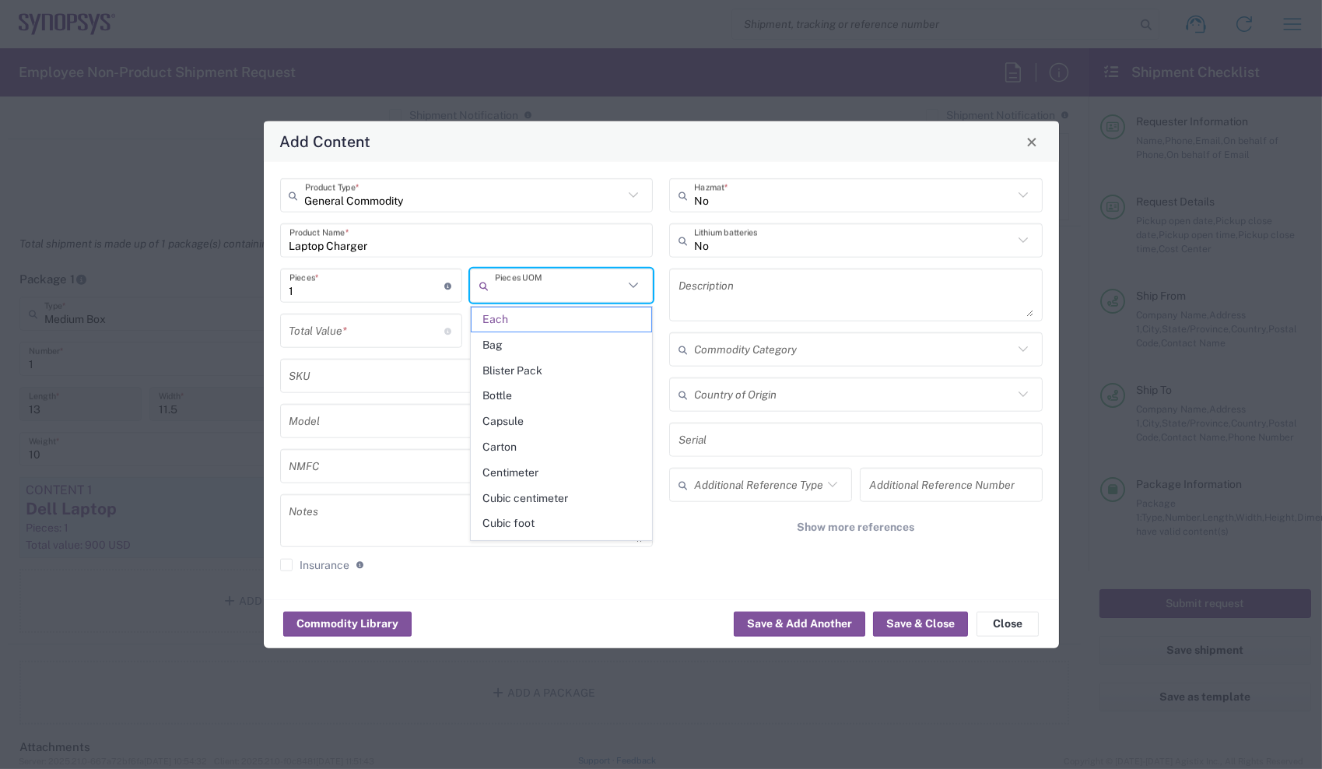
type input "Each"
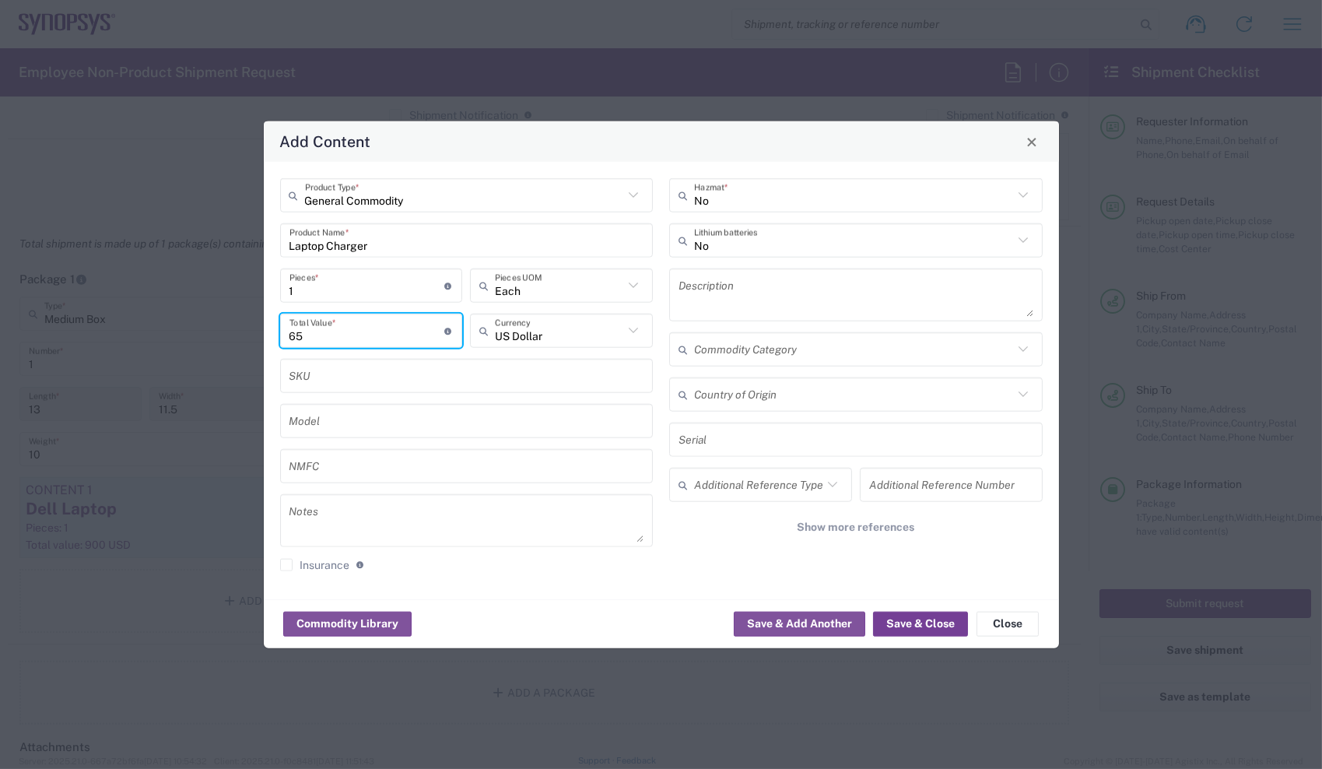
type input "65"
click at [901, 630] on button "Save & Close" at bounding box center [920, 623] width 95 height 25
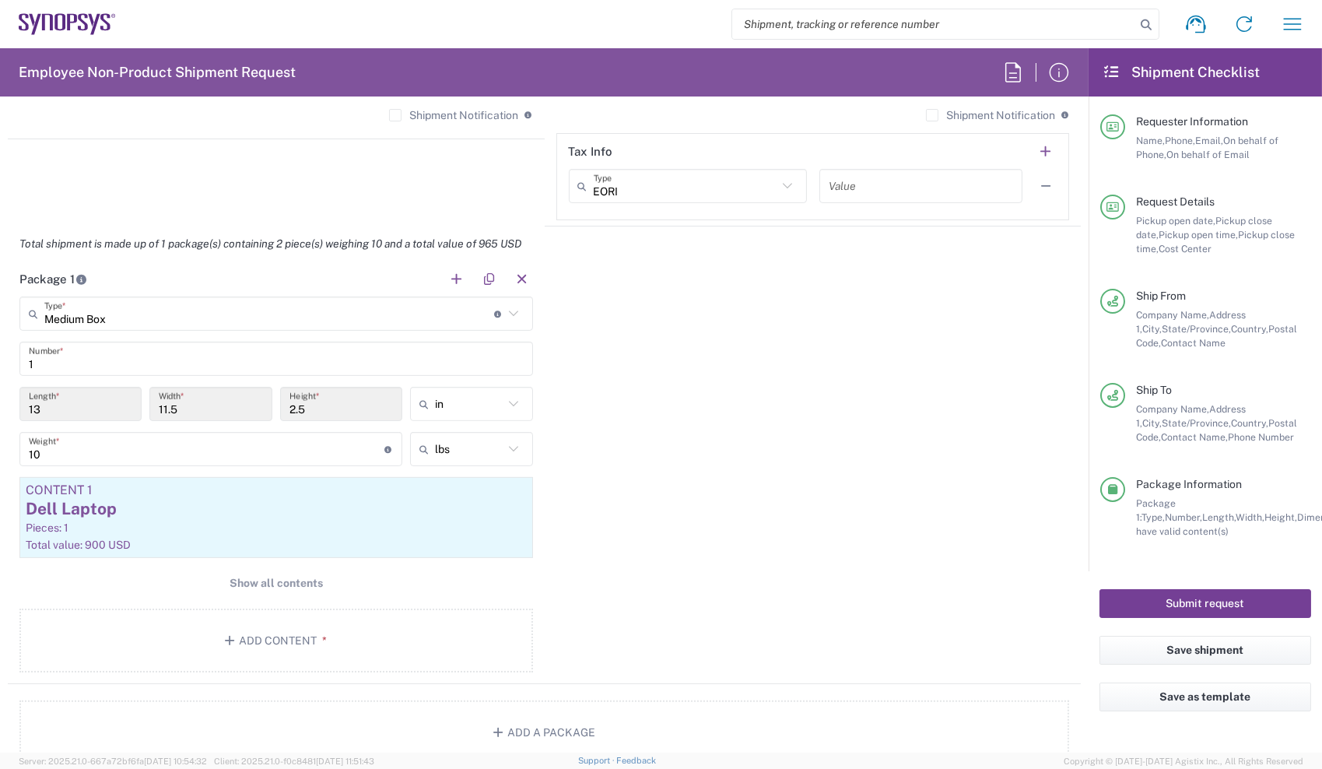
click at [1149, 609] on button "Submit request" at bounding box center [1206, 603] width 212 height 29
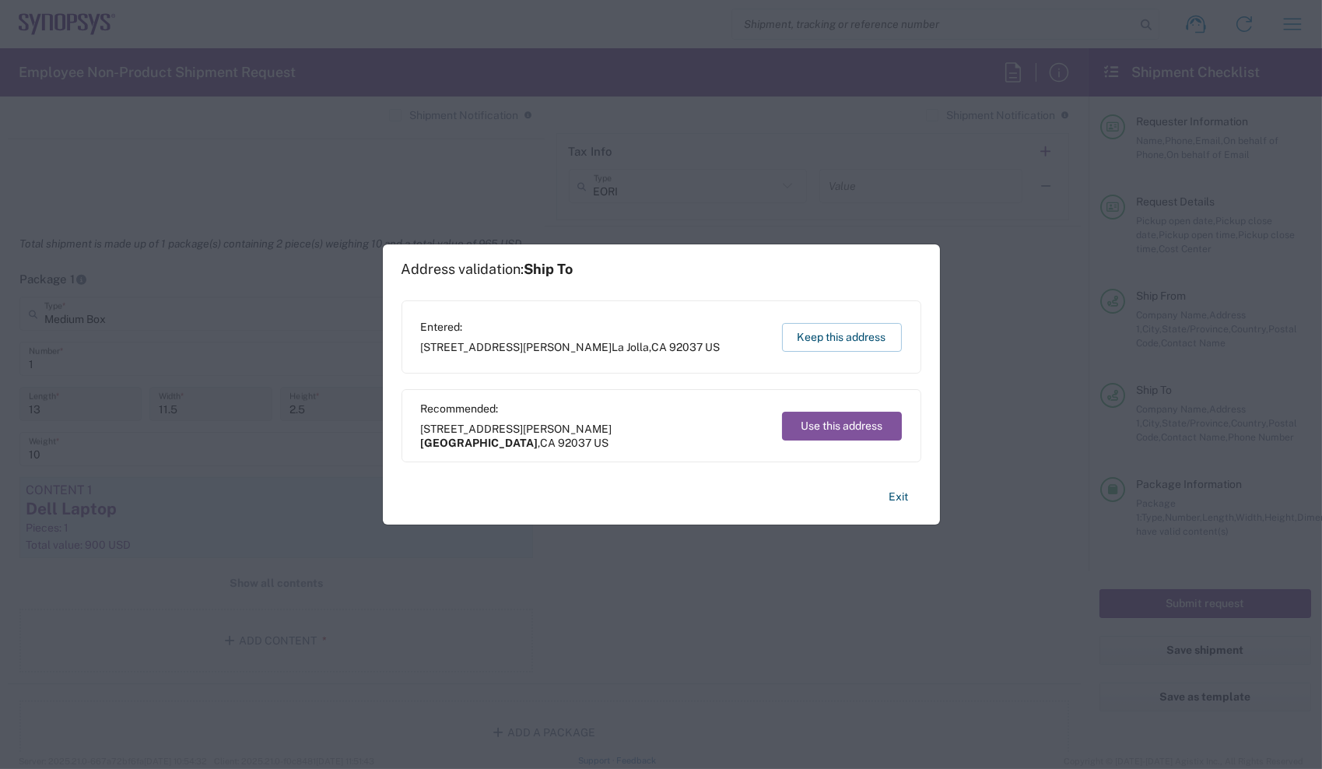
click at [430, 349] on span "[STREET_ADDRESS][PERSON_NAME]" at bounding box center [571, 347] width 300 height 14
drag, startPoint x: 430, startPoint y: 349, endPoint x: 588, endPoint y: 346, distance: 158.8
click at [588, 346] on span "[STREET_ADDRESS][PERSON_NAME]" at bounding box center [571, 347] width 300 height 14
copy span "[STREET_ADDRESS][PERSON_NAME]"
click at [858, 331] on button "Keep this address" at bounding box center [842, 337] width 120 height 29
